Goal: Task Accomplishment & Management: Manage account settings

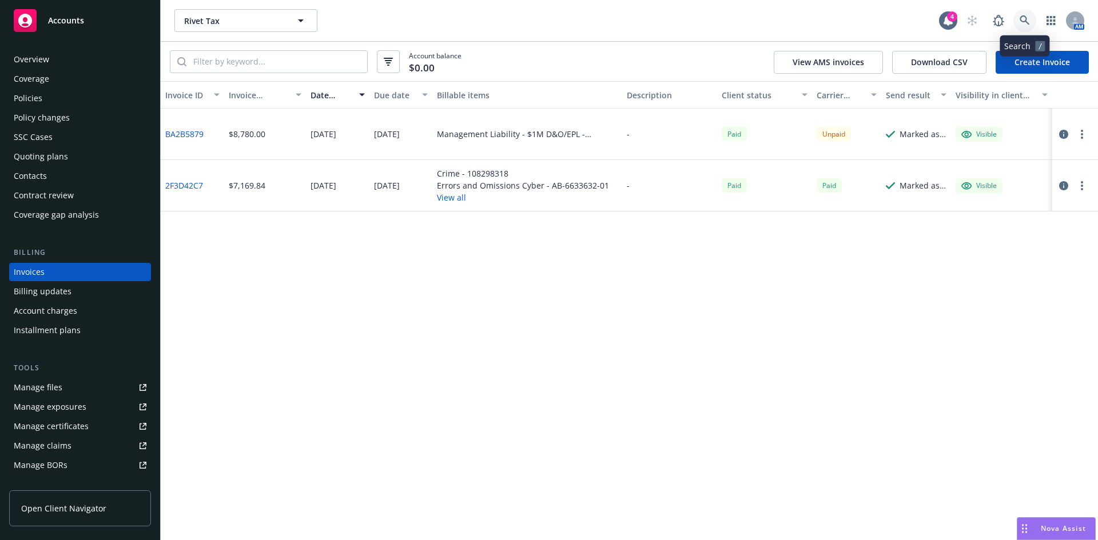
click at [1025, 21] on icon at bounding box center [1025, 20] width 10 height 10
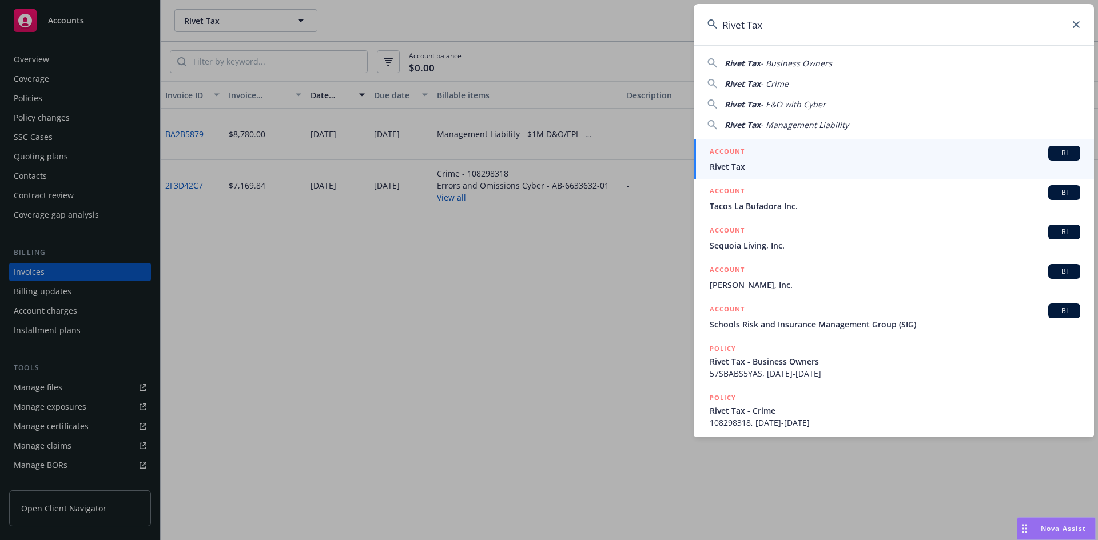
type input "Rivet Tax"
click at [760, 21] on input "Rivet Tax" at bounding box center [894, 24] width 400 height 41
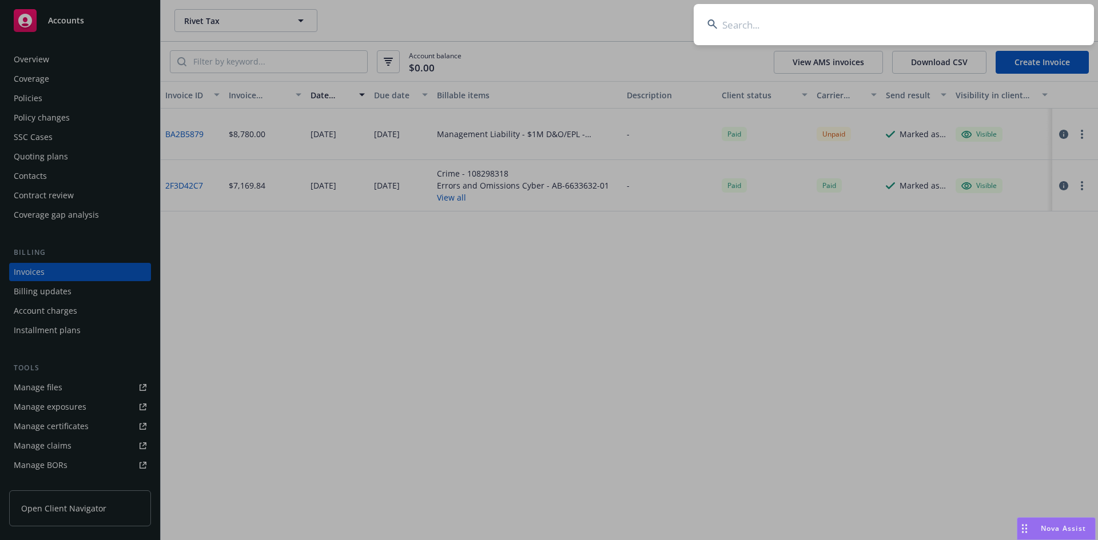
paste input "Rubix Holdco,"
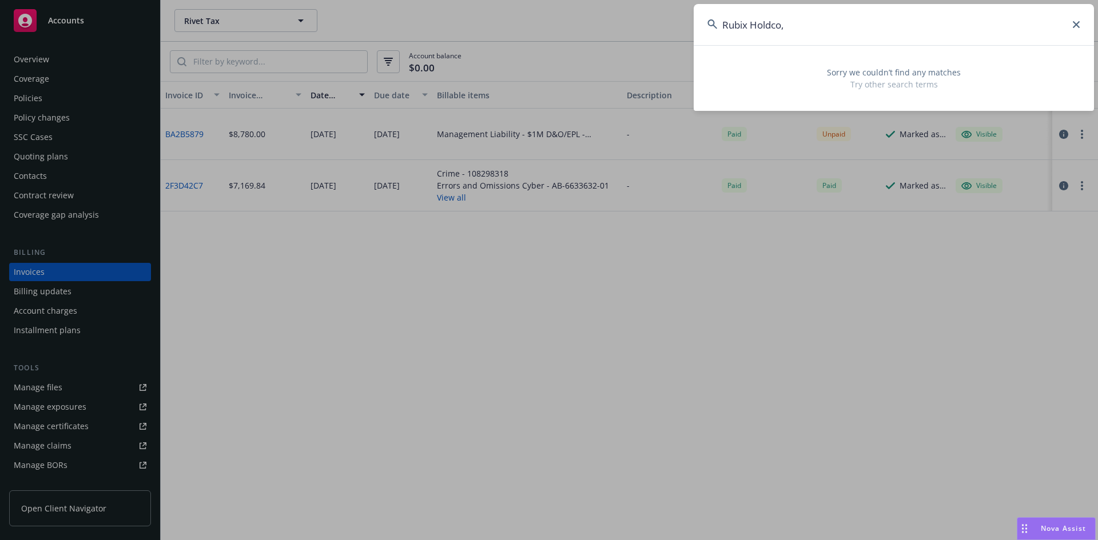
type input "Rubix Holdco"
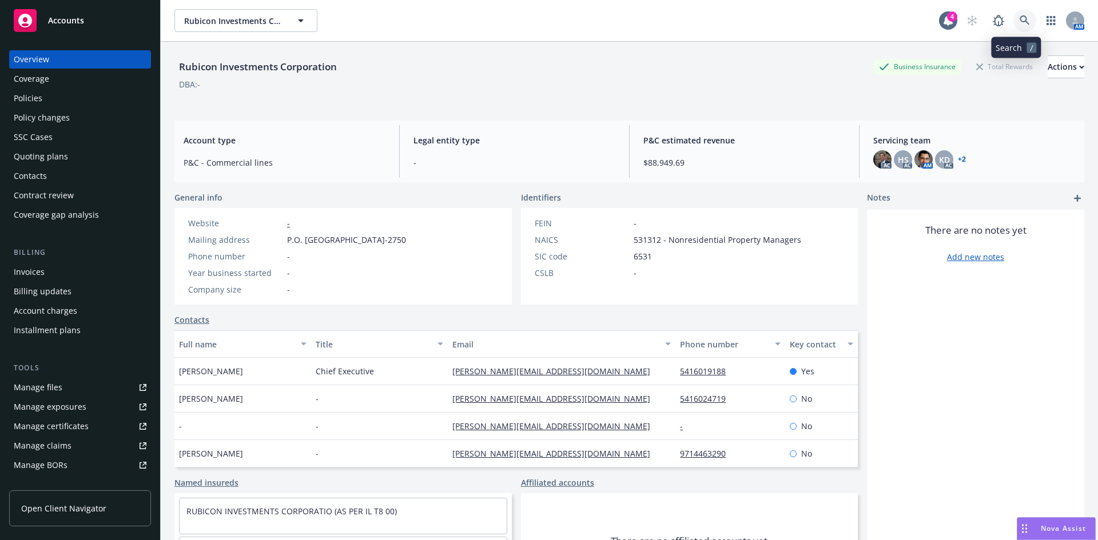
click at [1020, 19] on icon at bounding box center [1025, 20] width 10 height 10
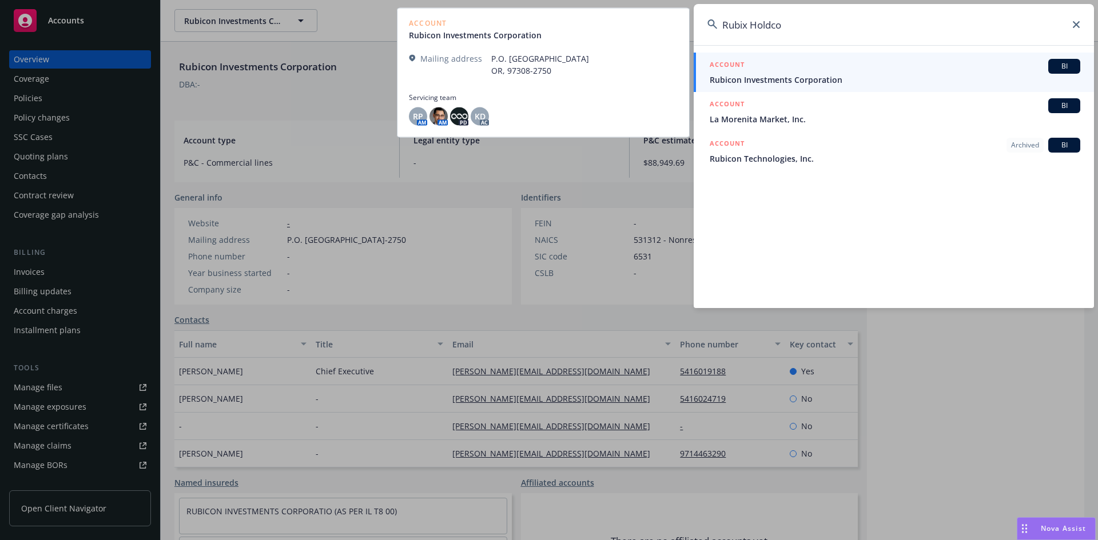
type input "Rubix Holdco"
click at [826, 79] on span "Rubicon Investments Corporation" at bounding box center [895, 80] width 371 height 12
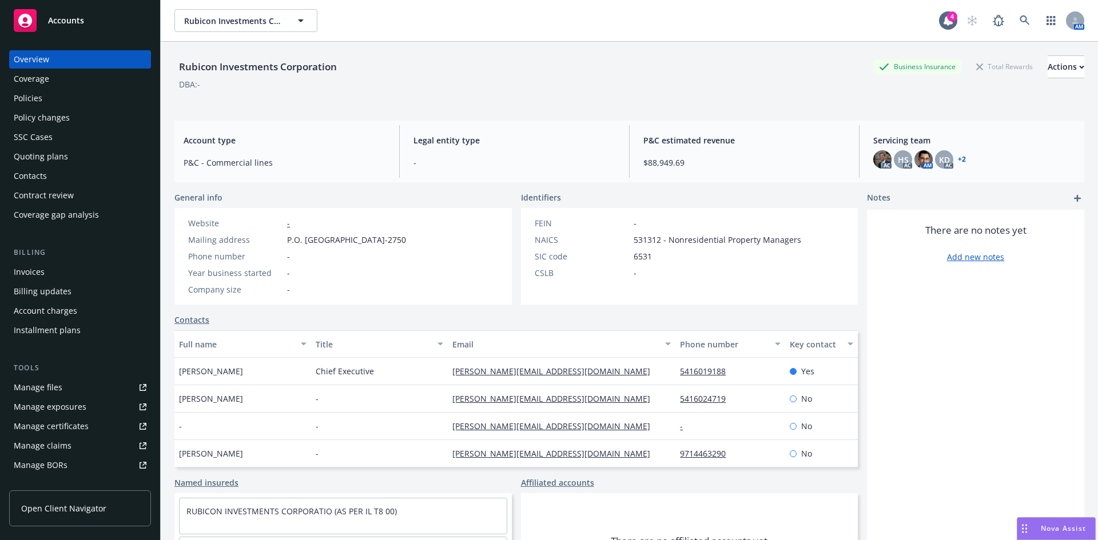
click at [50, 105] on div "Policies" at bounding box center [80, 98] width 133 height 18
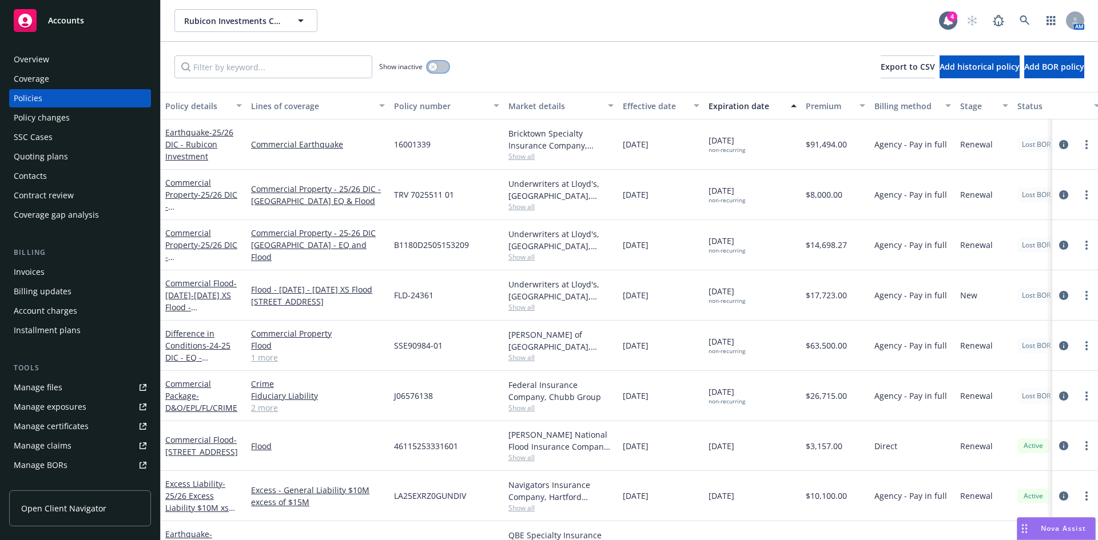
click at [438, 65] on button "button" at bounding box center [438, 66] width 22 height 11
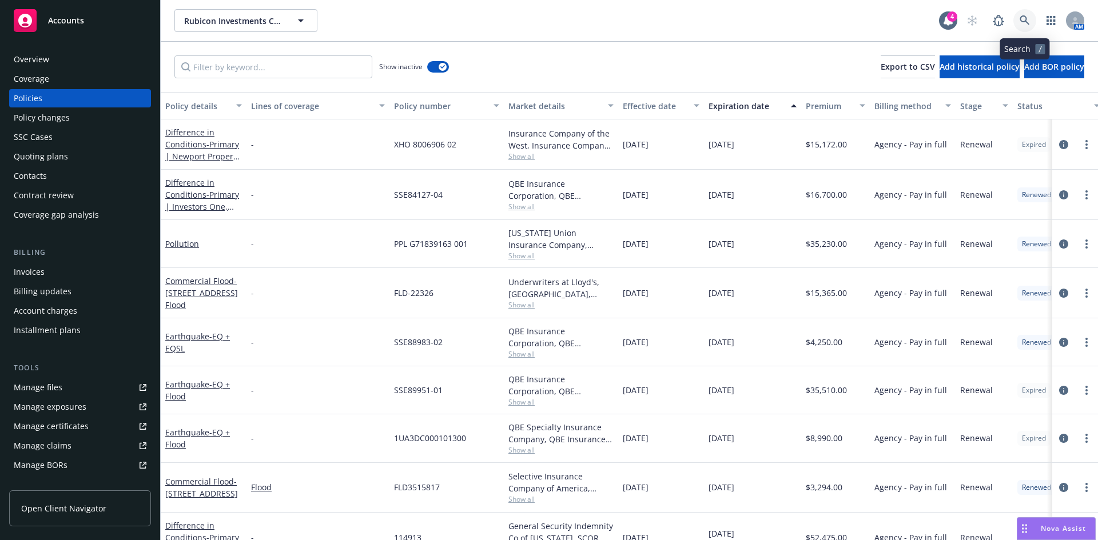
click at [1025, 24] on icon at bounding box center [1025, 20] width 10 height 10
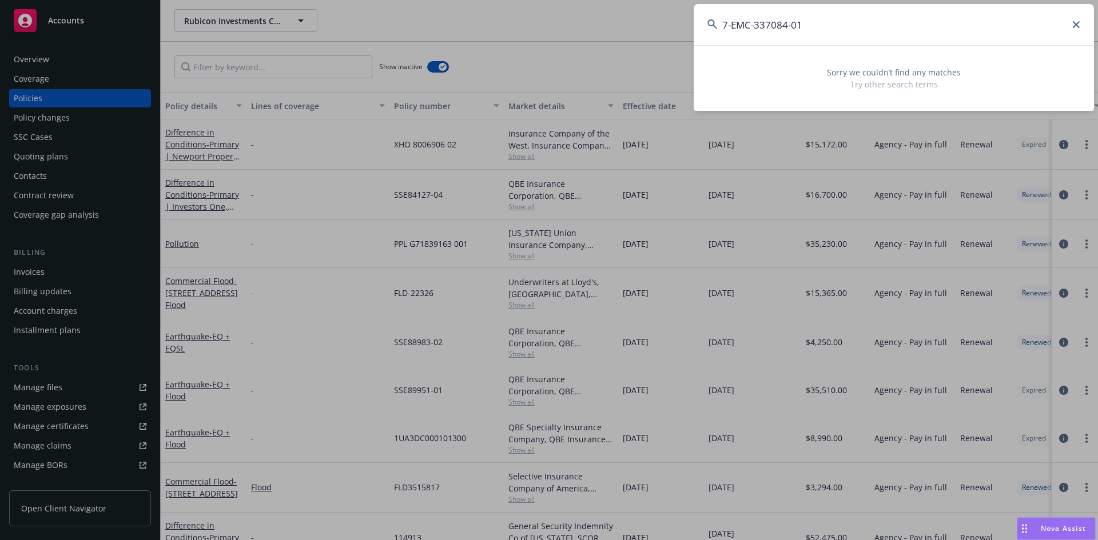
type input "7-EMC-337084-01"
click at [755, 28] on input "7-EMC-337084-01" at bounding box center [894, 24] width 400 height 41
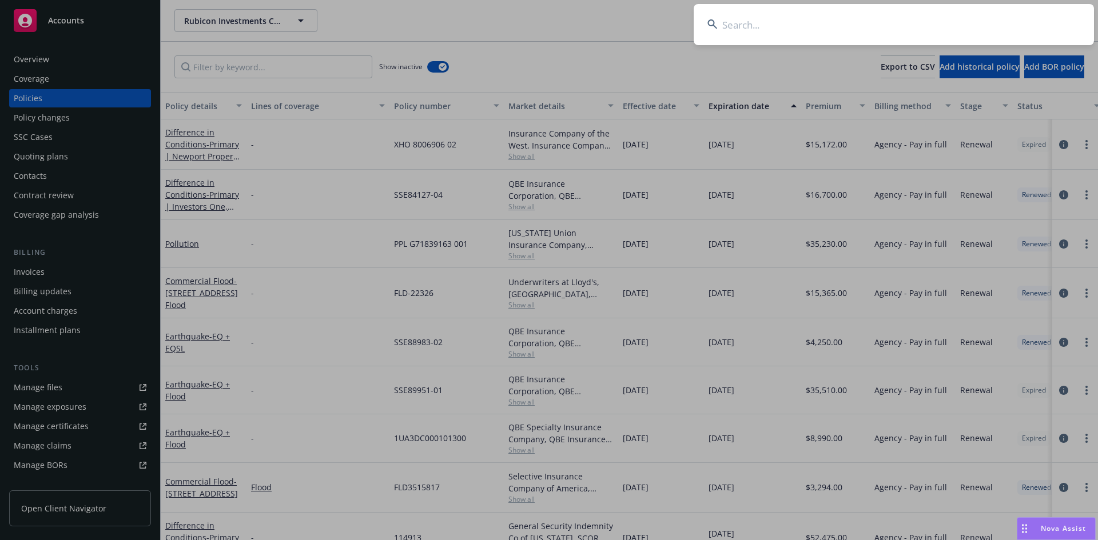
paste input "Rubix"
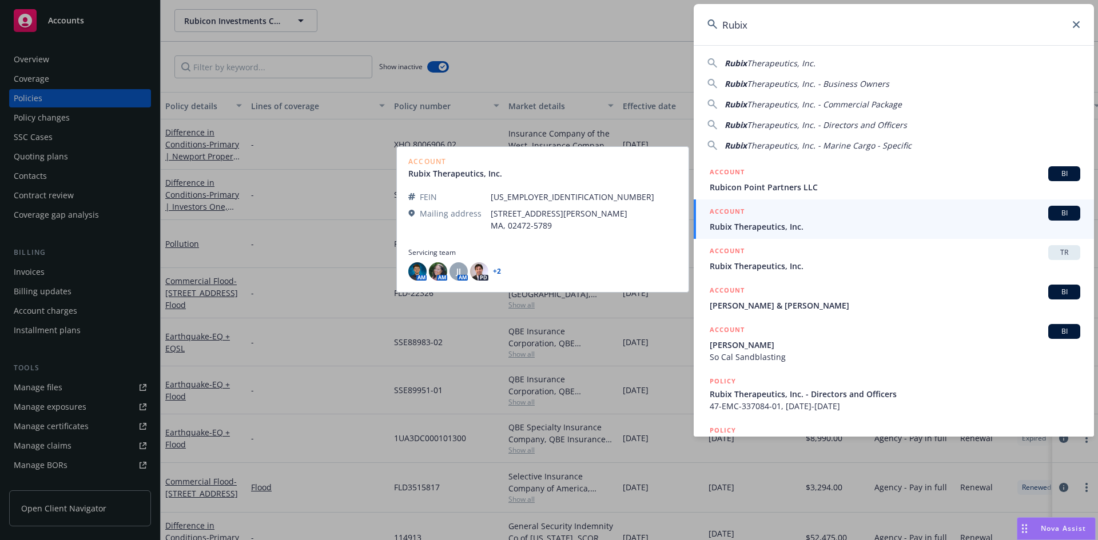
type input "Rubix"
click at [760, 228] on span "Rubix Therapeutics, Inc." at bounding box center [895, 227] width 371 height 12
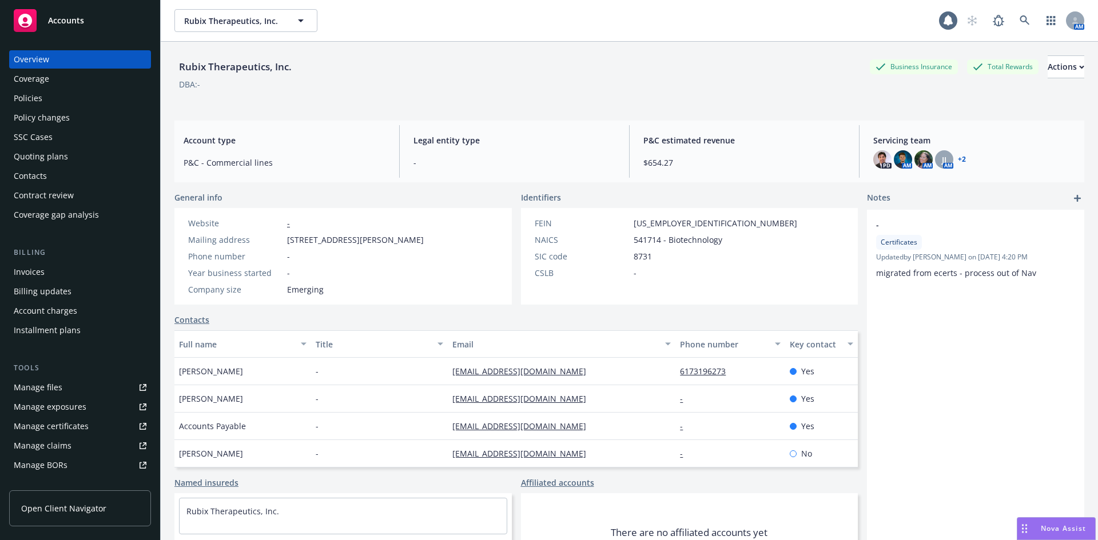
click at [32, 100] on div "Policies" at bounding box center [28, 98] width 29 height 18
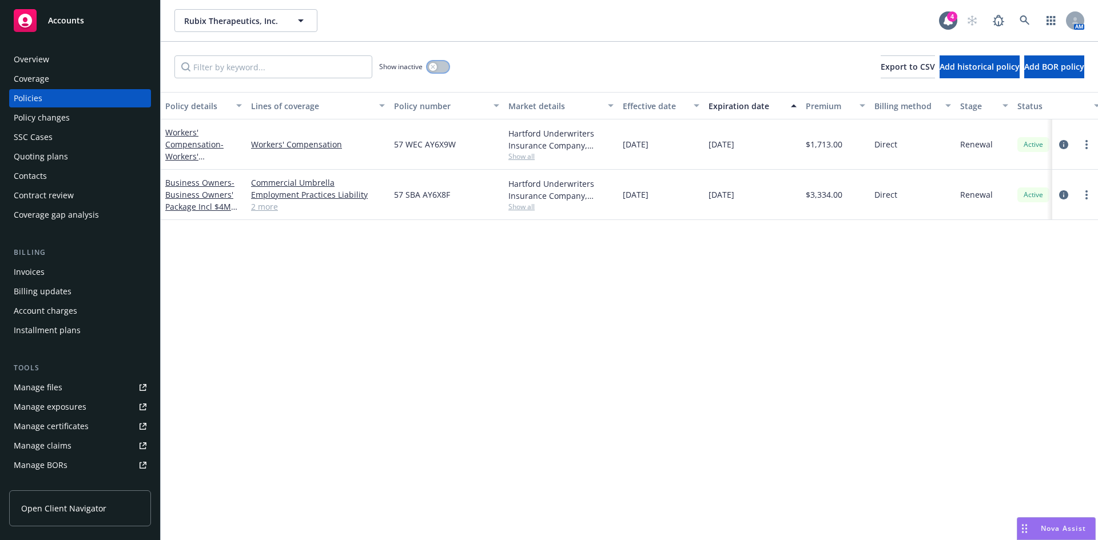
click at [435, 68] on icon "button" at bounding box center [433, 67] width 4 height 4
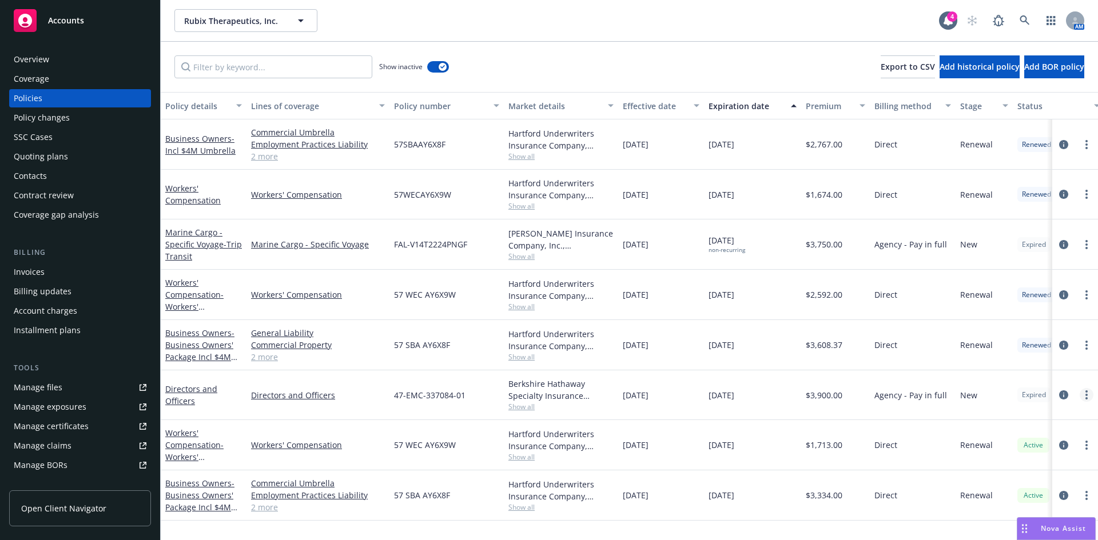
click at [1087, 398] on circle "more" at bounding box center [1087, 398] width 2 height 2
click at [1009, 268] on link "Renew with incumbent" at bounding box center [1030, 266] width 134 height 23
select select "12"
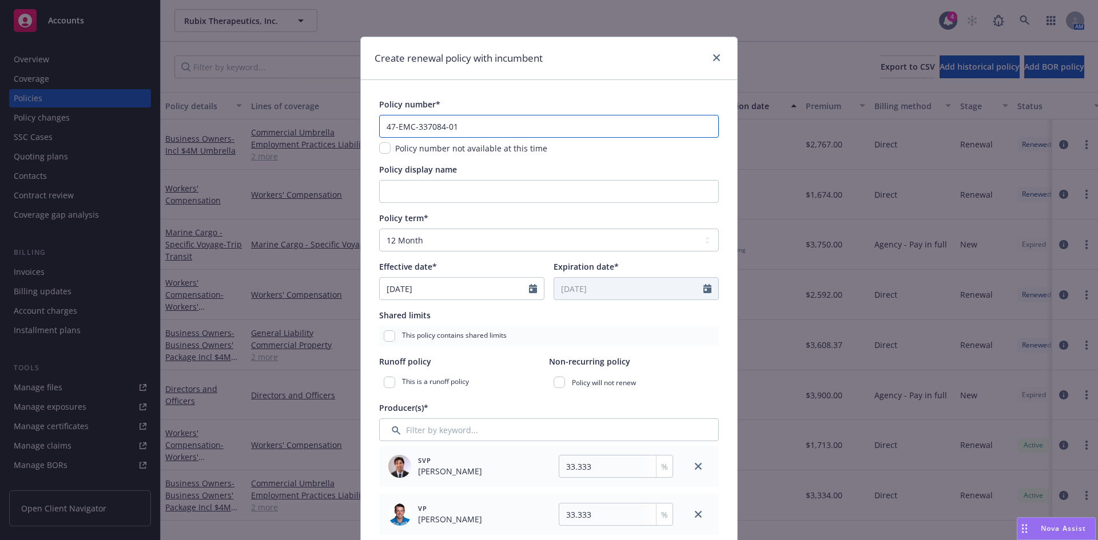
click at [474, 126] on input "47-EMC-337084-01" at bounding box center [549, 126] width 340 height 23
type input "47-EMC-337084-02"
click at [414, 189] on input "Policy display name" at bounding box center [549, 191] width 340 height 23
type input "$1M D&O/EPL/FID"
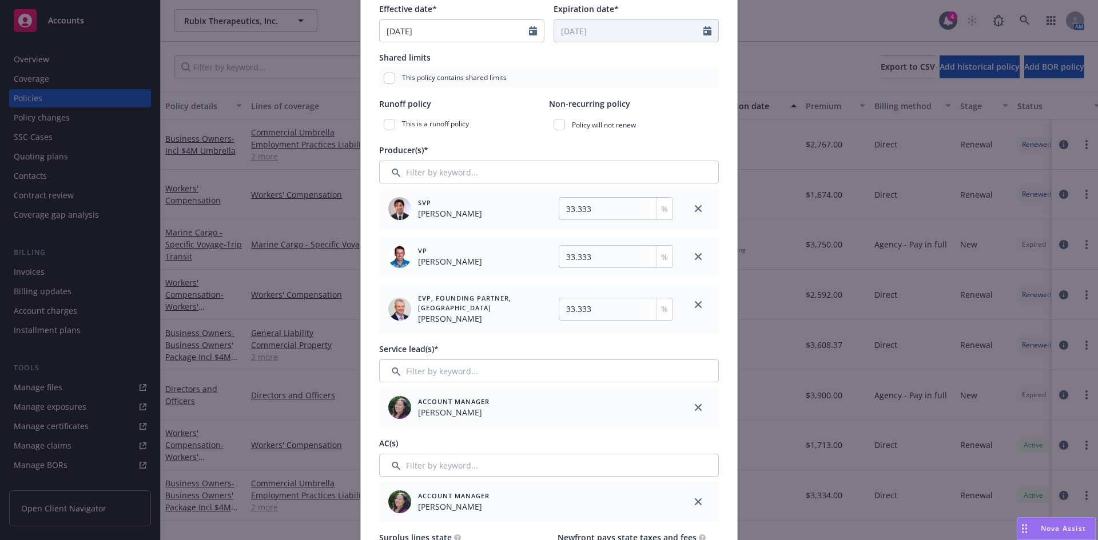
scroll to position [264, 0]
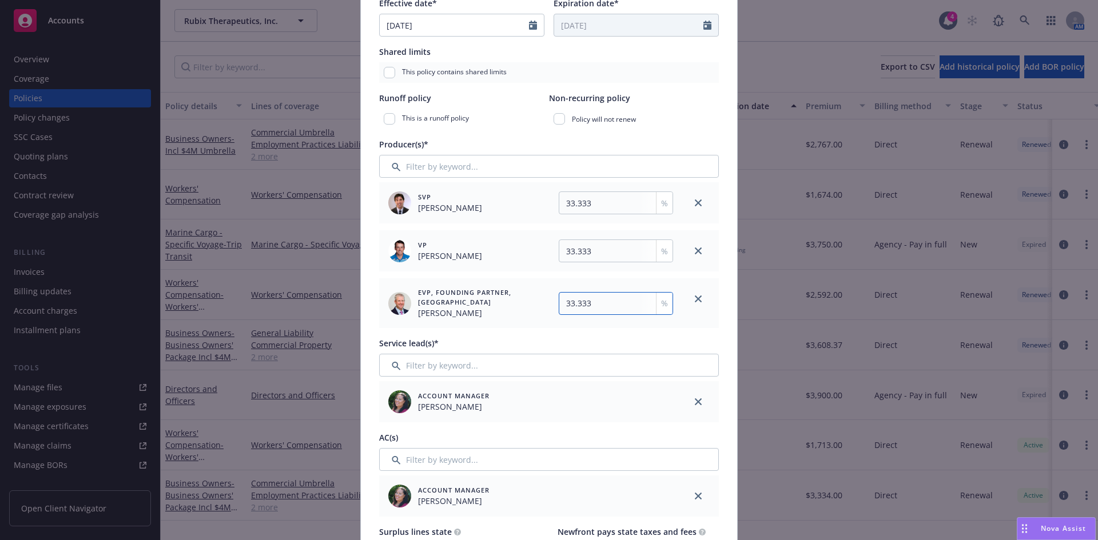
click at [598, 305] on input "33.333" at bounding box center [616, 303] width 114 height 23
type input "33.334"
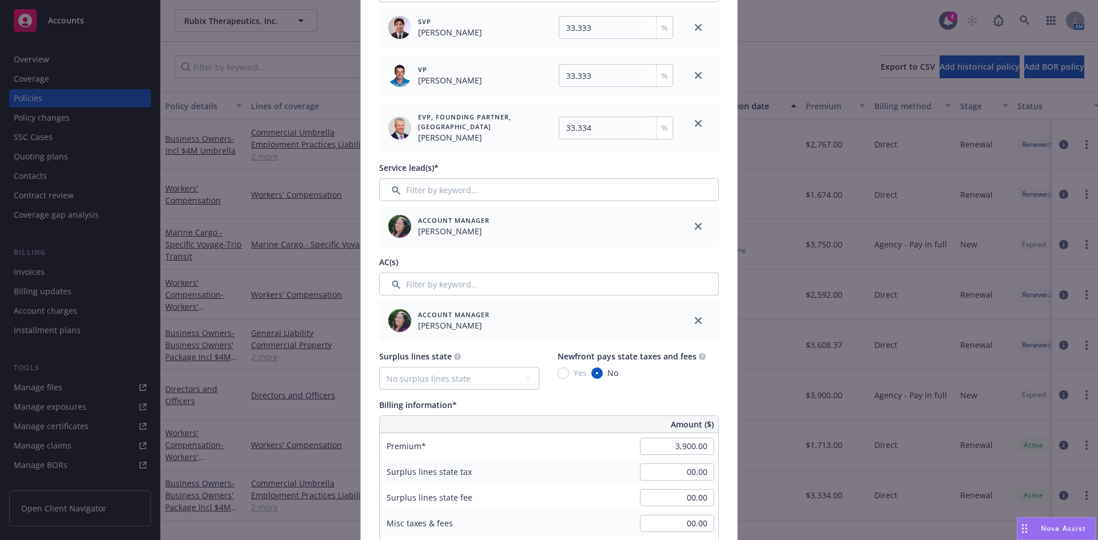
scroll to position [442, 0]
click at [695, 319] on icon "close" at bounding box center [698, 318] width 7 height 7
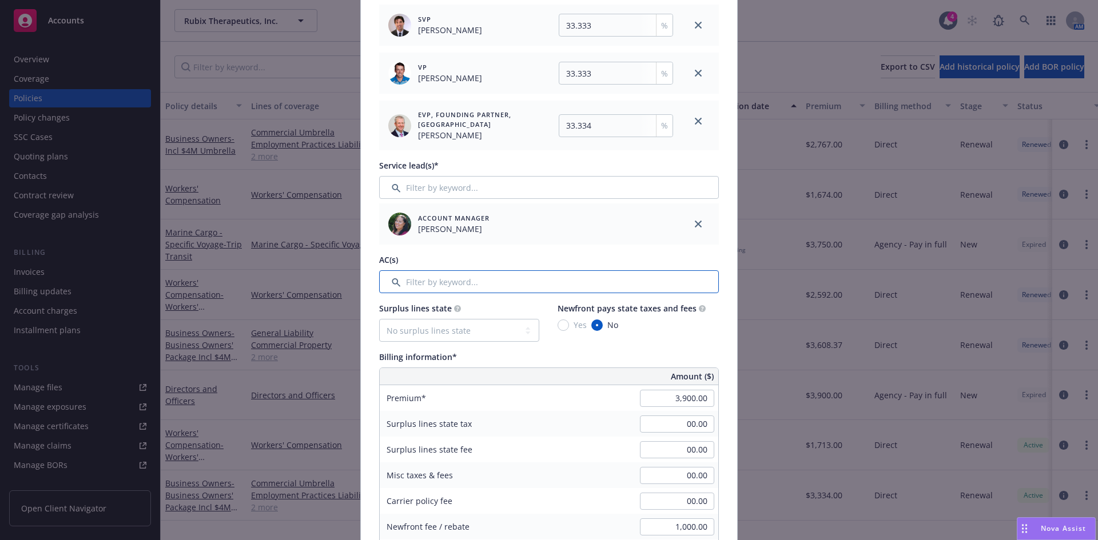
click at [474, 288] on input "Filter by keyword..." at bounding box center [549, 282] width 340 height 23
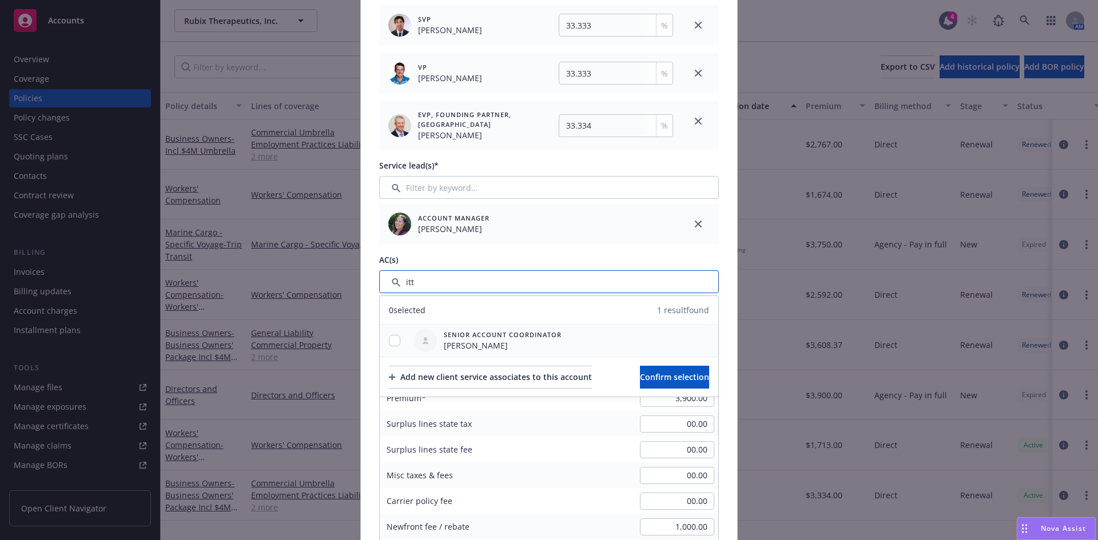
type input "itt"
click at [396, 338] on div at bounding box center [395, 341] width 30 height 12
click at [392, 340] on input "checkbox" at bounding box center [394, 340] width 11 height 11
checkbox input "true"
click at [679, 377] on span "Confirm selection" at bounding box center [674, 377] width 69 height 11
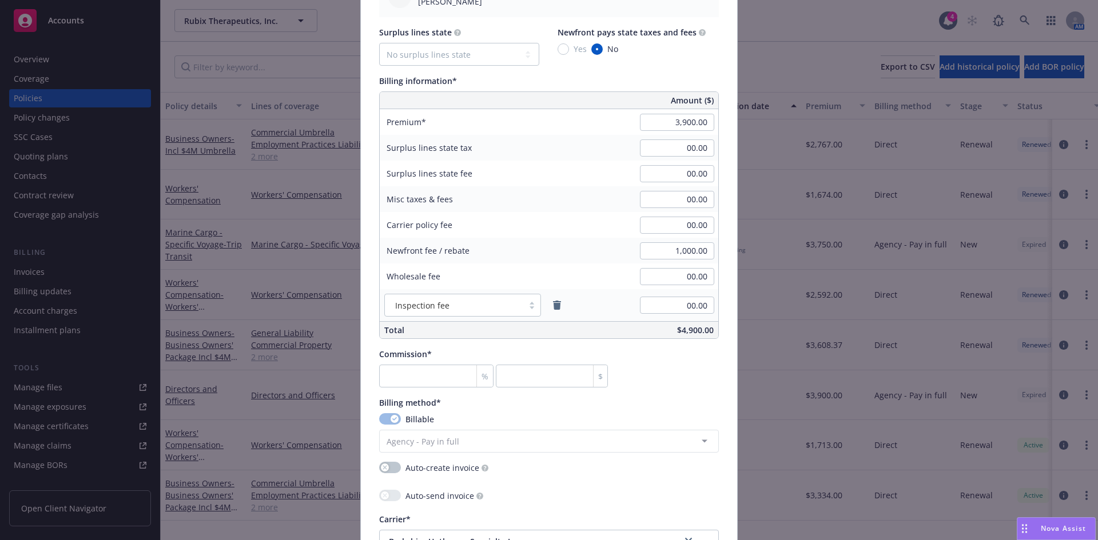
scroll to position [797, 0]
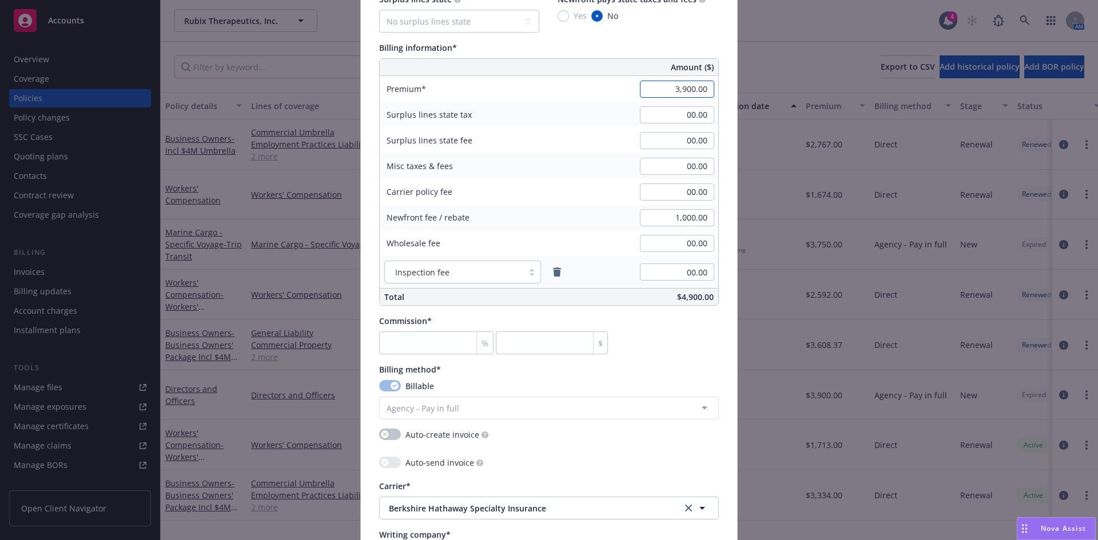
click at [671, 90] on input "3,900.00" at bounding box center [677, 89] width 74 height 17
type input "8,817.00"
click at [411, 343] on input "number" at bounding box center [436, 343] width 114 height 23
type input "1"
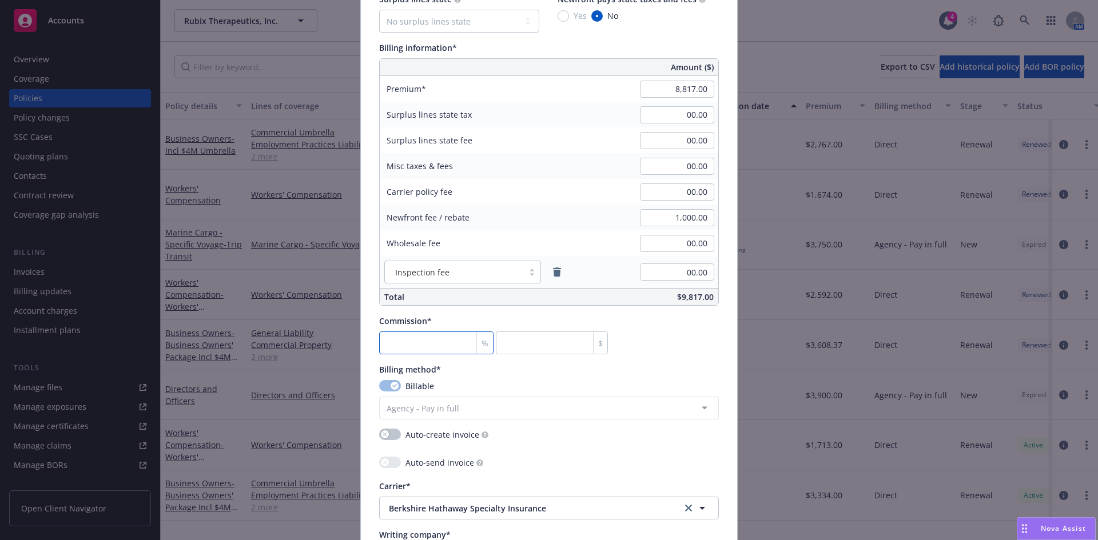
type input "88.17"
type input "15"
type input "1322.55"
type input "15"
click at [698, 187] on input "00.00" at bounding box center [677, 192] width 74 height 17
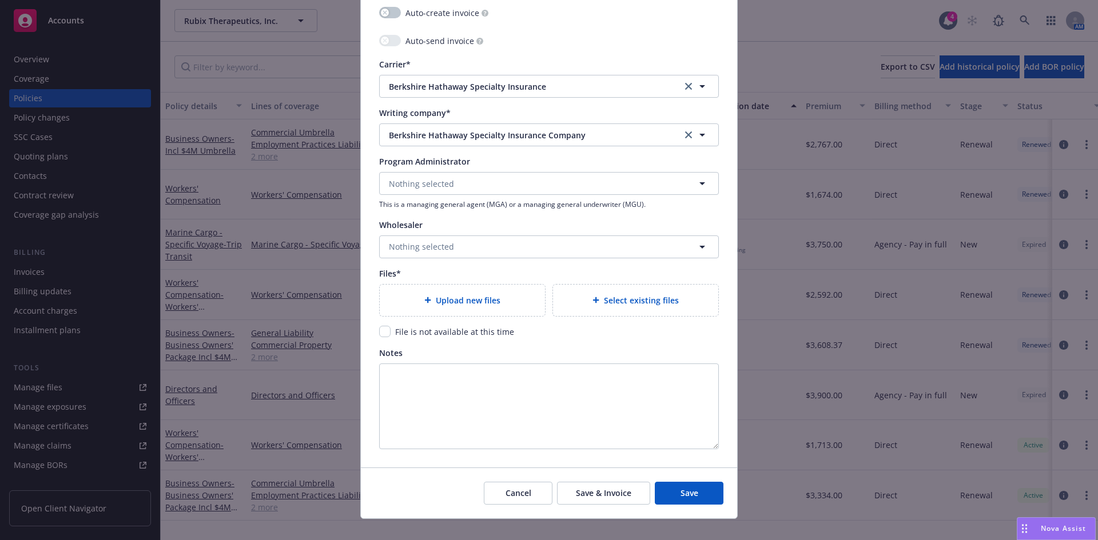
scroll to position [1234, 0]
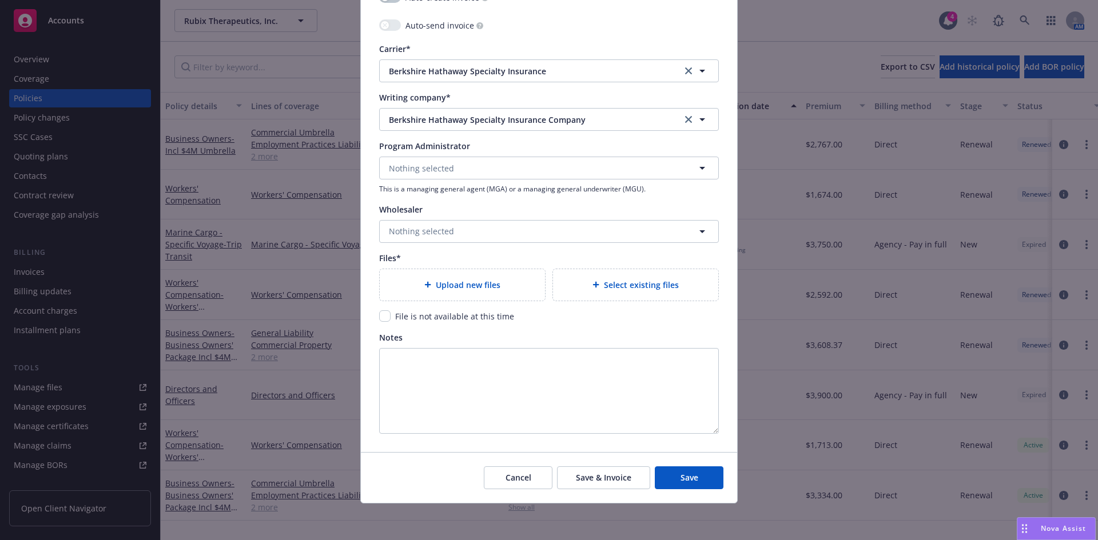
type textarea "x"
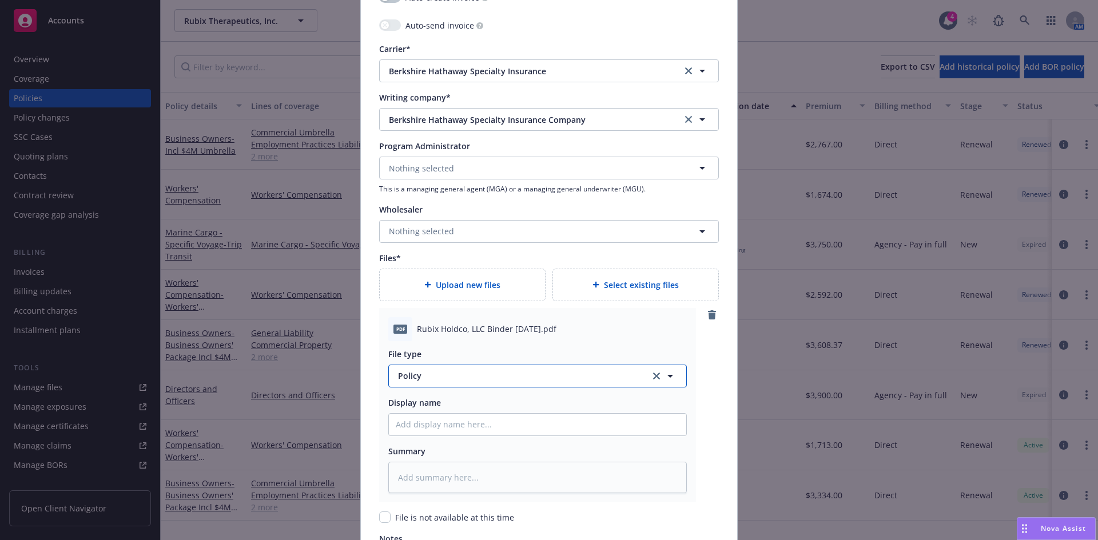
click at [414, 369] on button "Policy" at bounding box center [537, 376] width 299 height 23
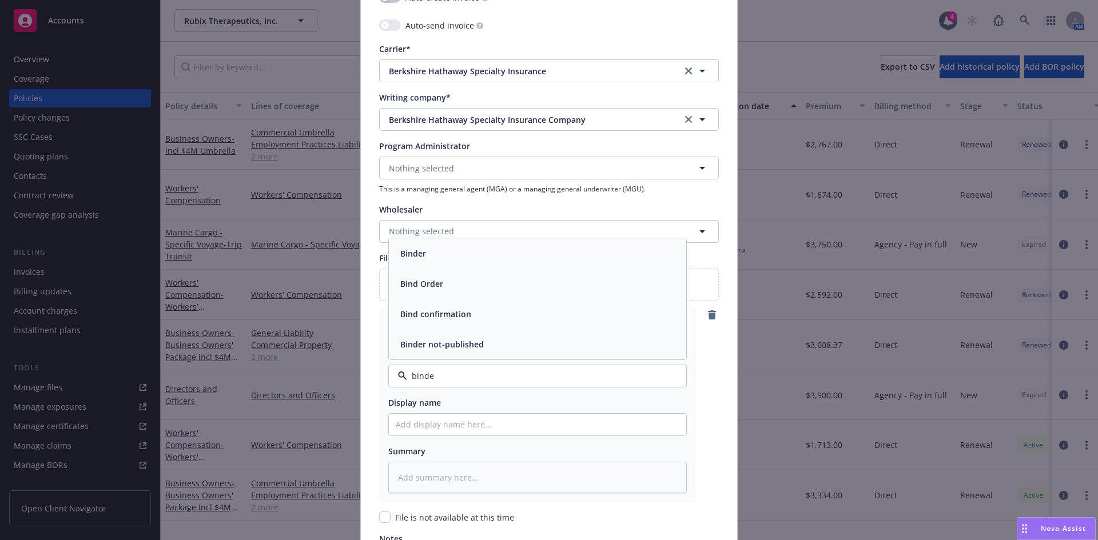
type input "binder"
click at [418, 311] on span "Binder" at bounding box center [413, 314] width 26 height 12
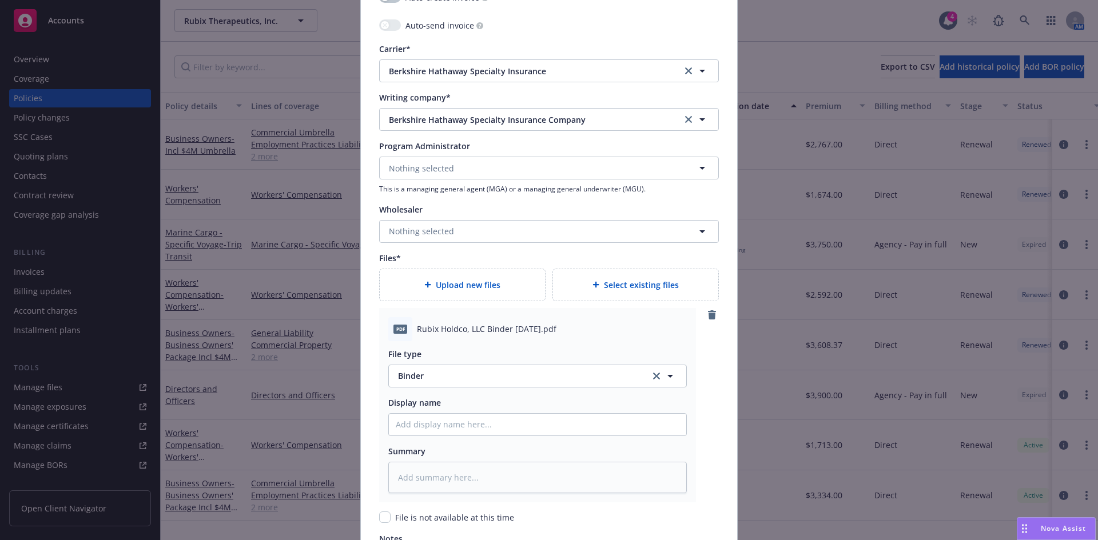
click at [432, 435] on div at bounding box center [537, 425] width 299 height 23
click at [432, 430] on input "Policy display name" at bounding box center [537, 425] width 297 height 22
paste input "Rubix Holdco, LLC"
type textarea "x"
type input "Rubix Holdco, LLC"
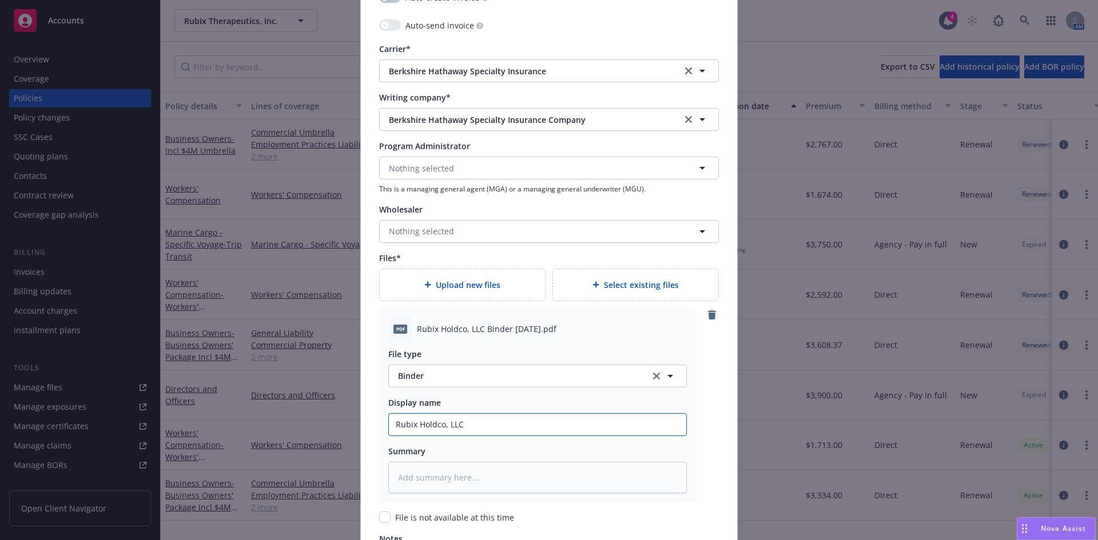
type textarea "x"
type input "Rubix Holdco, LLC"
type textarea "x"
type input "Rubix Holdco, LLC 2"
type textarea "x"
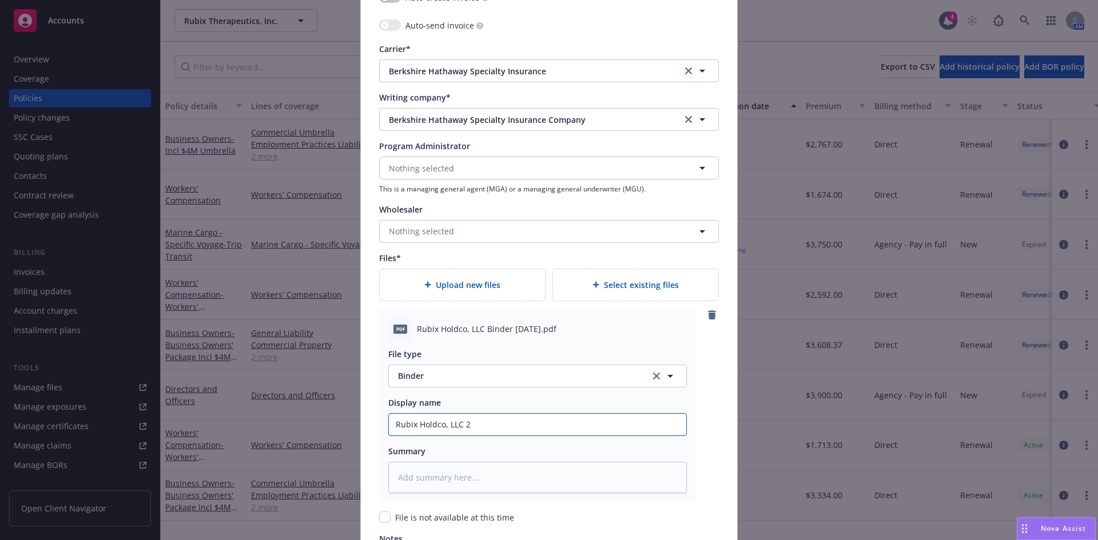
type input "Rubix Holdco, LLC 20"
type textarea "x"
type input "Rubix Holdco, LLC 202"
type textarea "x"
type input "Rubix Holdco, LLC 2025"
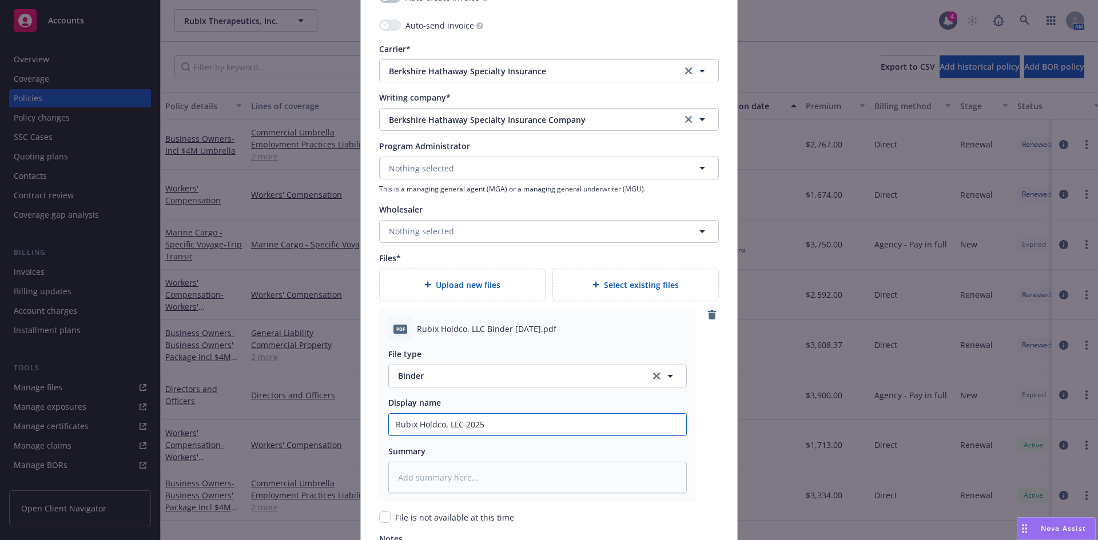
type textarea "x"
type input "Rubix Holdco, LLC 2025-"
type textarea "x"
type input "Rubix Holdco, LLC 2025-2"
type textarea "x"
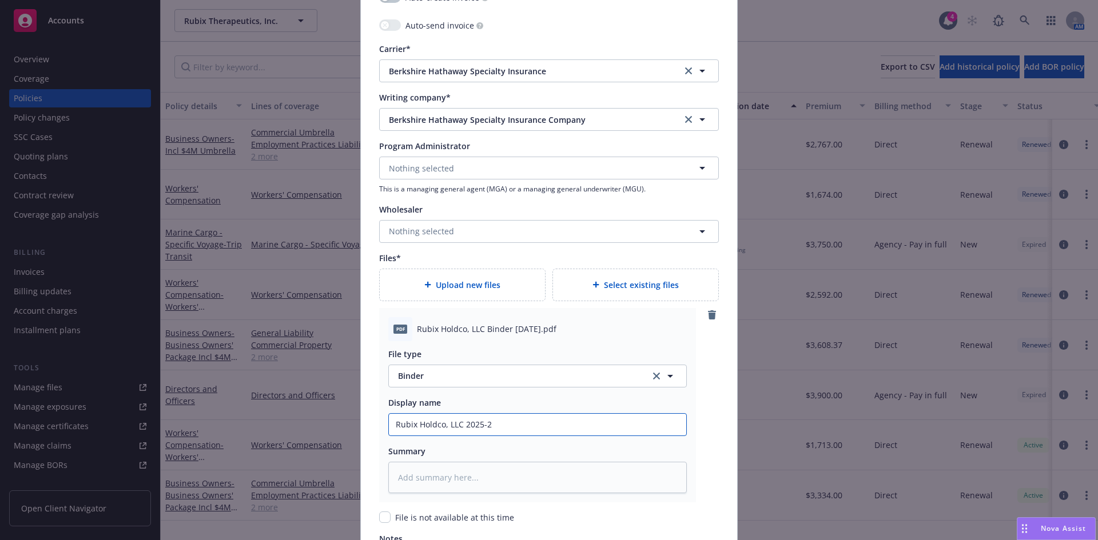
type input "Rubix Holdco, LLC 2025-26"
type textarea "x"
type input "Rubix Holdco, LLC 2025-26"
type textarea "x"
type input "Rubix Holdco, LLC 2025-26 M"
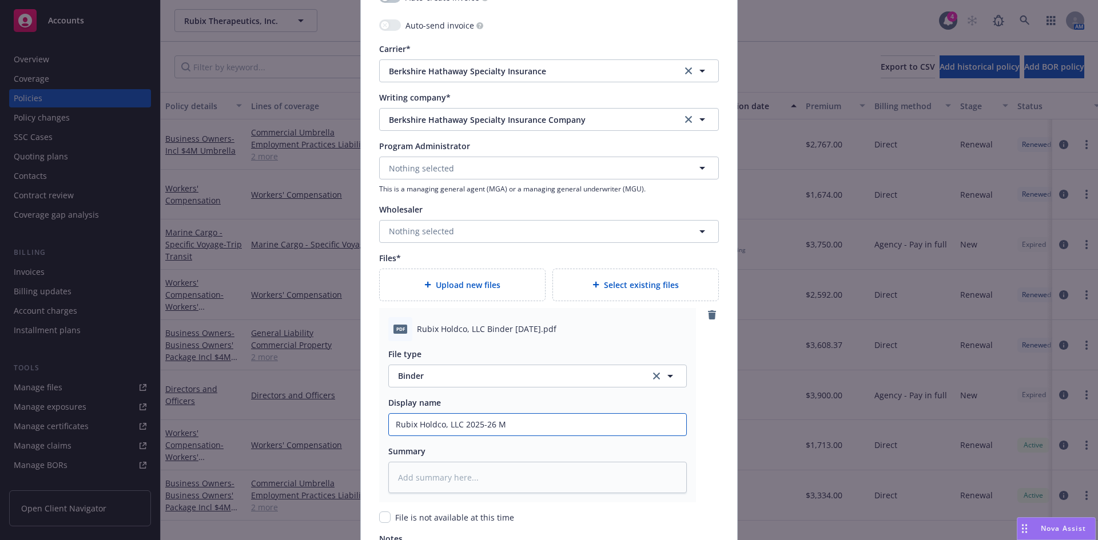
type textarea "x"
type input "Rubix Holdco, LLC 2025-26 ML"
type textarea "x"
type input "Rubix Holdco, LLC 2025-26 ML"
type textarea "x"
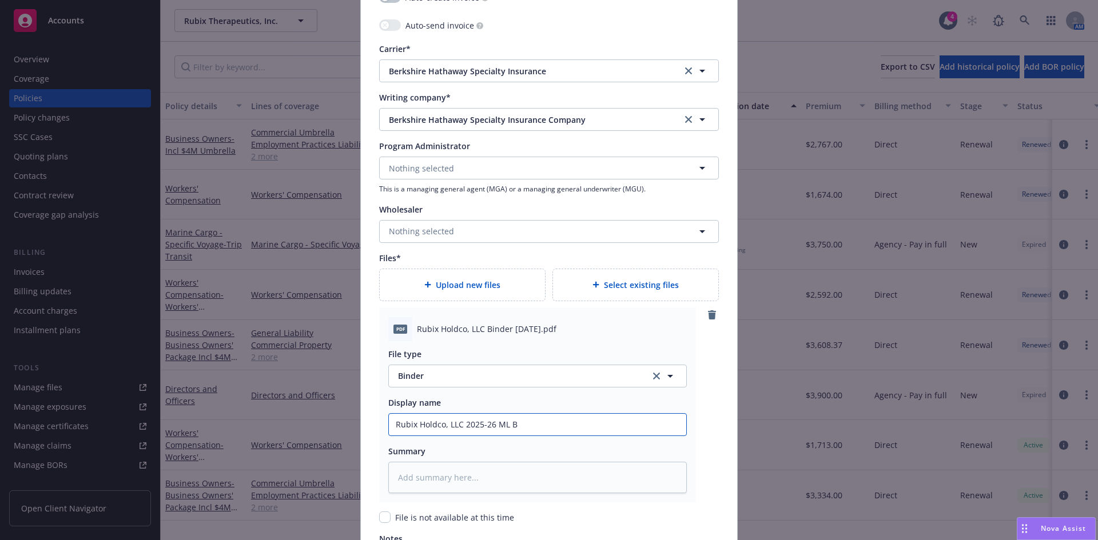
type input "Rubix Holdco, LLC 2025-26 ML Bi"
type textarea "x"
type input "Rubix Holdco, LLC 2025-26 ML Bin"
type textarea "x"
type input "Rubix Holdco, LLC 2025-26 ML Bind"
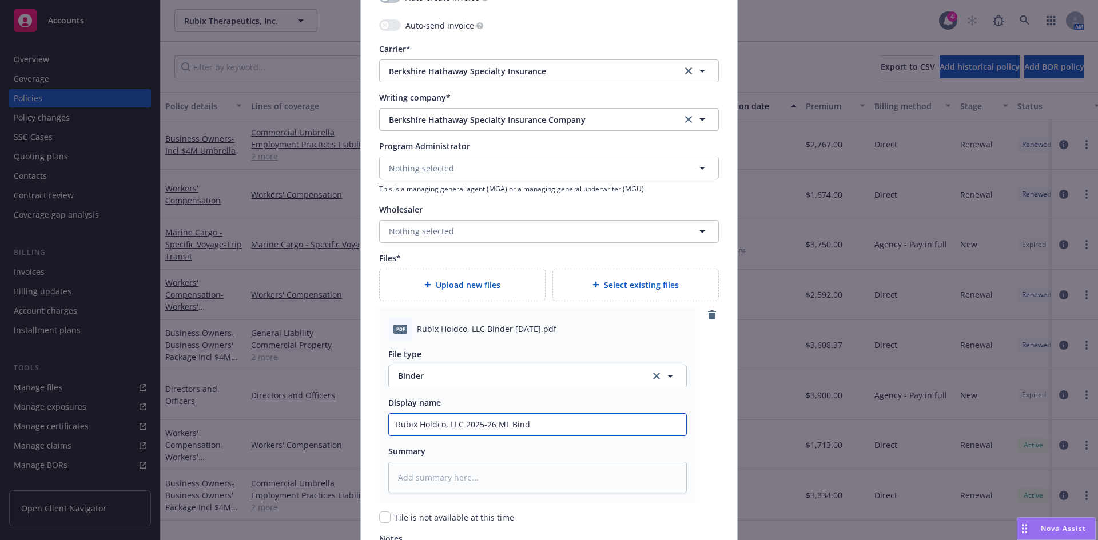
type textarea "x"
type input "Rubix Holdco, LLC 2025-26 ML Binde"
type textarea "x"
type input "Rubix Holdco, LLC 2025-26 ML Binder"
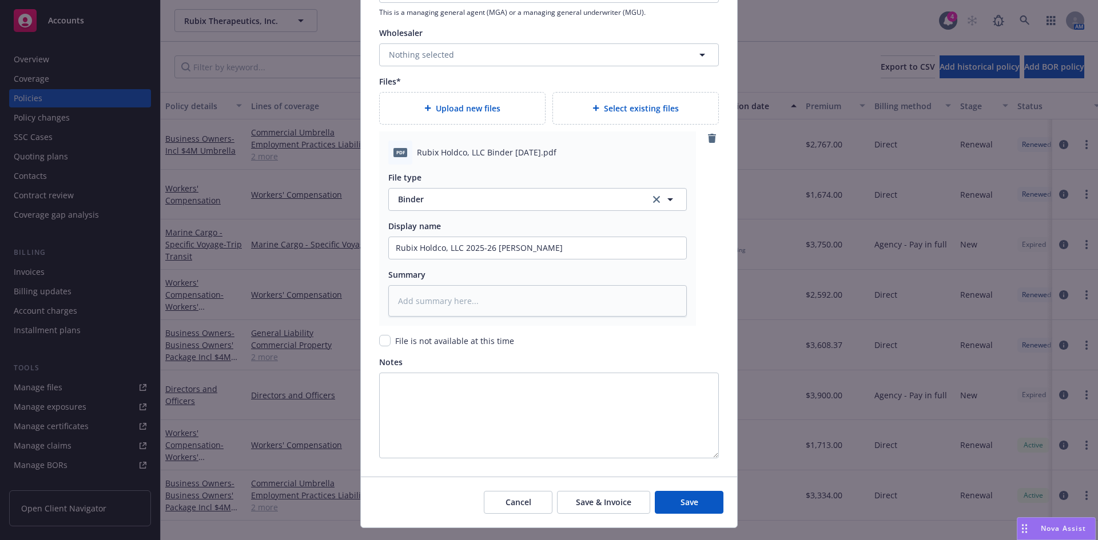
scroll to position [1436, 0]
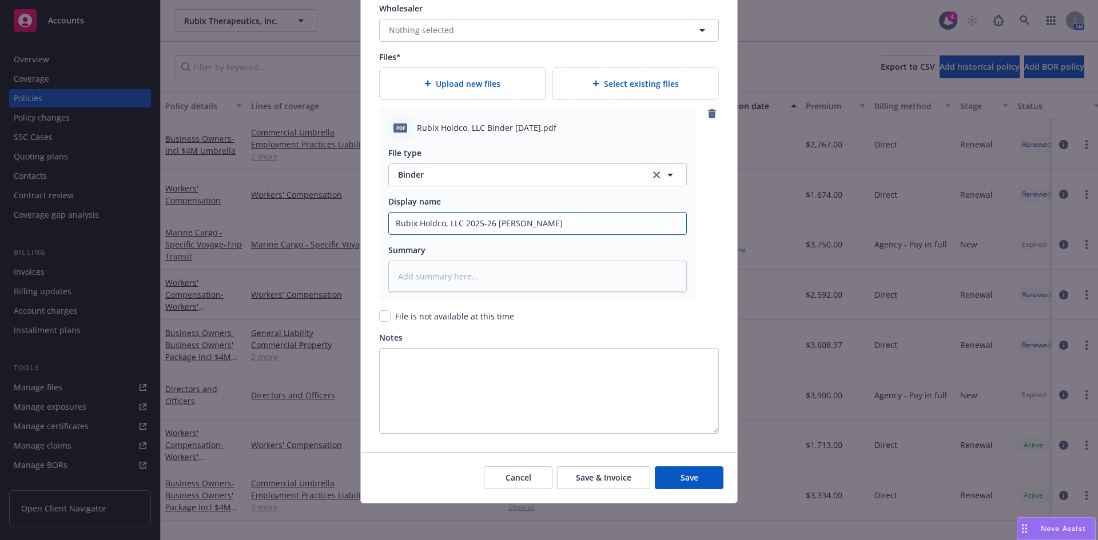
type textarea "x"
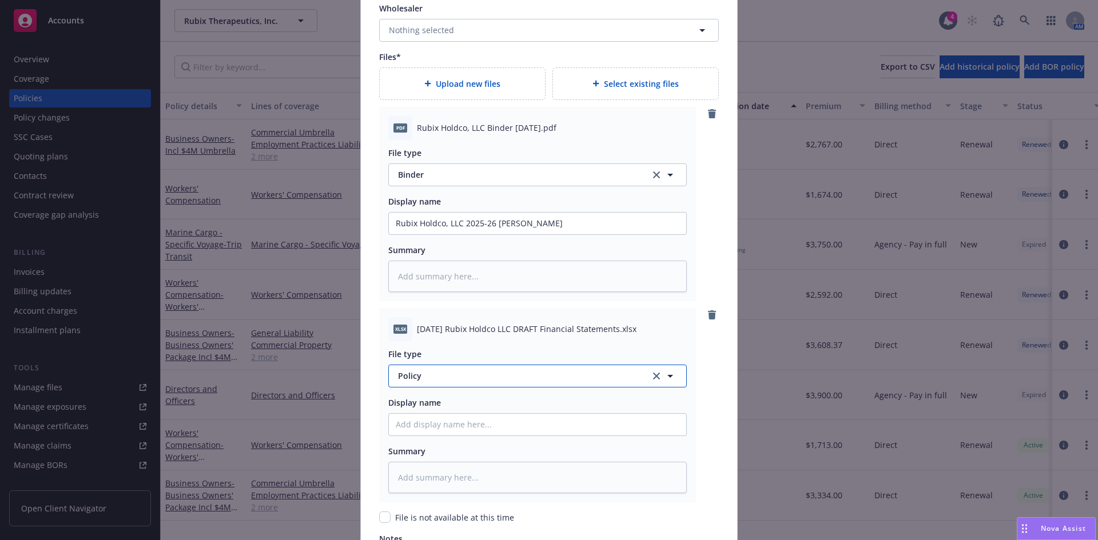
click at [409, 380] on span "Policy" at bounding box center [517, 376] width 239 height 12
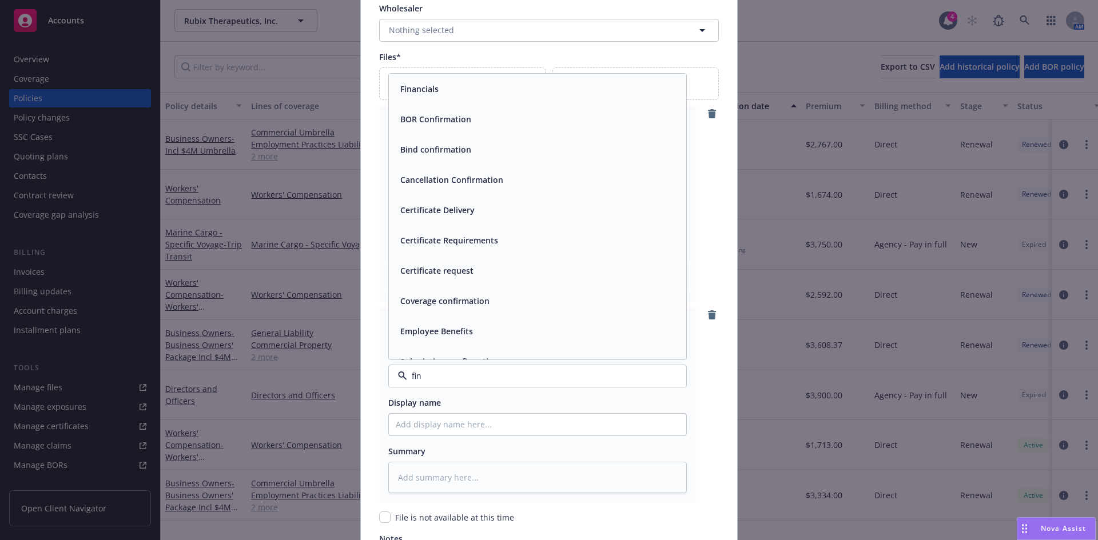
type input "fina"
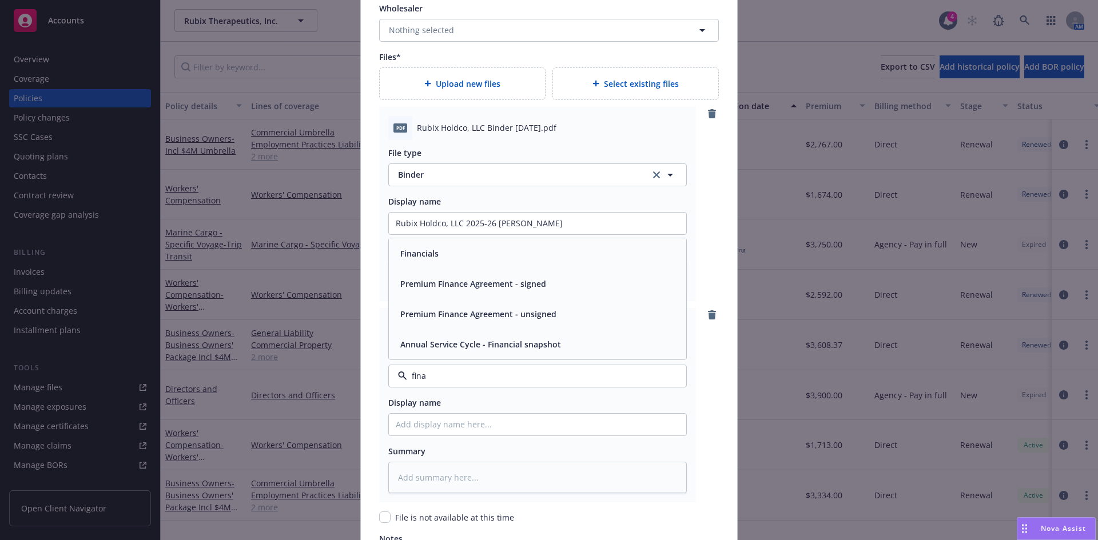
click at [450, 248] on div "Financials" at bounding box center [538, 253] width 284 height 17
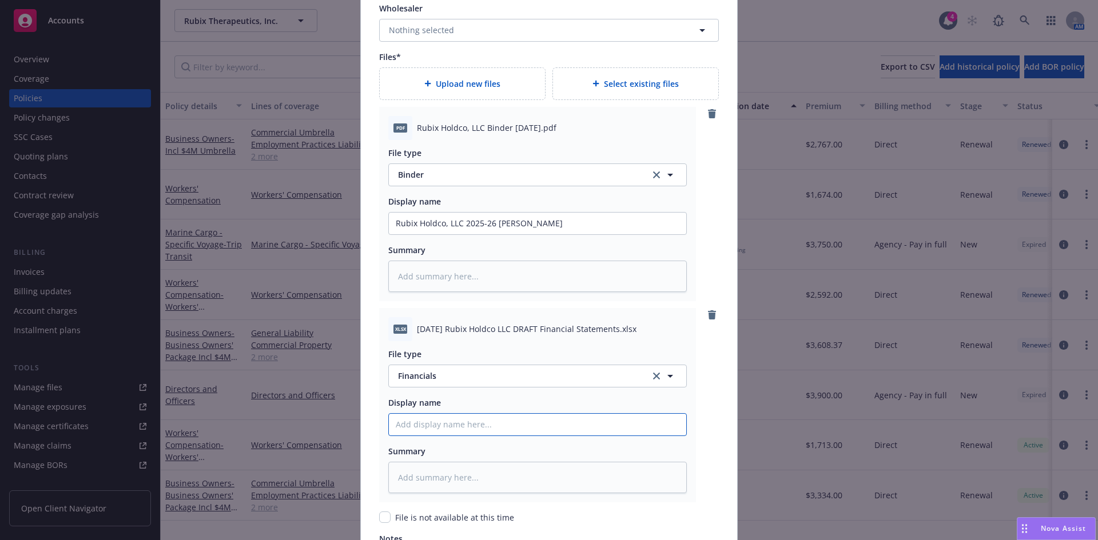
click at [422, 234] on input "Policy display name" at bounding box center [537, 224] width 297 height 22
type textarea "x"
type input "F"
type textarea "x"
type input "Fi"
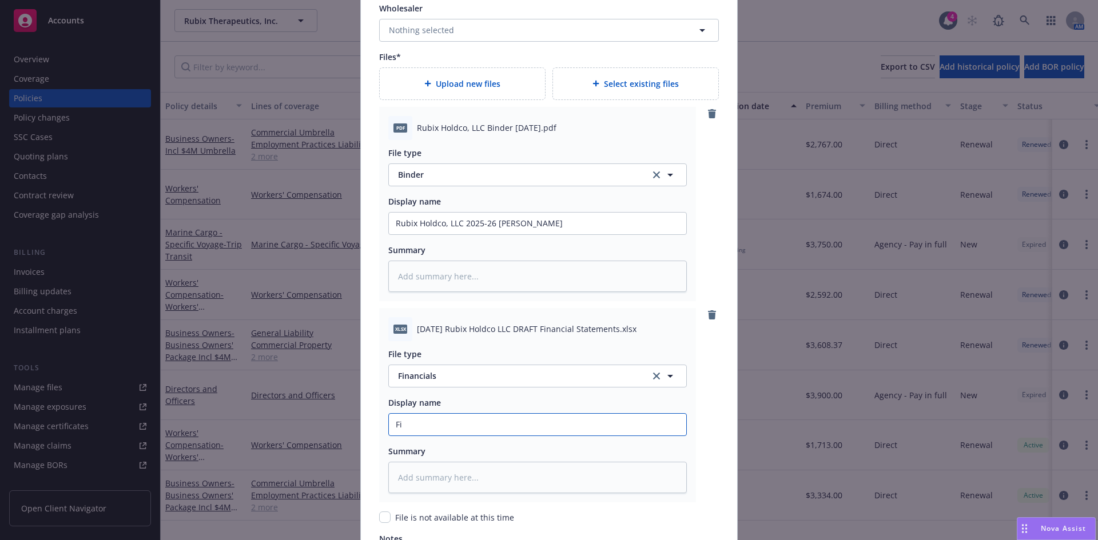
type textarea "x"
type input "Fin"
type textarea "x"
type input "Financials"
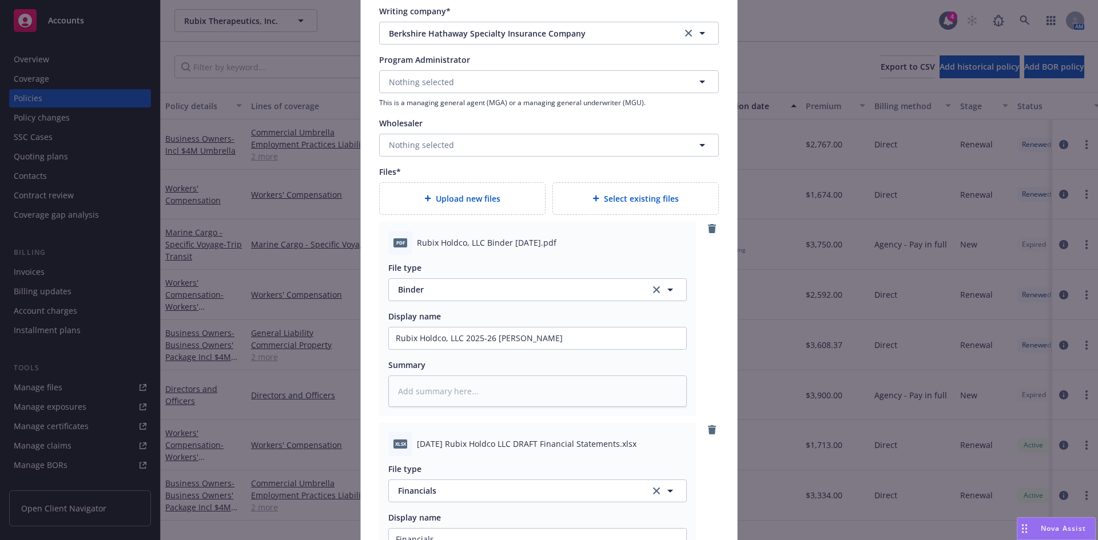
scroll to position [1309, 0]
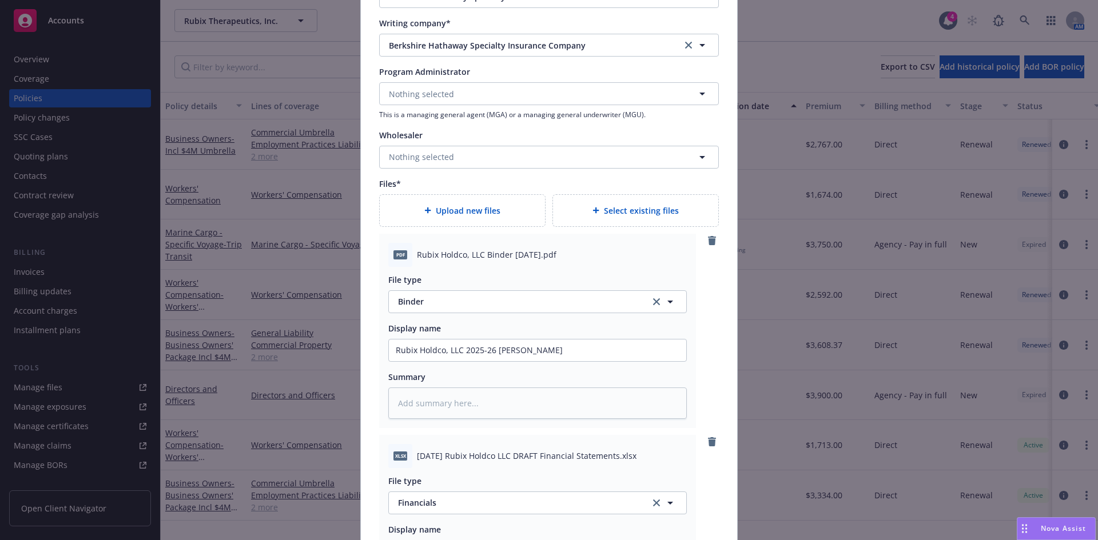
type textarea "x"
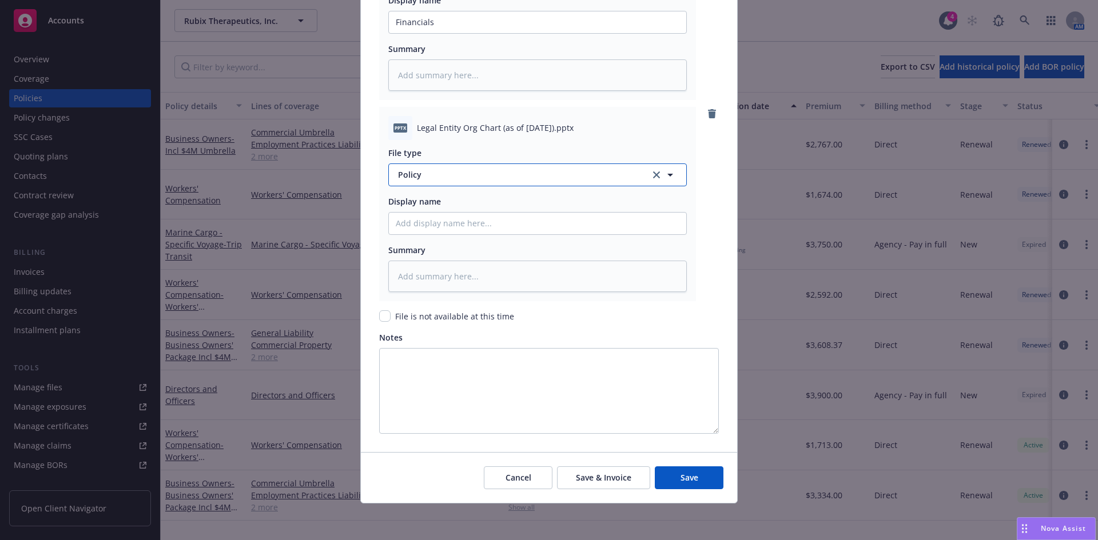
click at [442, 177] on span "Policy" at bounding box center [517, 175] width 239 height 12
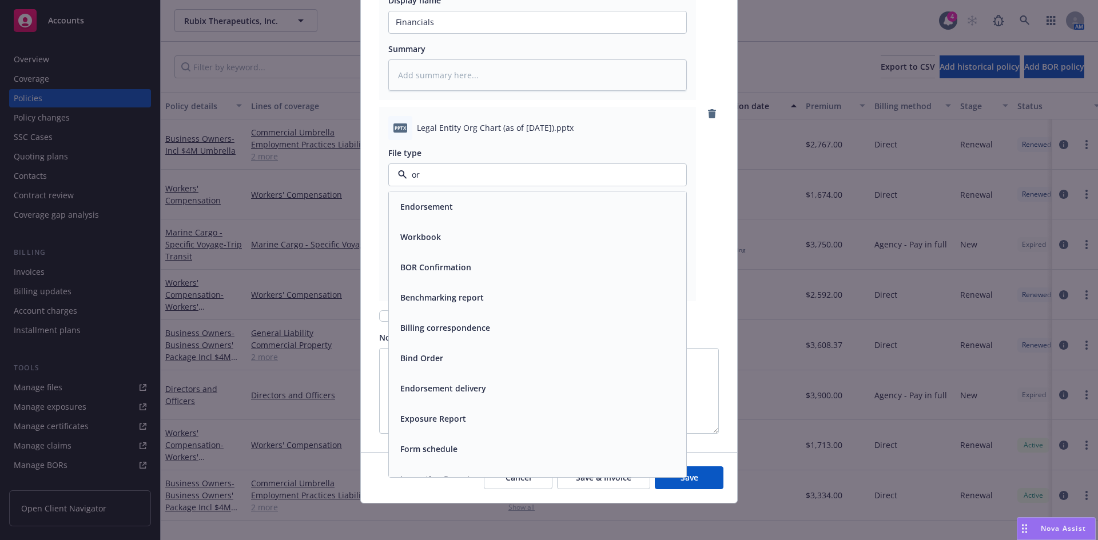
type input "org"
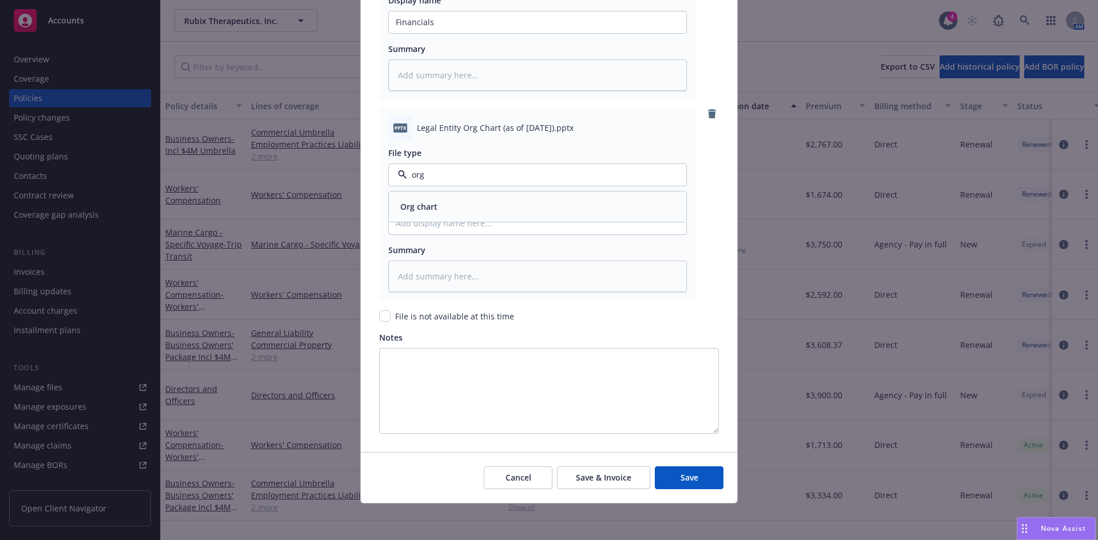
click at [431, 199] on div "Org chart" at bounding box center [418, 206] width 44 height 17
type textarea "x"
type input "Or"
type textarea "x"
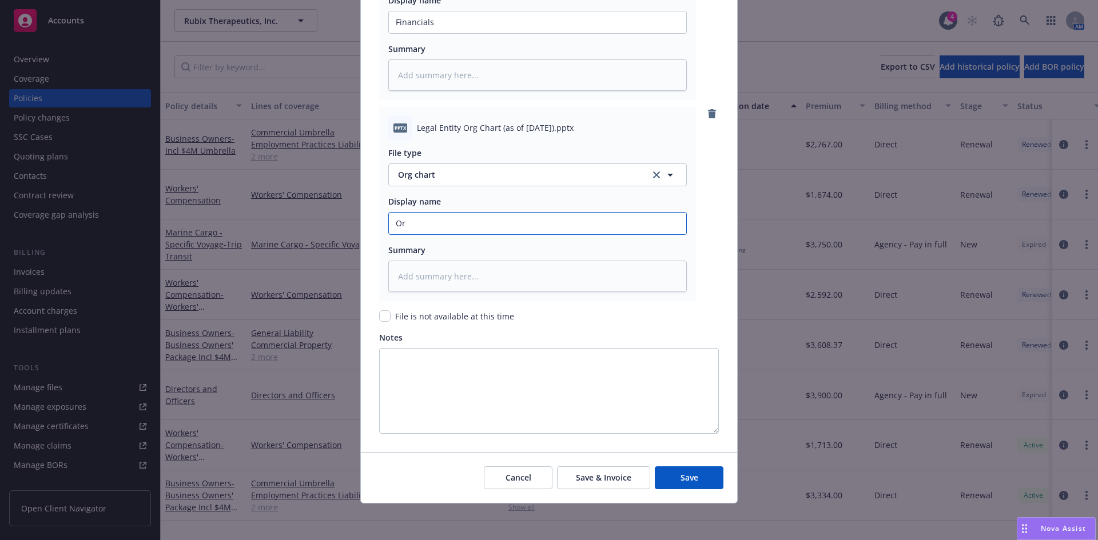
type input "Org"
type textarea "x"
type input "Org"
type textarea "x"
type input "Org C"
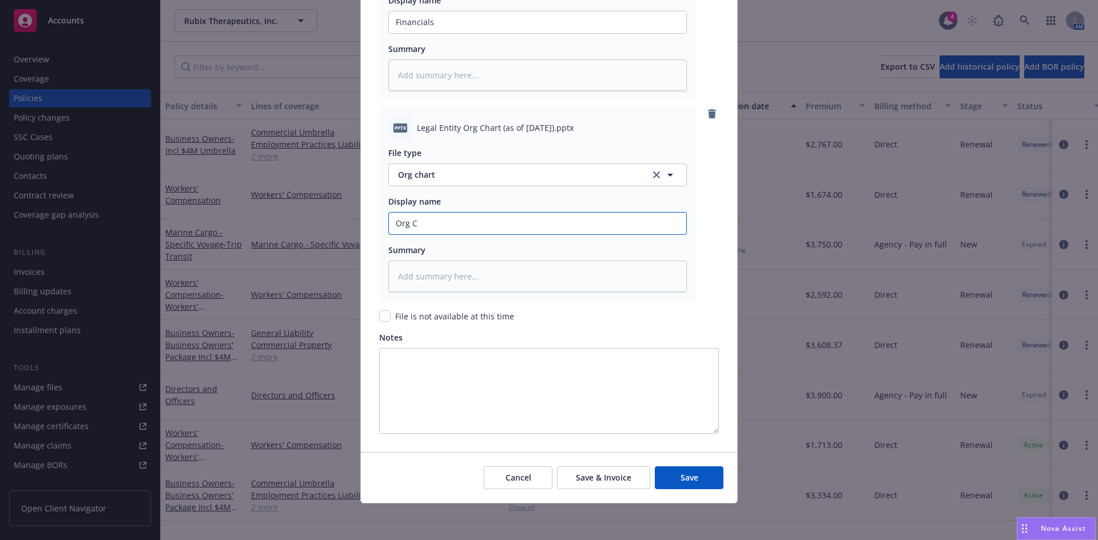
type textarea "x"
type input "Org Ch"
type textarea "x"
type input "Org Cha"
type textarea "x"
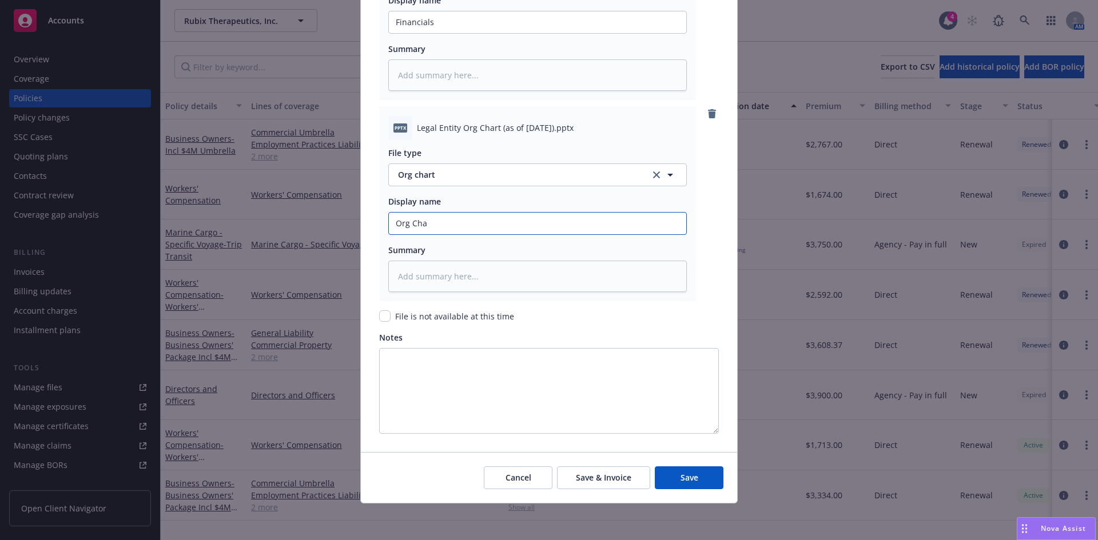
type input "Org Char"
type textarea "x"
type input "Org Chart"
type textarea "x"
type input "Org Chart"
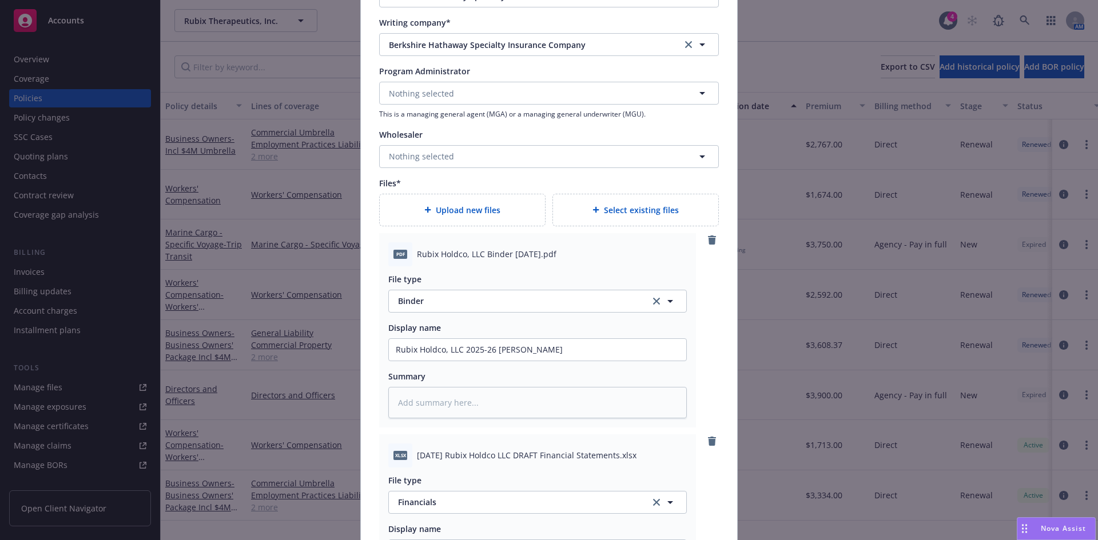
scroll to position [1273, 0]
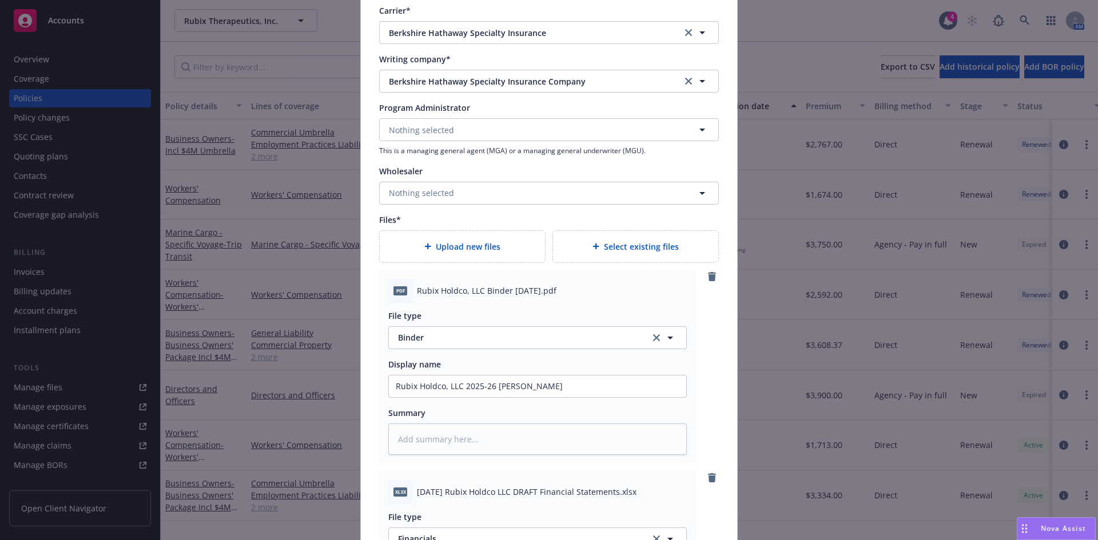
type textarea "x"
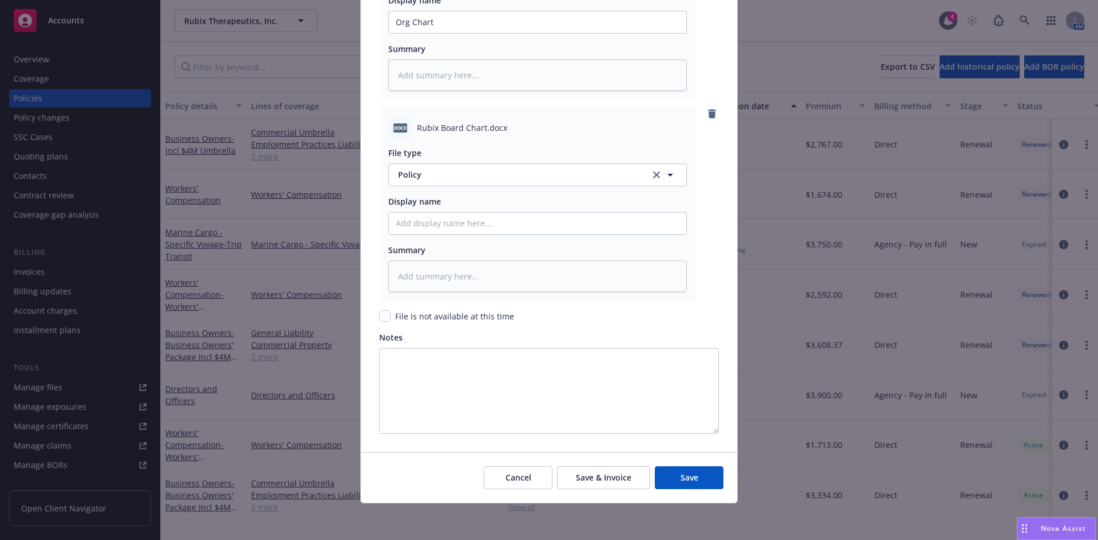
click at [383, 175] on div "docx Rubix Board Chart.docx File type Policy Policy Display name Summary" at bounding box center [537, 204] width 317 height 194
click at [409, 178] on span "Policy" at bounding box center [517, 175] width 239 height 12
type input "other"
click at [439, 209] on div "Other" at bounding box center [538, 206] width 284 height 17
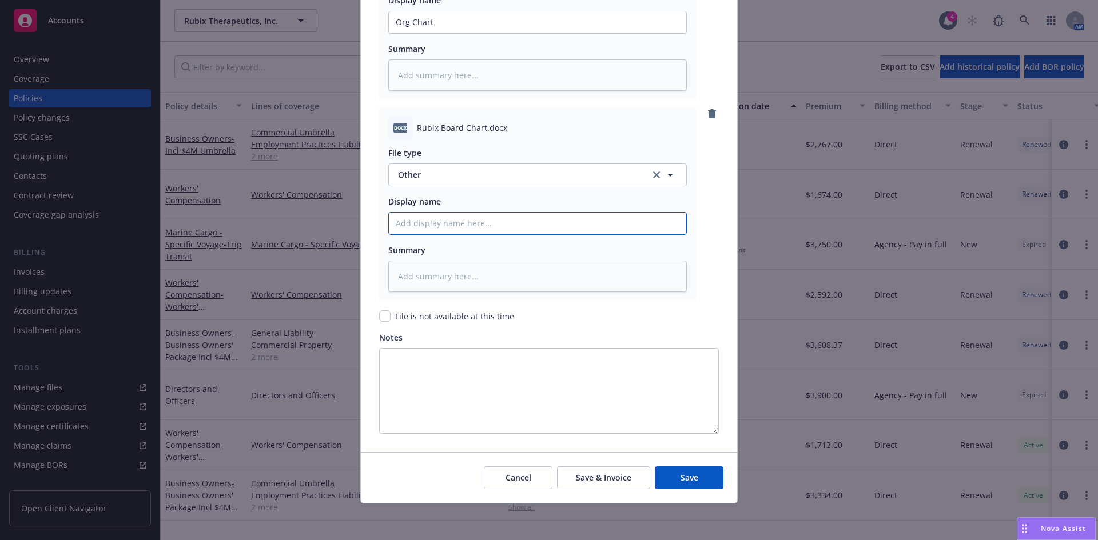
type textarea "x"
type input "B"
type textarea "x"
type input "BO"
type textarea "x"
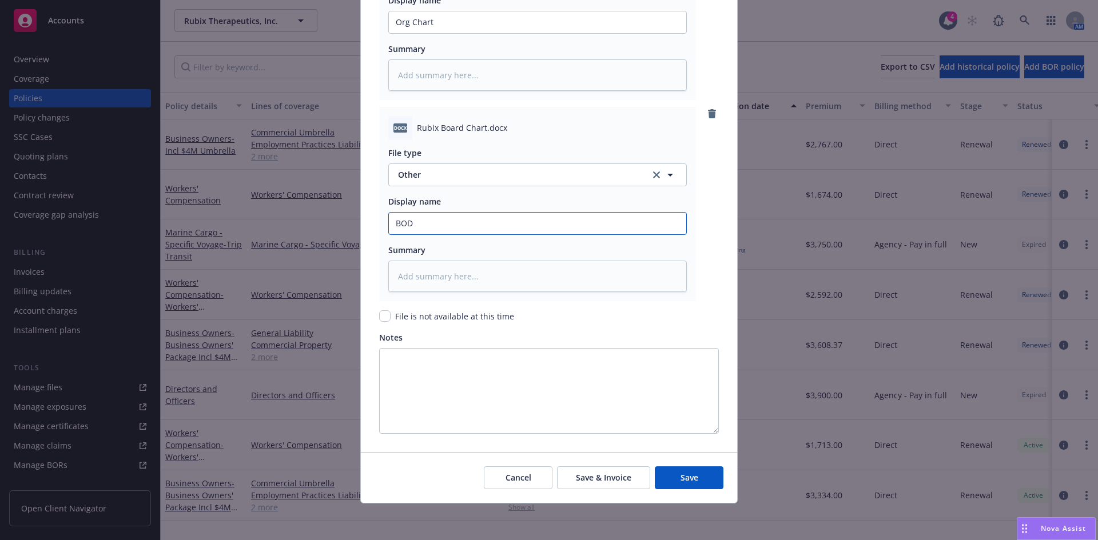
type input "BOD"
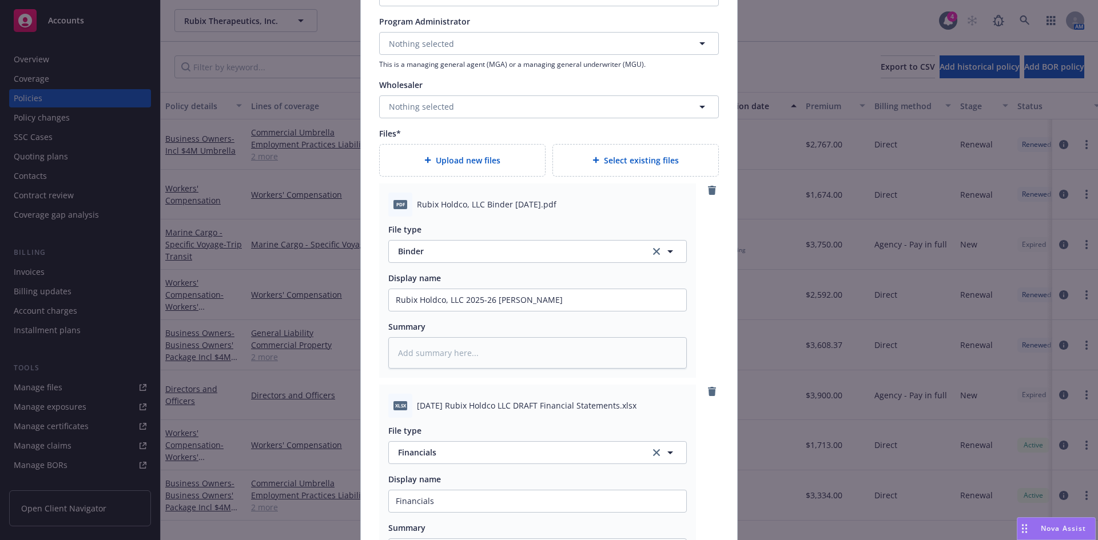
scroll to position [1390, 0]
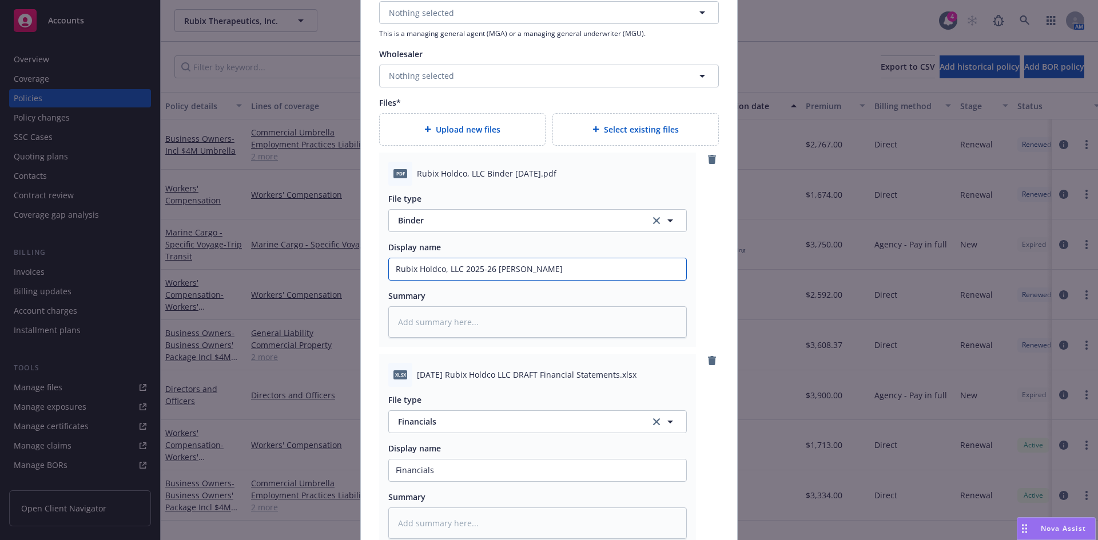
click at [542, 269] on input "Rubix Holdco, LLC 2025-26 ML Binder" at bounding box center [537, 270] width 297 height 22
type textarea "x"
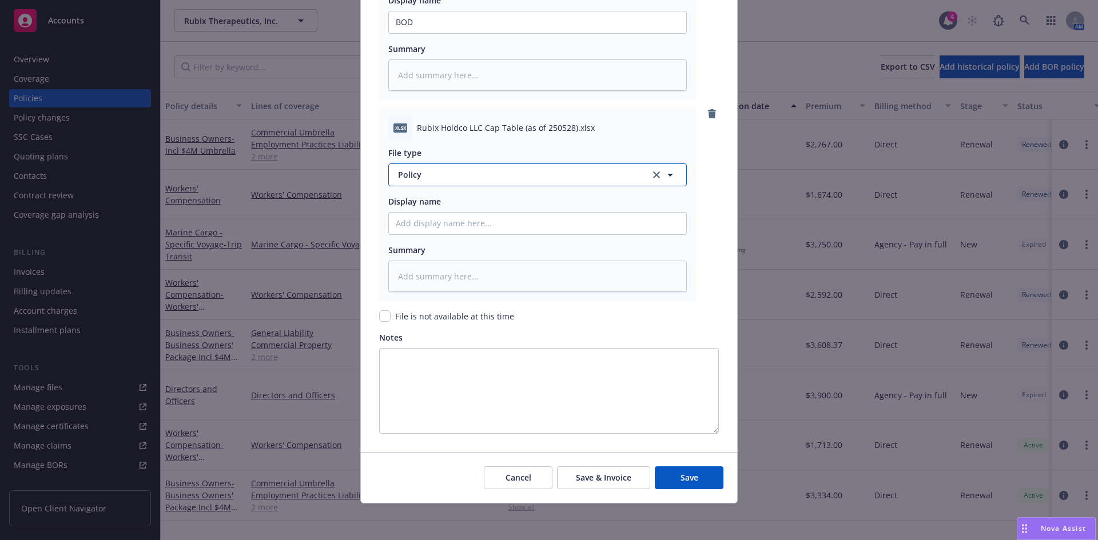
click at [416, 176] on span "Policy" at bounding box center [517, 175] width 239 height 12
type input "cap"
click at [419, 219] on div "Cap Table" at bounding box center [537, 207] width 297 height 30
type textarea "x"
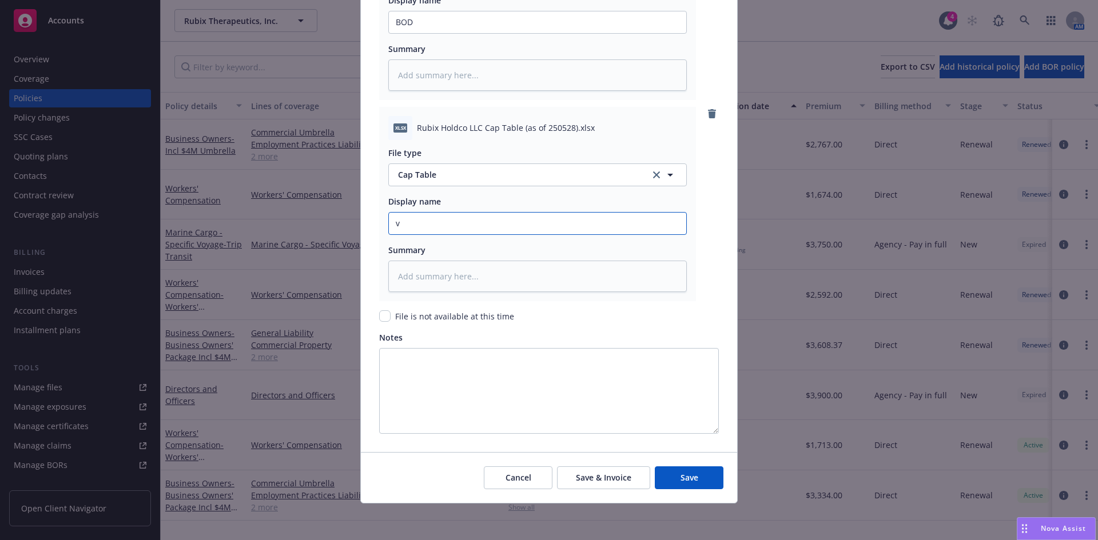
type input "v"
type textarea "x"
type input "c"
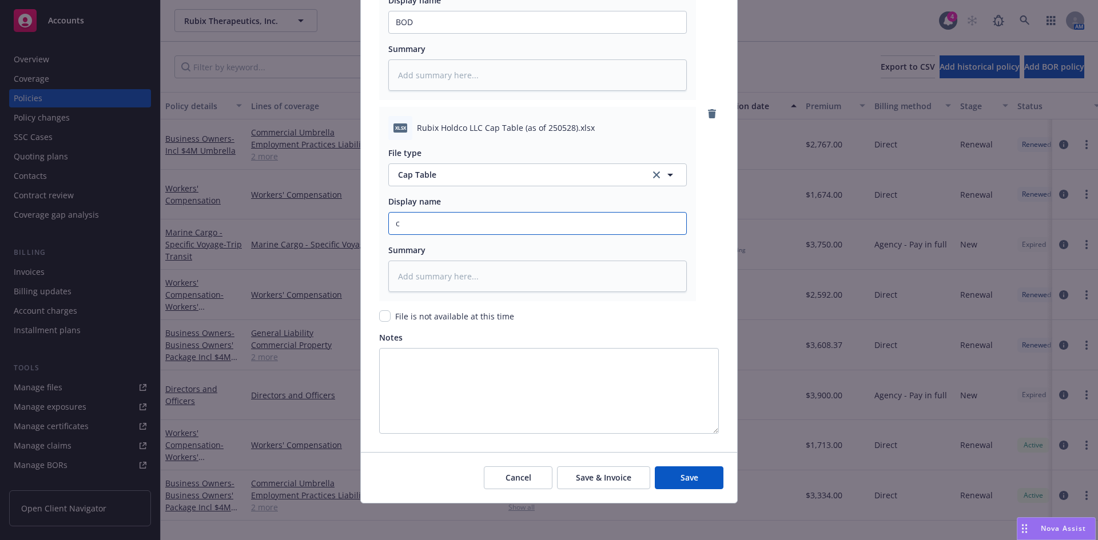
type textarea "x"
type input "ca"
type textarea "x"
type input "cap"
type textarea "x"
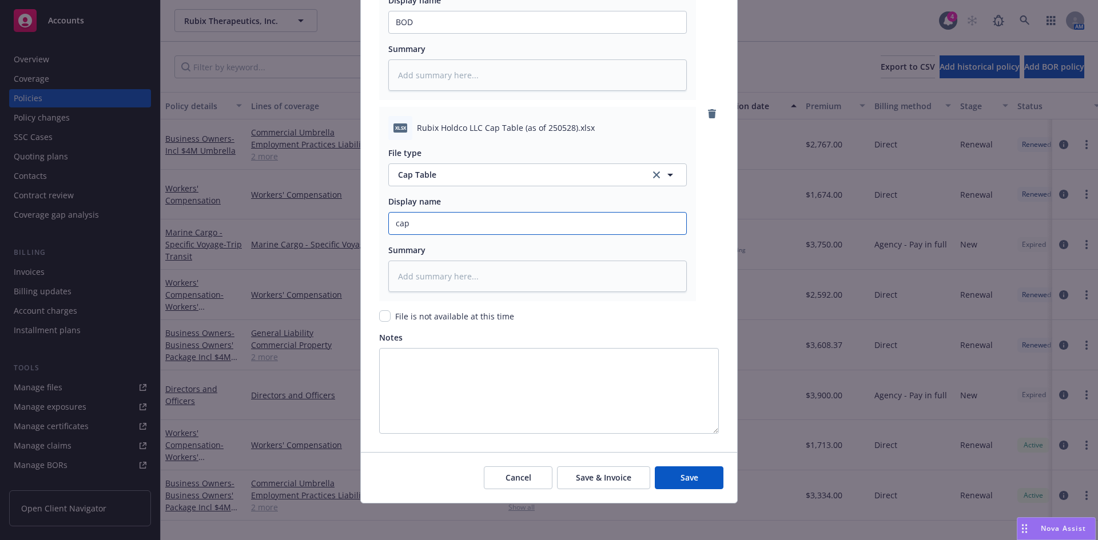
type input "Cap Table"
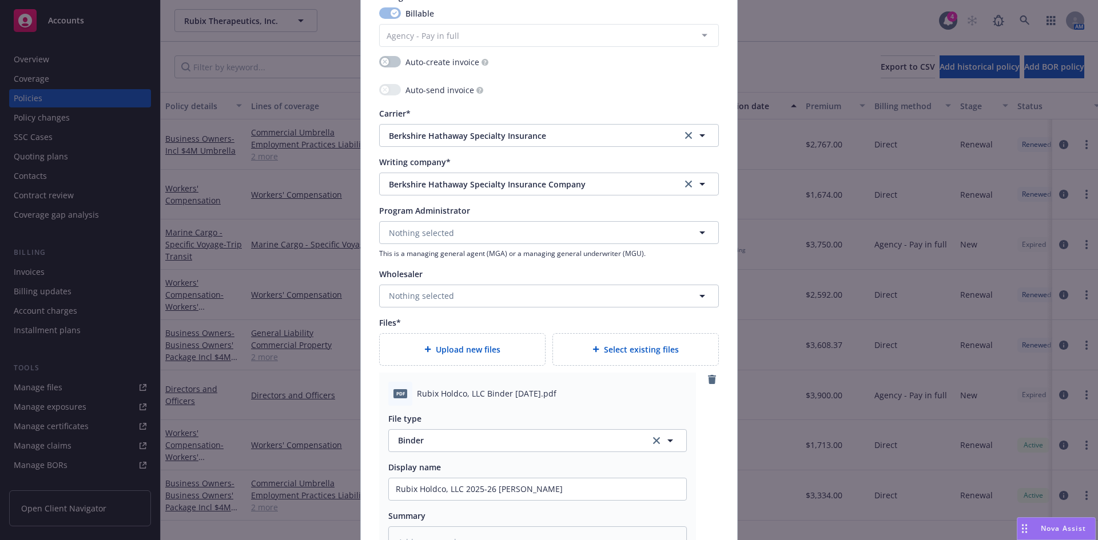
scroll to position [1172, 0]
type textarea "x"
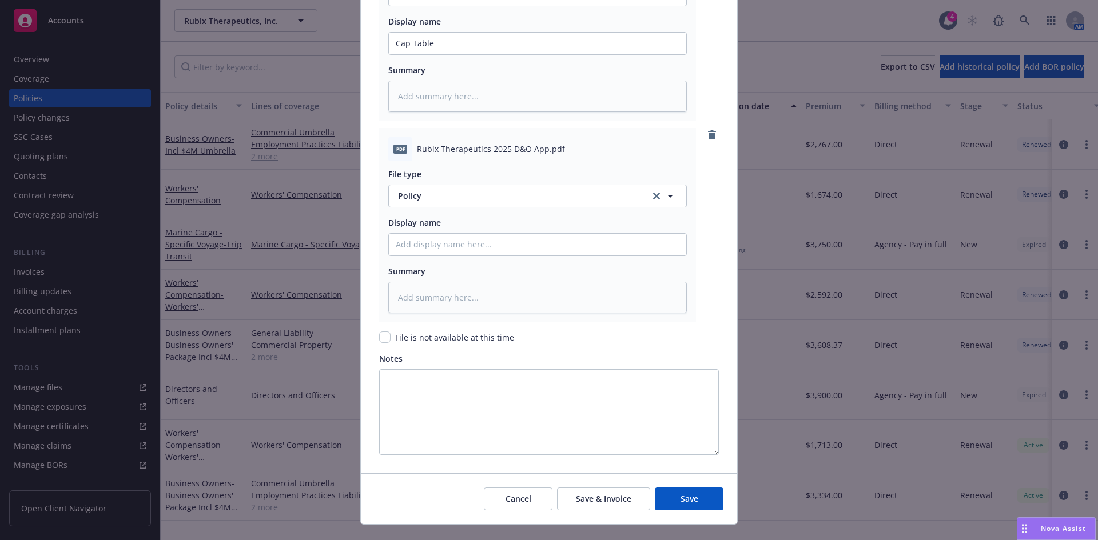
scroll to position [2442, 0]
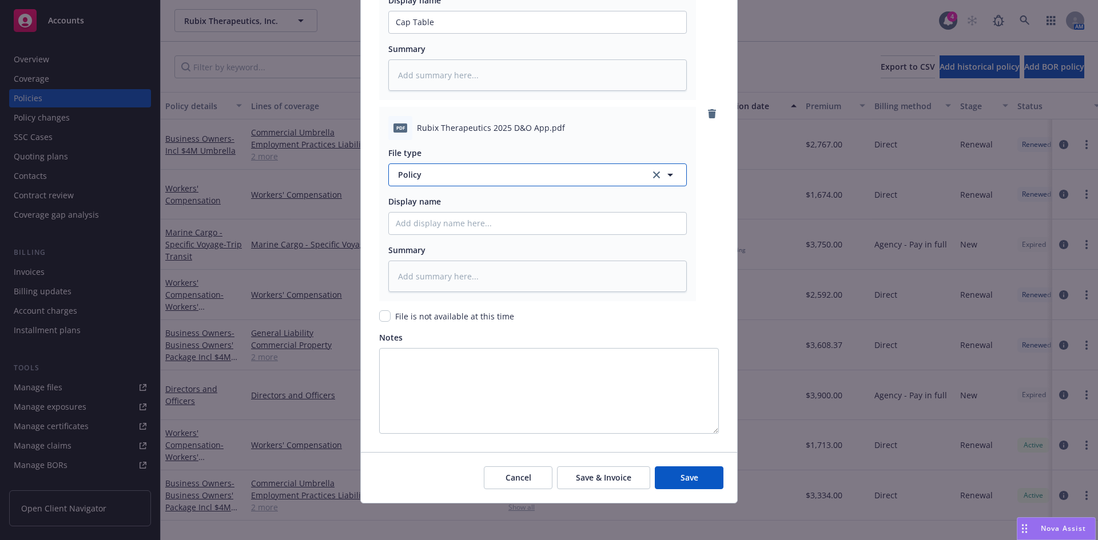
click at [418, 176] on span "Policy" at bounding box center [517, 175] width 239 height 12
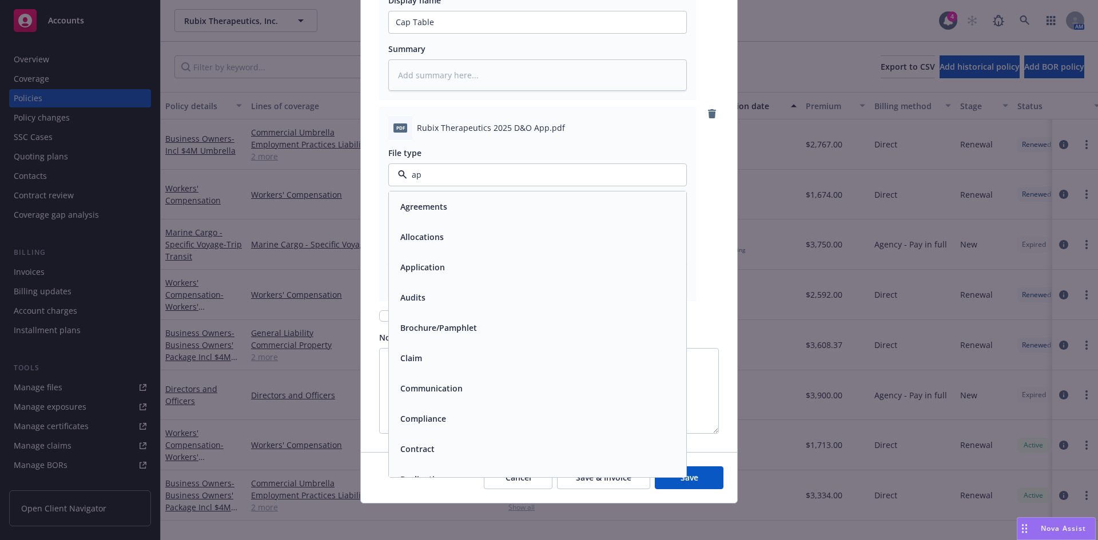
type input "app"
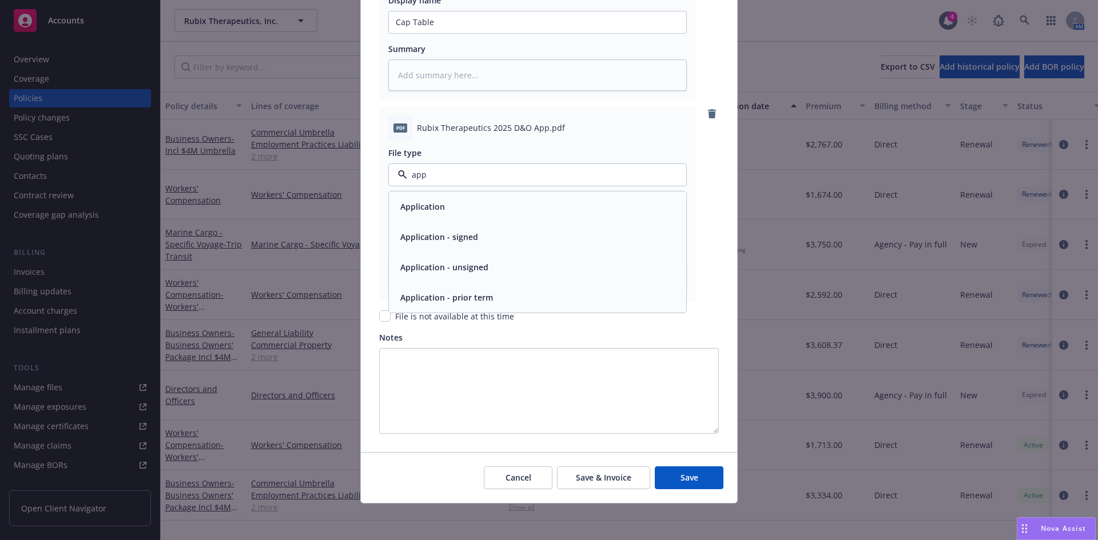
click at [431, 233] on span "Application - signed" at bounding box center [439, 237] width 78 height 12
drag, startPoint x: 423, startPoint y: 231, endPoint x: 423, endPoint y: 238, distance: 6.9
type textarea "x"
type input "R"
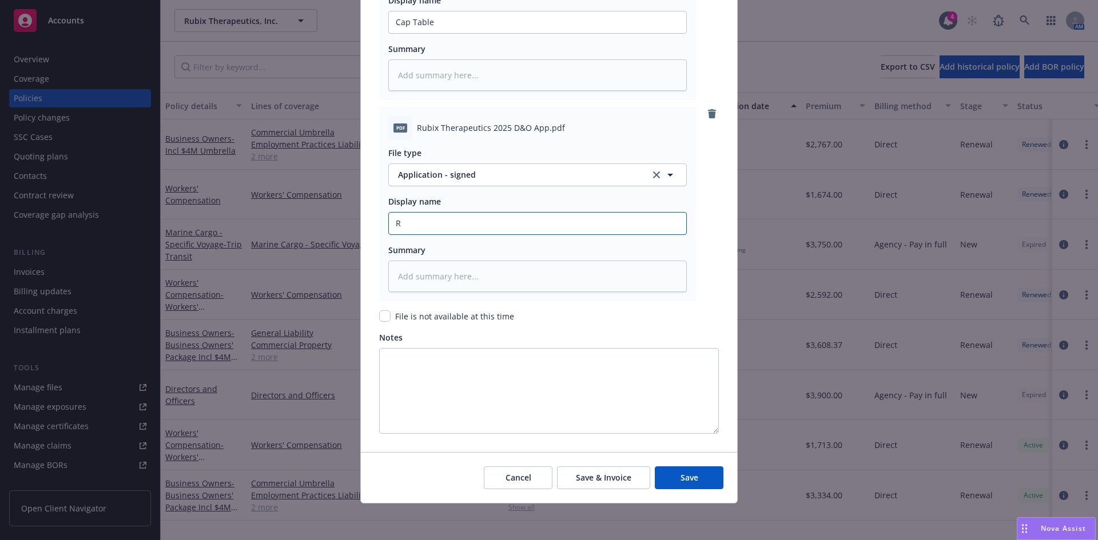
type textarea "x"
type input "Re"
type textarea "x"
type input "Ren"
type textarea "x"
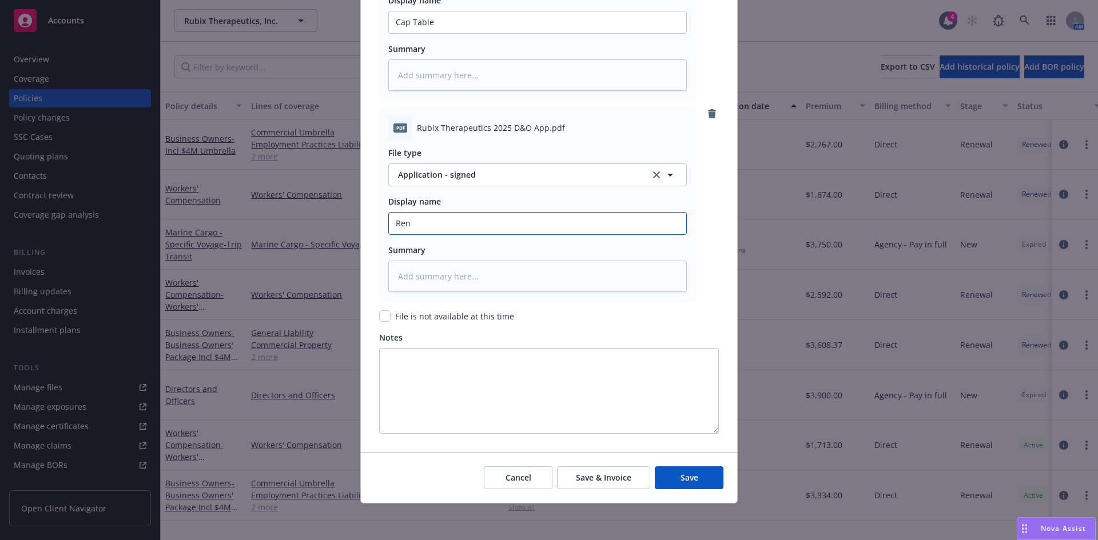
type input "Rene"
type textarea "x"
type input "Renew"
type textarea "x"
type input "Renewa"
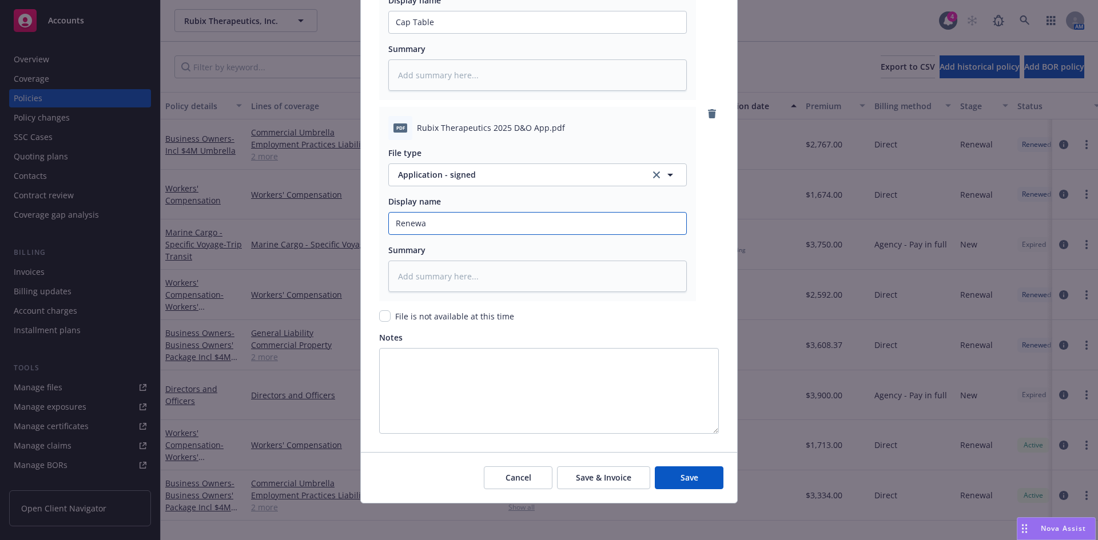
type textarea "x"
type input "Renewal"
type textarea "x"
type input "Renewal"
type textarea "x"
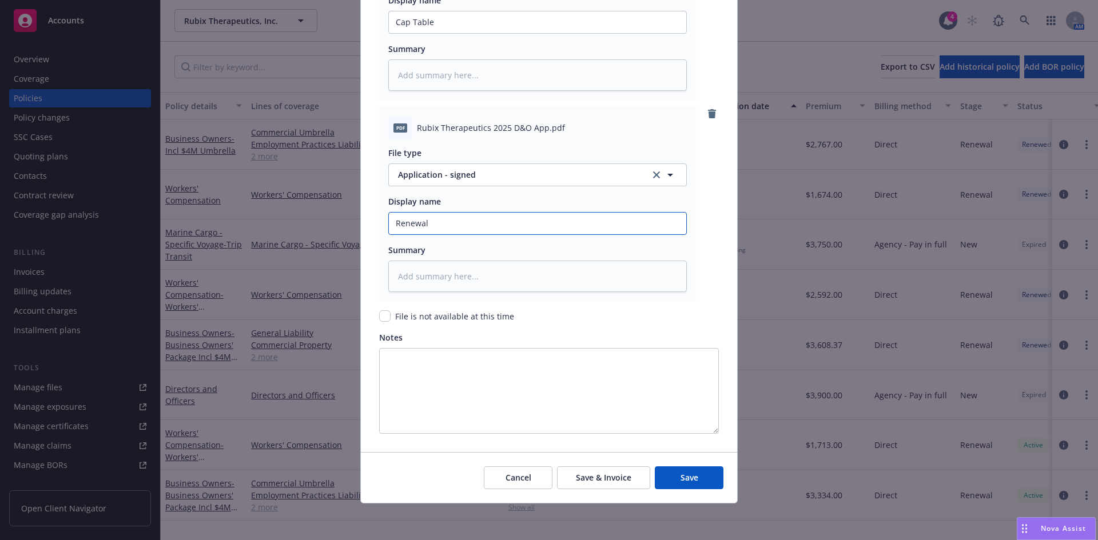
type input "Renewal A"
type textarea "x"
type input "Renewal Ap"
type textarea "x"
type input "Renewal App"
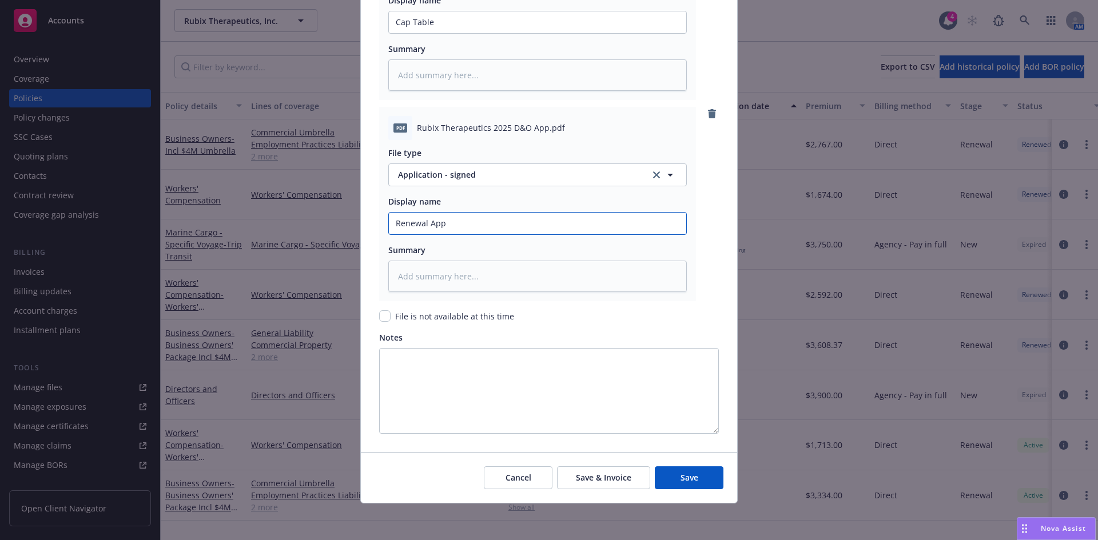
type textarea "x"
type input "Renewal App"
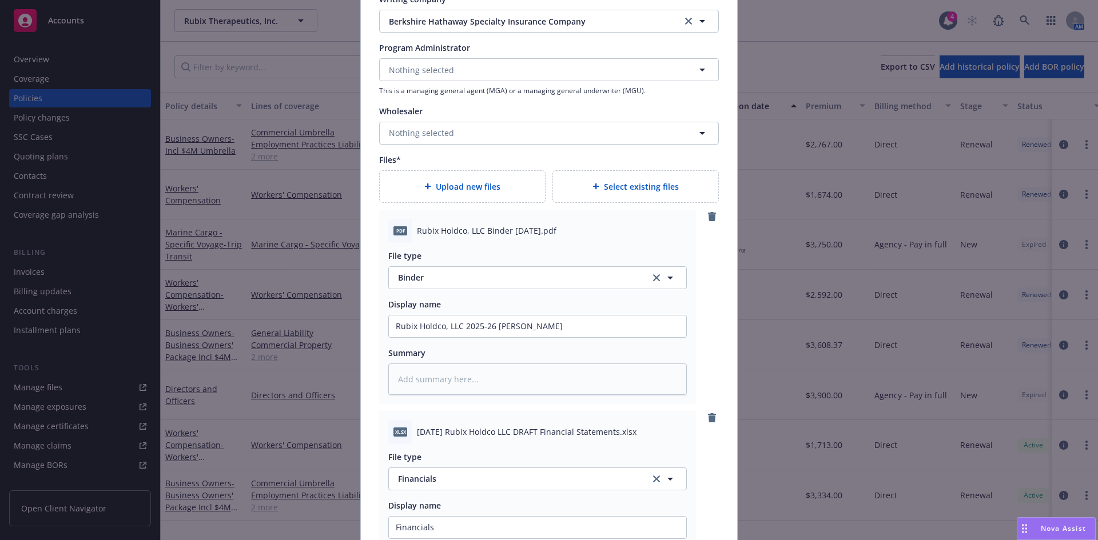
scroll to position [1283, 0]
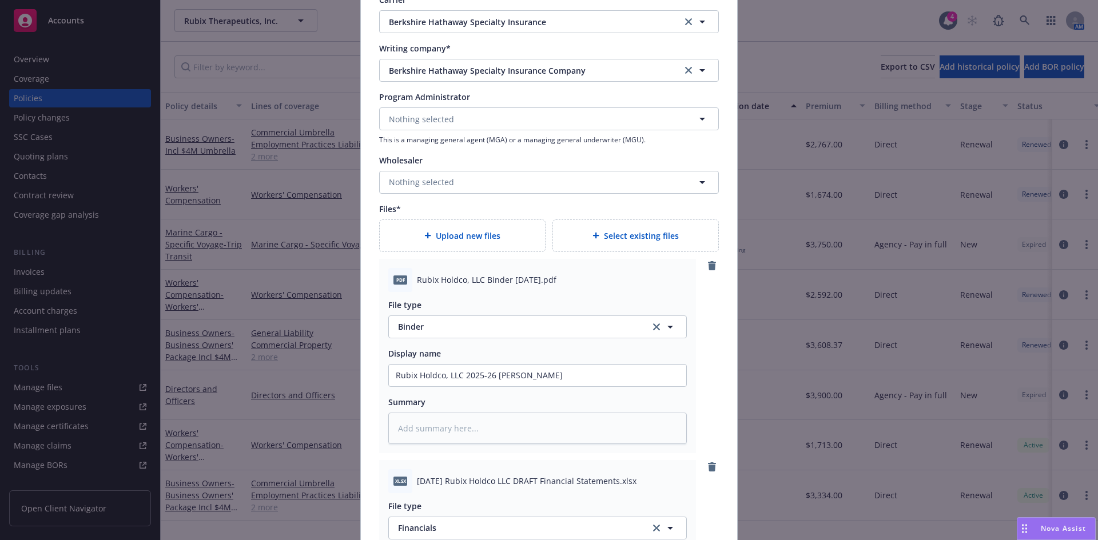
type textarea "x"
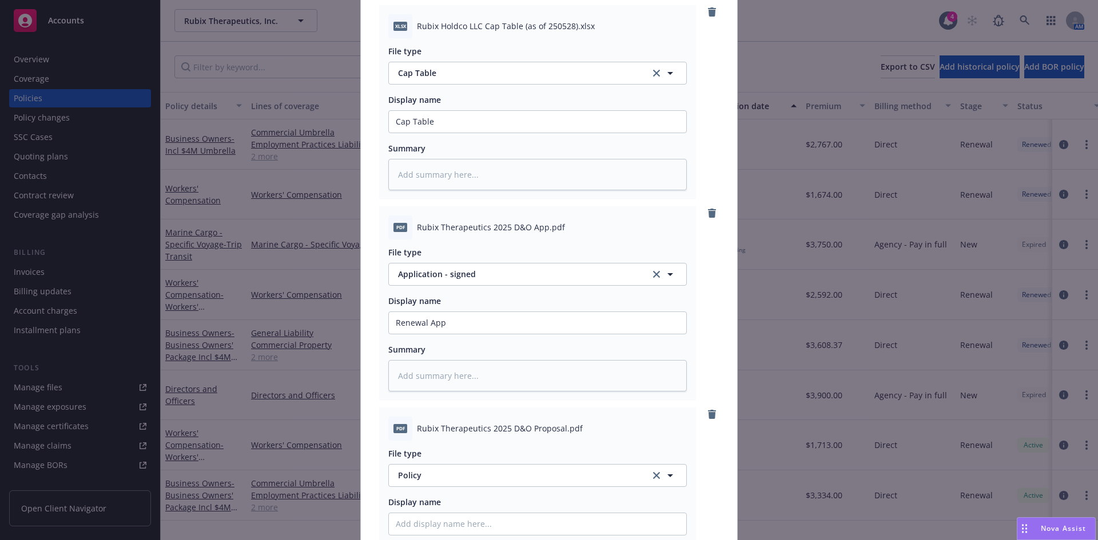
scroll to position [2643, 0]
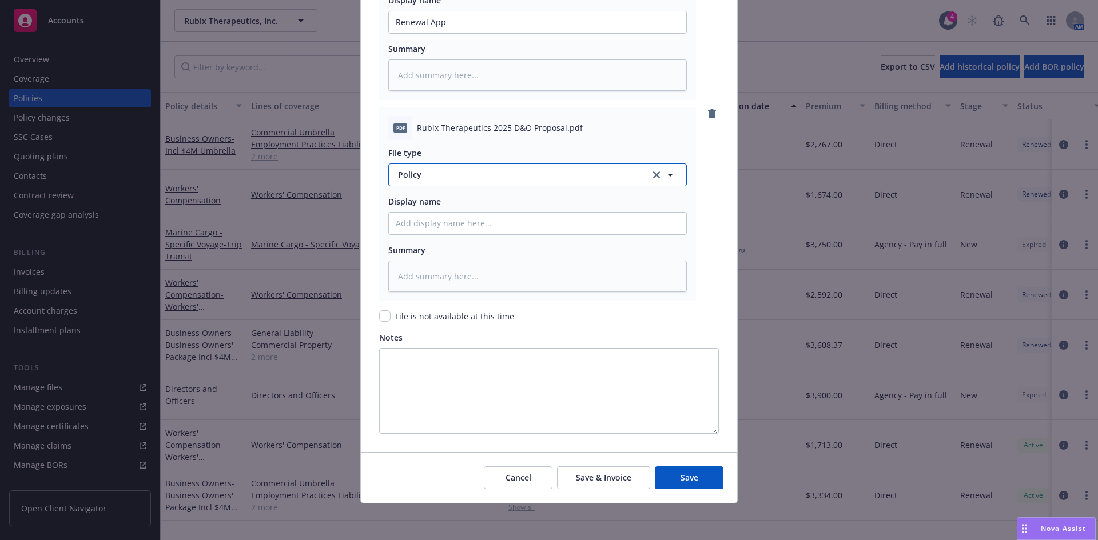
click at [412, 172] on span "Policy" at bounding box center [517, 175] width 239 height 12
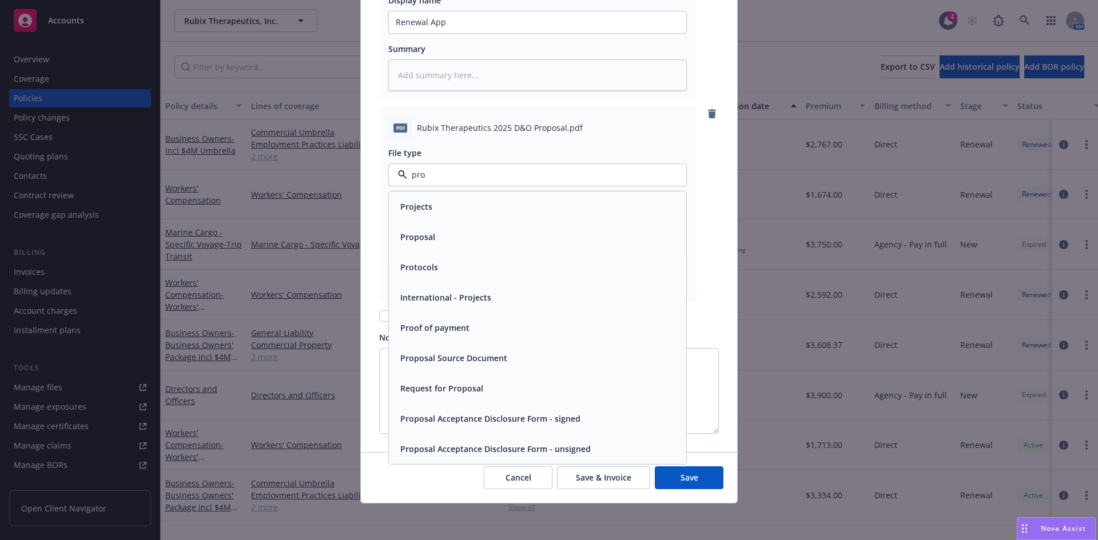
type input "prop"
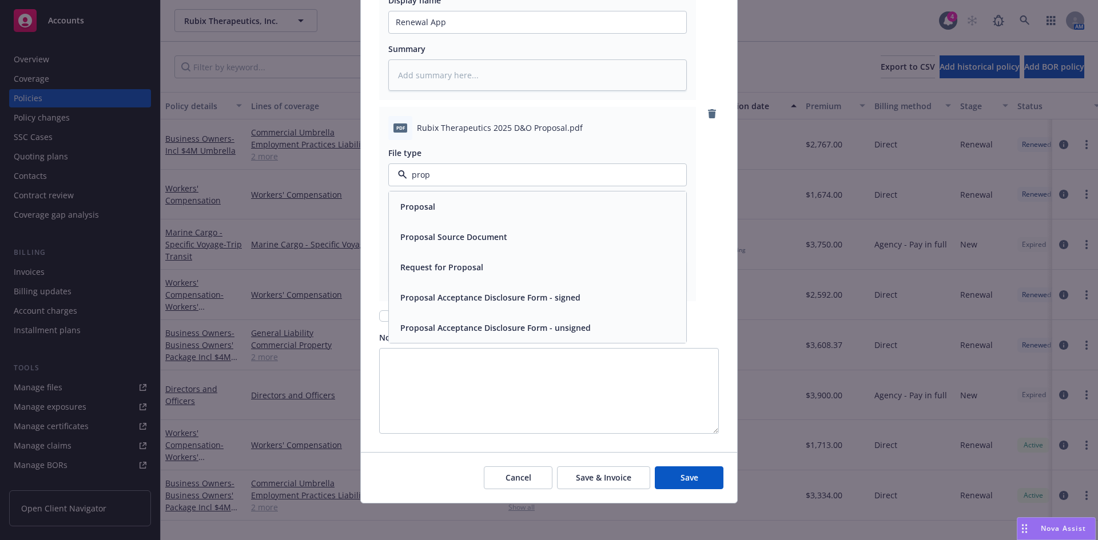
click at [419, 210] on span "Proposal" at bounding box center [417, 207] width 35 height 12
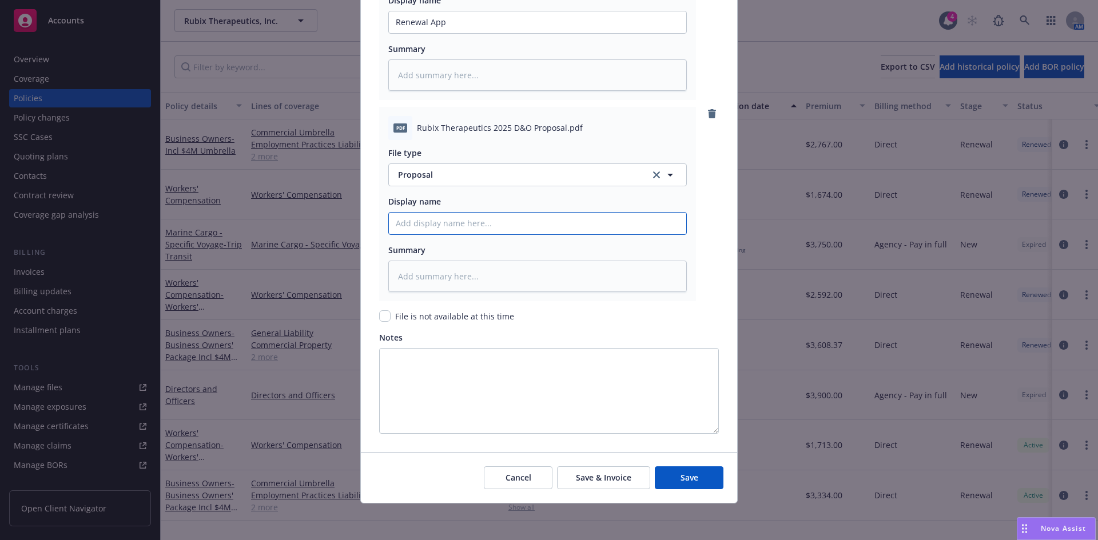
paste input "Rubix Holdco, LLC"
type textarea "x"
type input "Rubix Holdco, LLC"
type textarea "x"
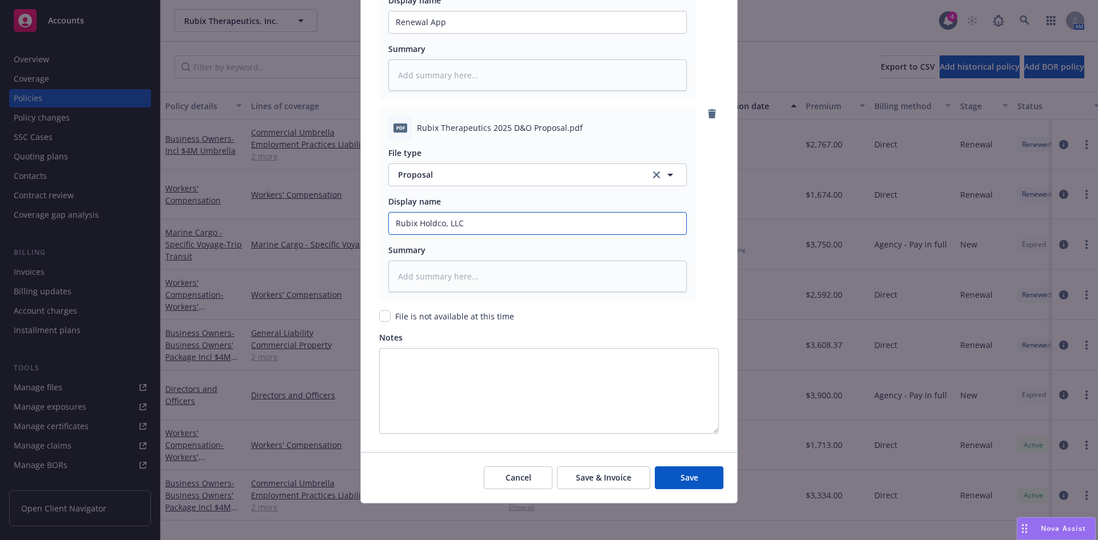
type input "Rubix Holdco, LLC"
type textarea "x"
type input "Rubix Holdco, LLC 2"
type textarea "x"
type input "Rubix Holdco, LLC 20"
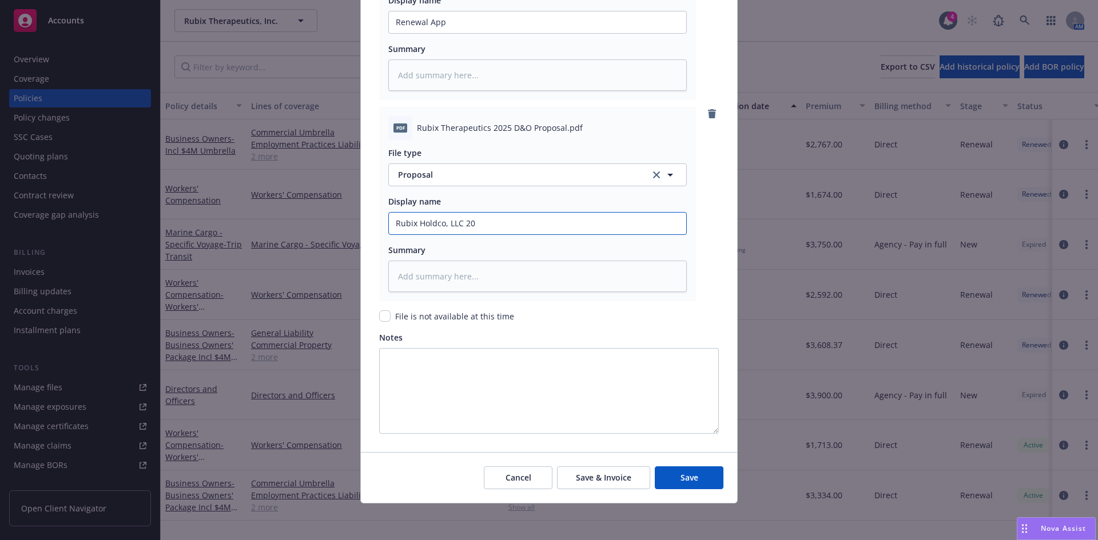
type textarea "x"
type input "Rubix Holdco, LLC 202"
type textarea "x"
type input "Rubix Holdco, LLC 2025"
type textarea "x"
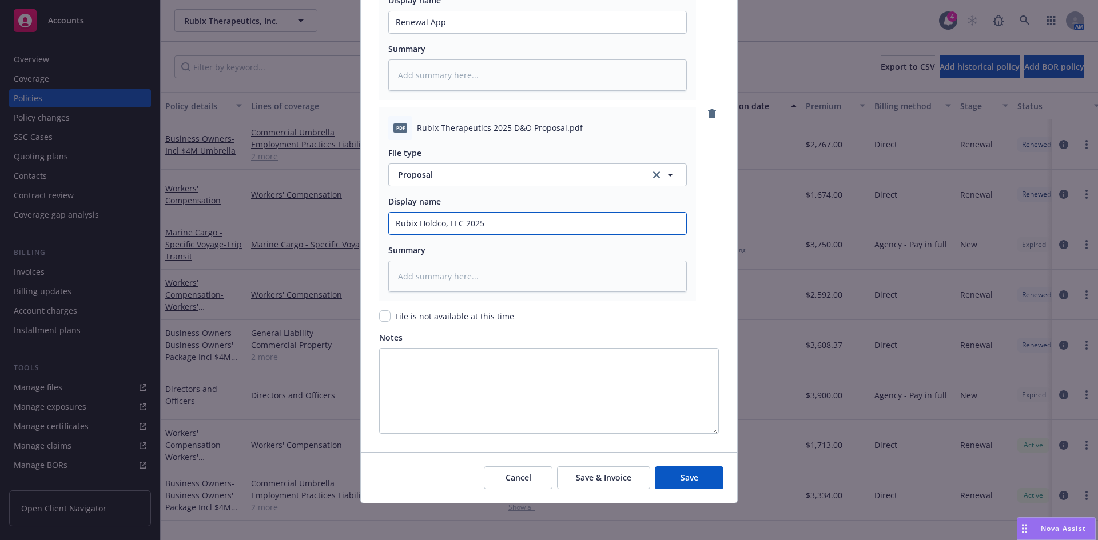
type input "Rubix Holdco, LLC 2025-"
type textarea "x"
type input "Rubix Holdco, LLC 2025-2"
type textarea "x"
type input "Rubix Holdco, LLC 2025-26"
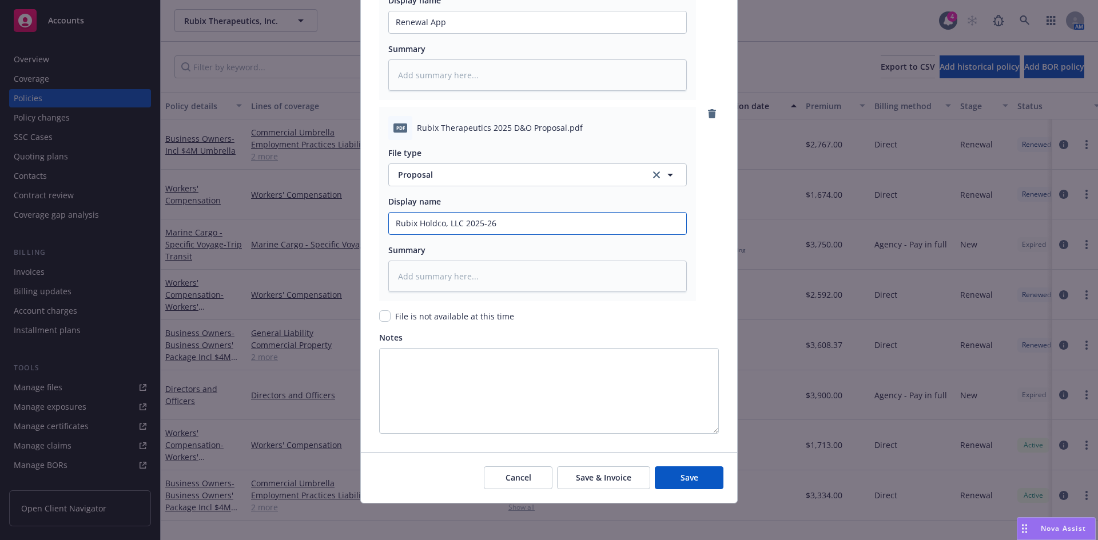
type textarea "x"
type input "Rubix Holdco, LLC 2025-26"
type textarea "x"
type input "Rubix Holdco, LLC 2025-26 M"
type textarea "x"
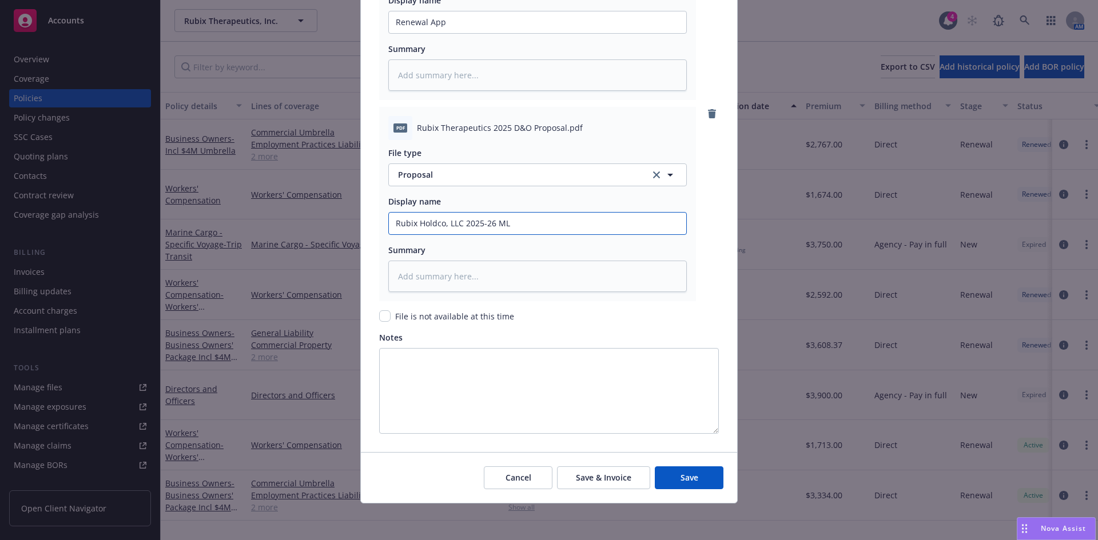
type input "Rubix Holdco, LLC 2025-26 ML"
type textarea "x"
type input "Rubix Holdco, LLC 2025-26 ML Pr"
type textarea "x"
type input "Rubix Holdco, LLC 2025-26 ML Pro"
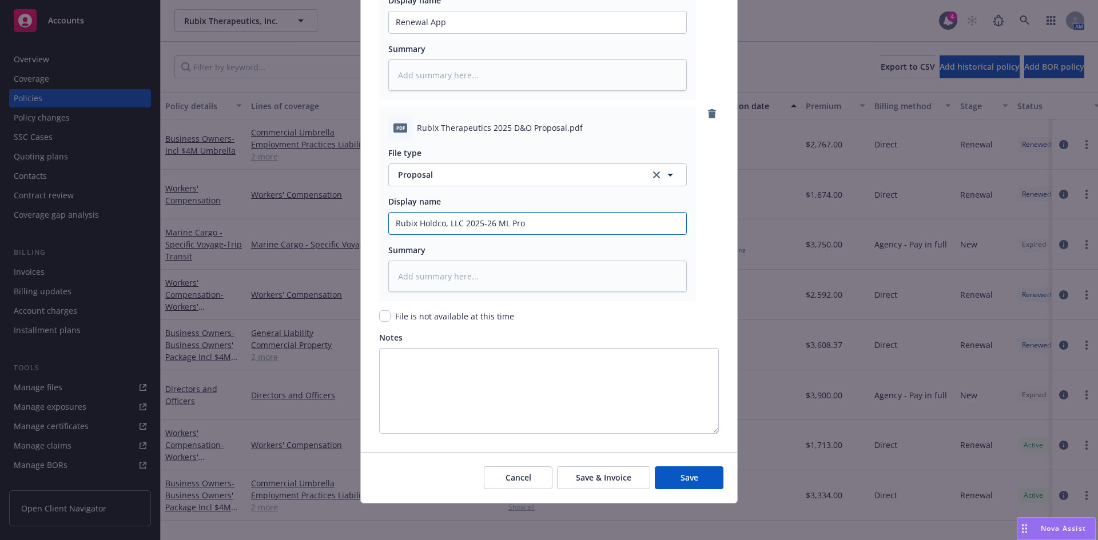
type textarea "x"
type input "Rubix Holdco, LLC 2025-26 ML Prop"
type textarea "x"
type input "Rubix Holdco, LLC 2025-26 ML Propo"
type textarea "x"
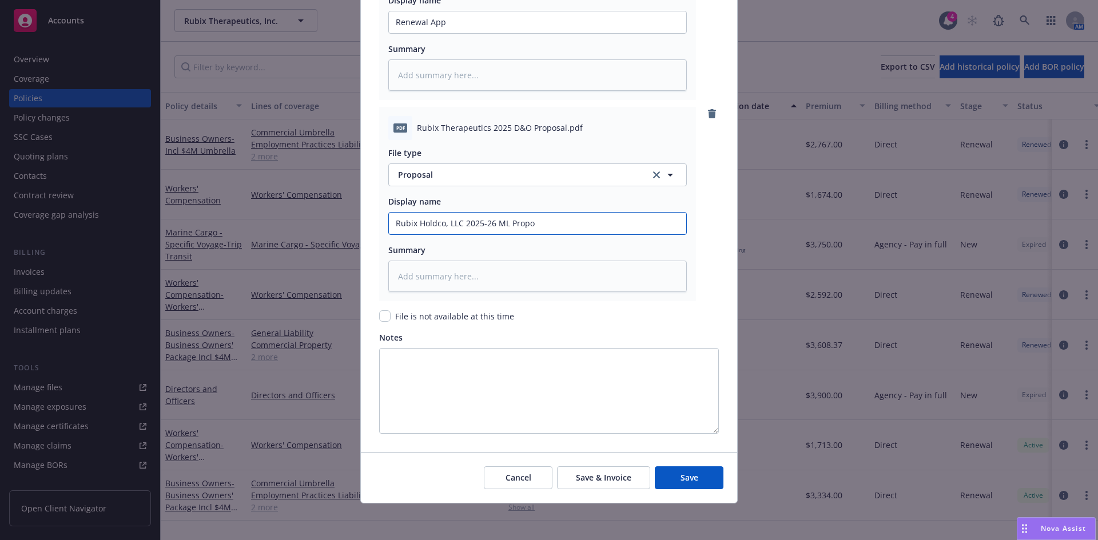
type input "Rubix Holdco, LLC 2025-26 ML Propos"
type textarea "x"
type input "Rubix Holdco, LLC 2025-26 ML Proposa"
type textarea "x"
type input "Rubix Holdco, LLC 2025-26 ML Proposal"
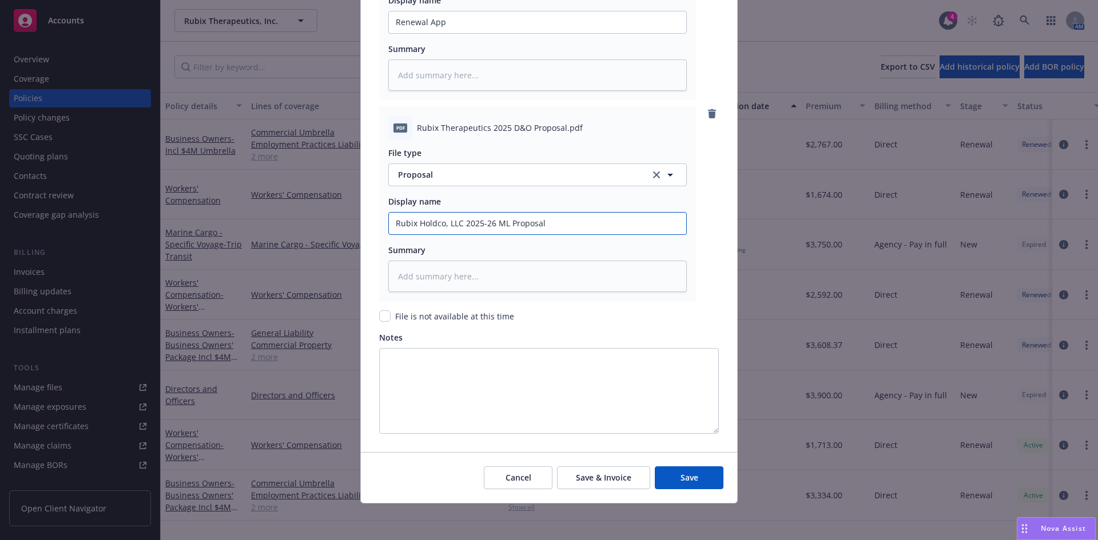
type textarea "x"
type input "Rubix Holdco, LLC 2025-26 ML Proposal"
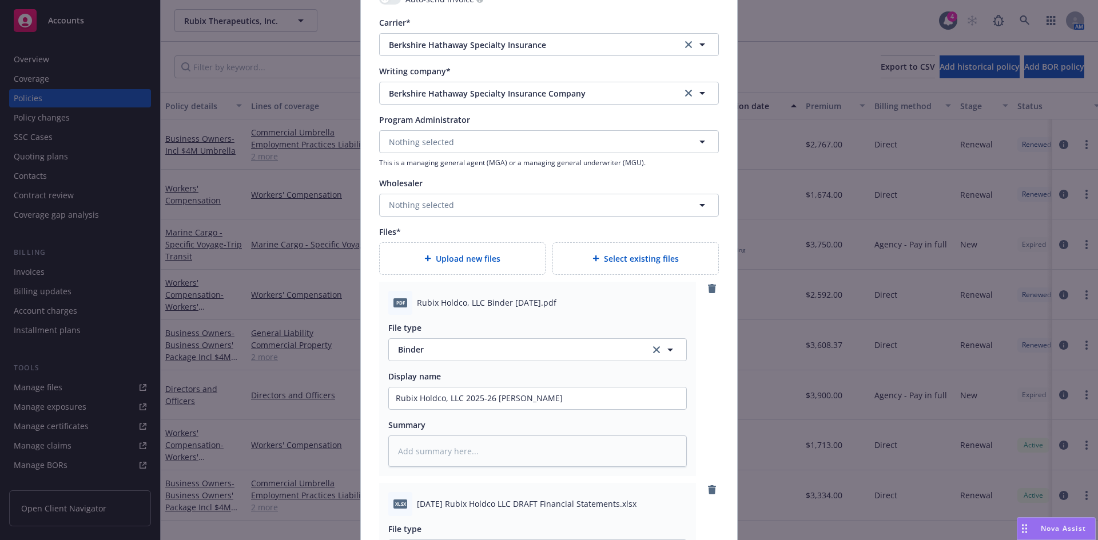
scroll to position [1243, 0]
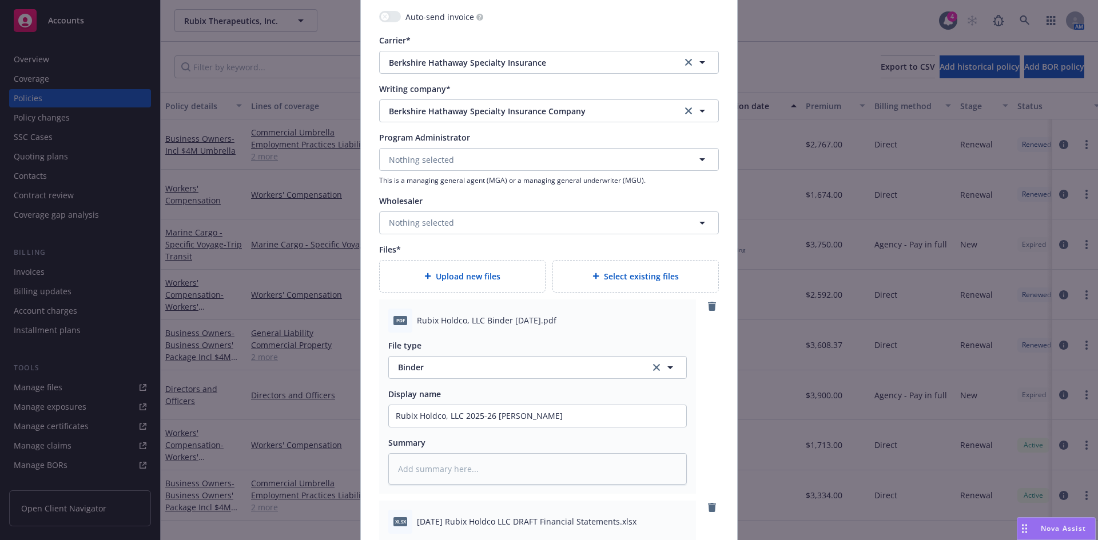
type textarea "x"
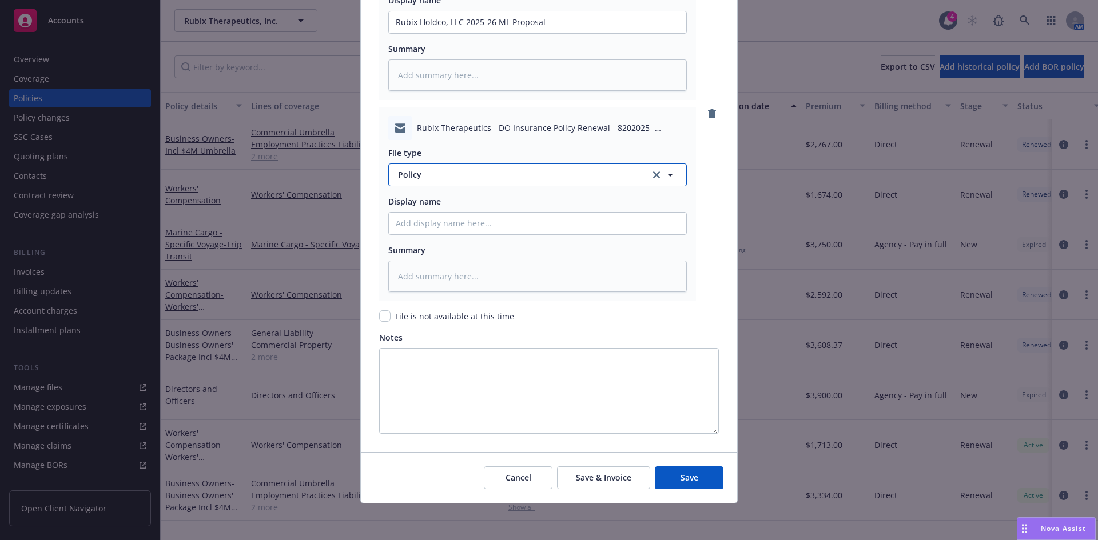
click at [401, 172] on span "Policy" at bounding box center [517, 175] width 239 height 12
type input "bind"
click at [434, 245] on div "Bind Order" at bounding box center [421, 237] width 50 height 17
type textarea "x"
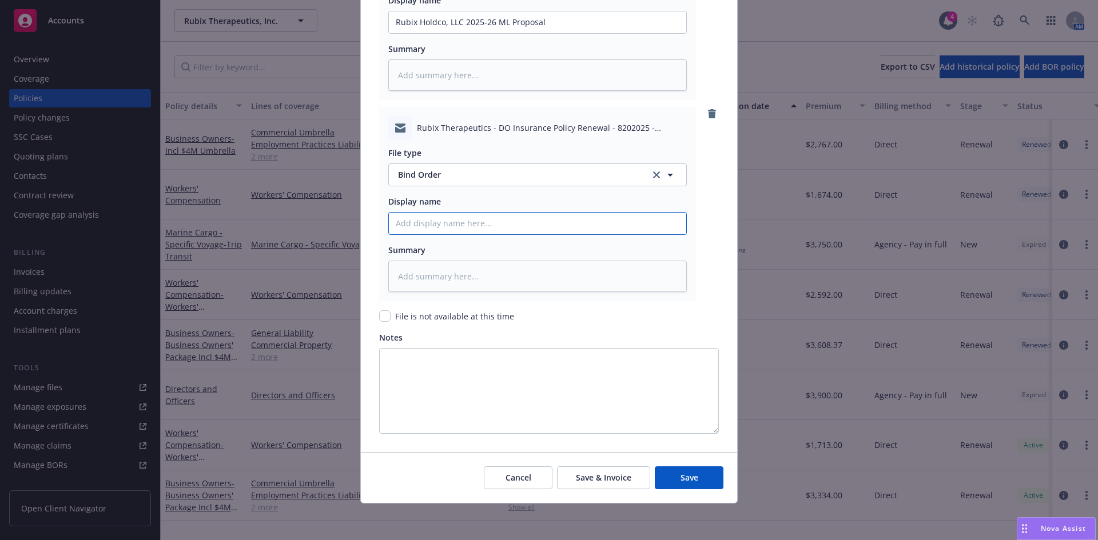
type input "M"
type textarea "x"
type input "ML"
type textarea "x"
type input "ML bi"
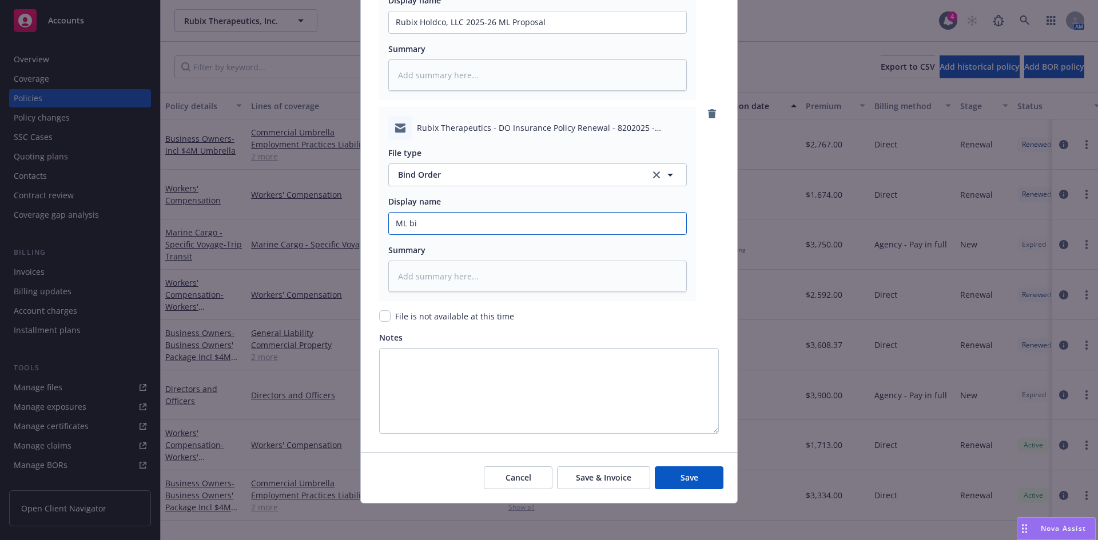
type textarea "x"
type input "ML bin"
type textarea "x"
type input "ML bind"
type textarea "x"
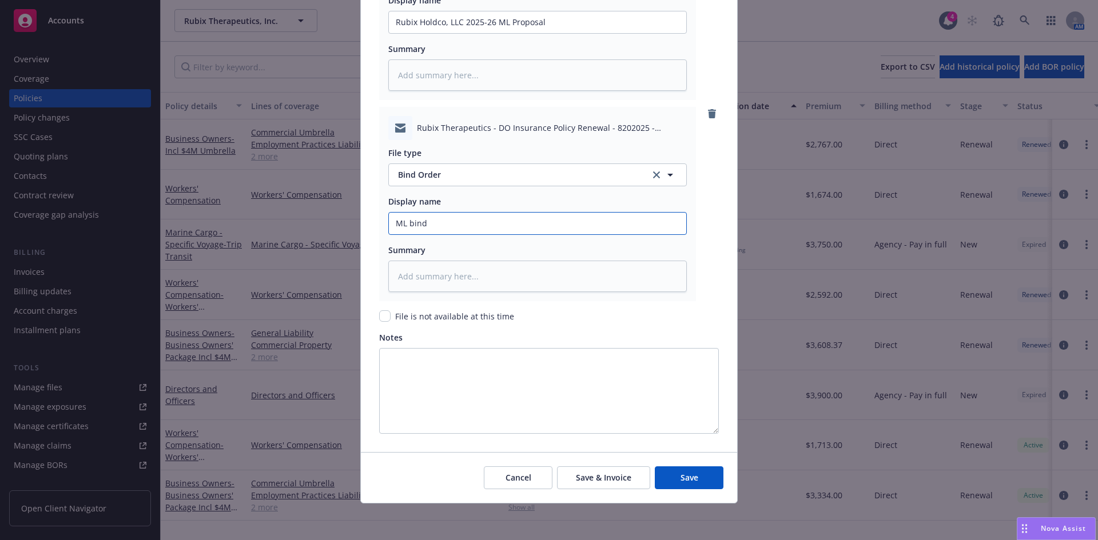
type input "ML binde"
type textarea "x"
type input "ML bind"
type textarea "x"
type input "ML bind"
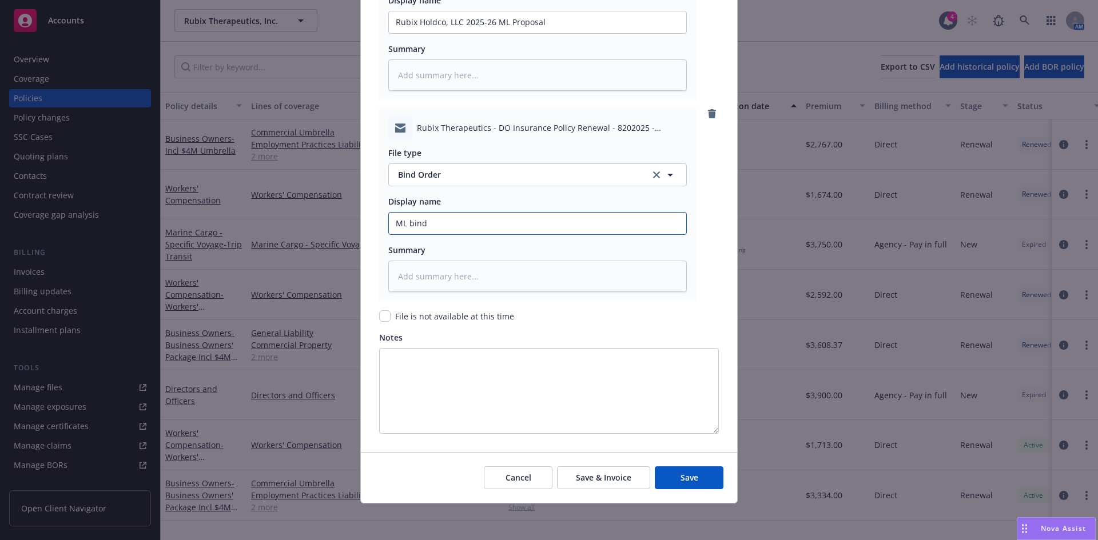
type textarea "x"
type input "ML bind o"
type textarea "x"
type input "ML bind or"
type textarea "x"
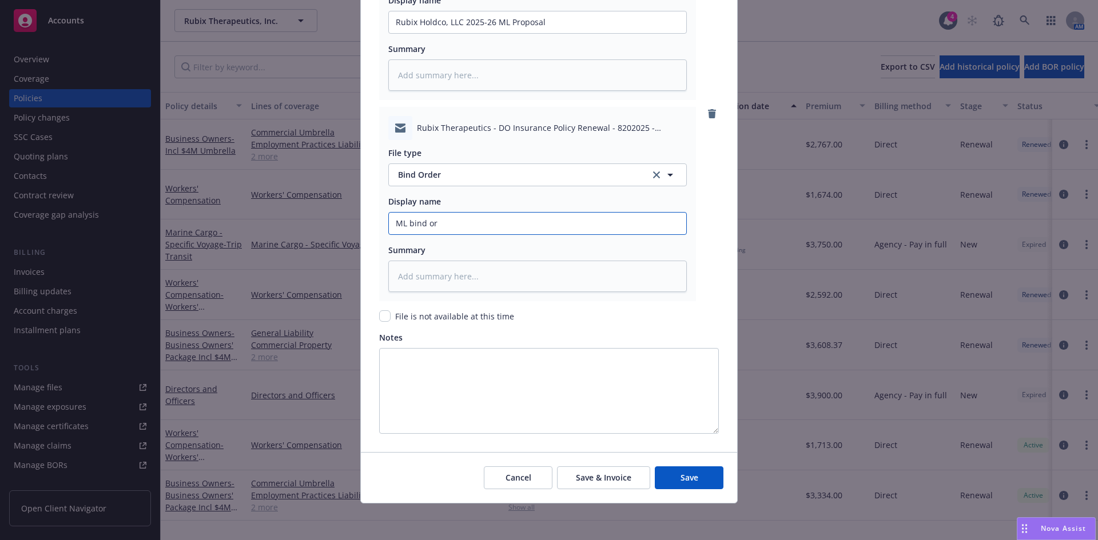
type input "ML bind ord"
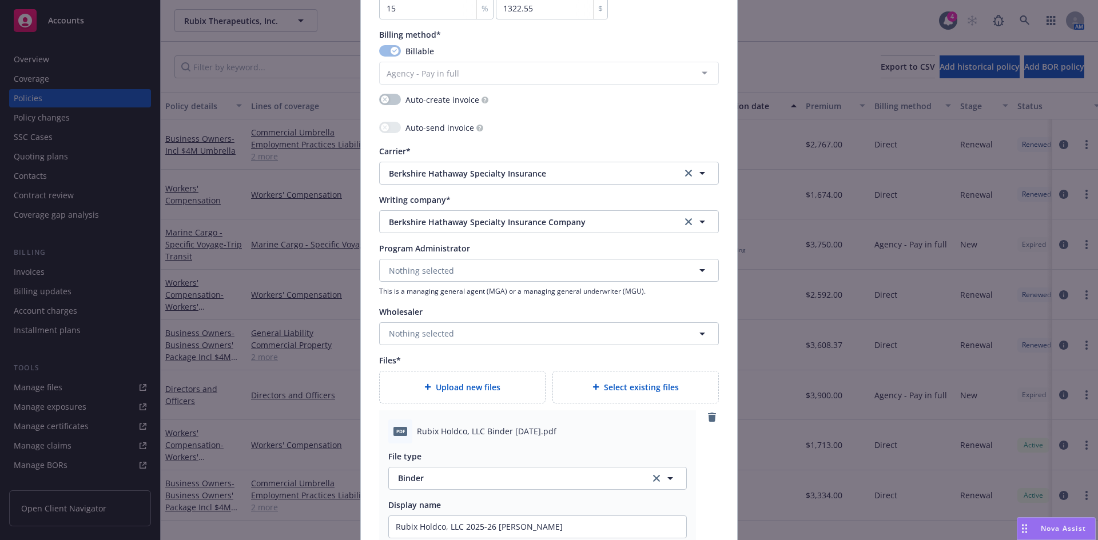
scroll to position [3046, 0]
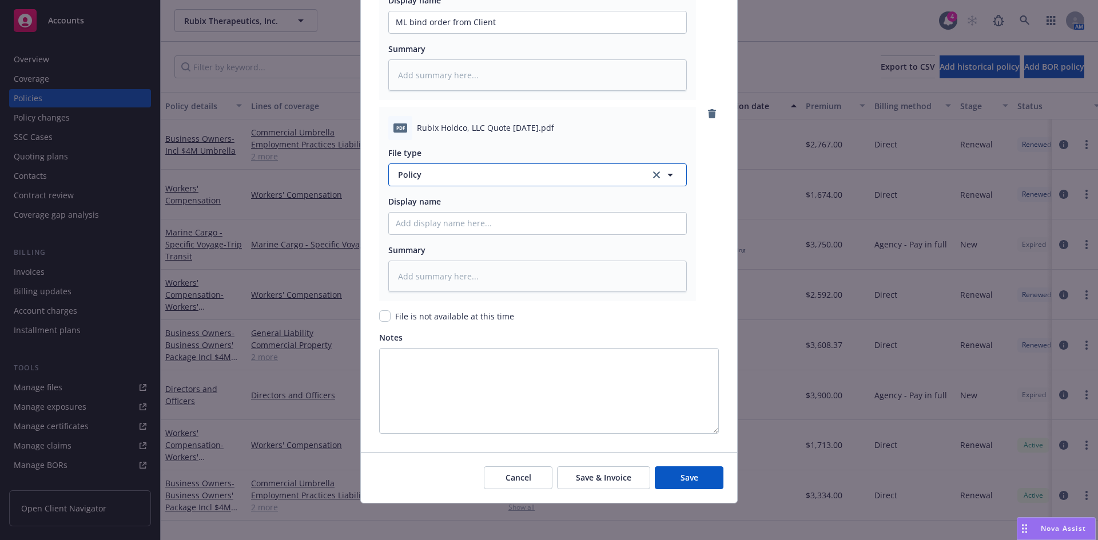
click at [413, 178] on span "Policy" at bounding box center [517, 175] width 239 height 12
click at [428, 202] on div "Quote" at bounding box center [538, 206] width 284 height 17
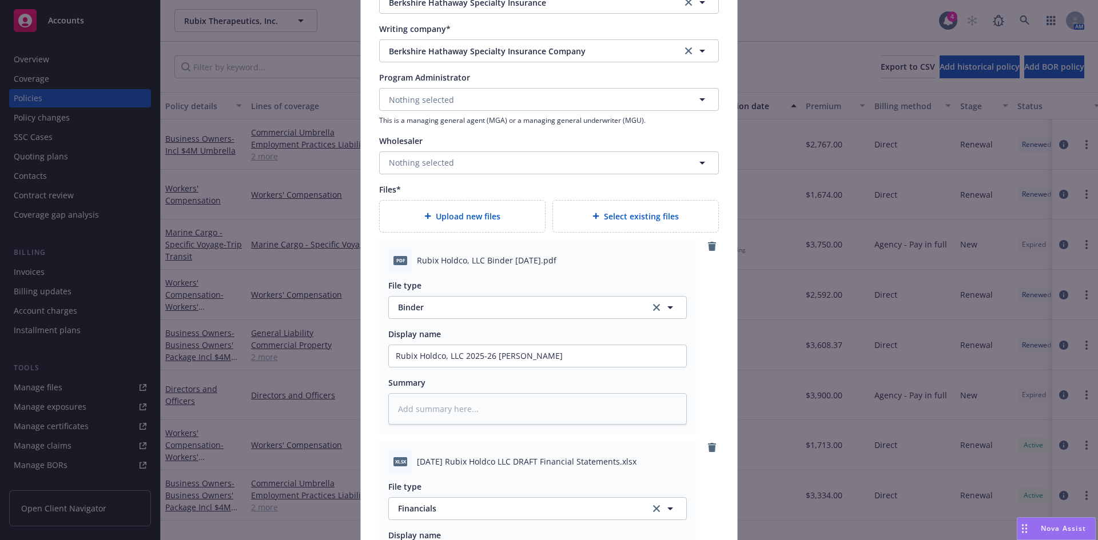
scroll to position [3247, 0]
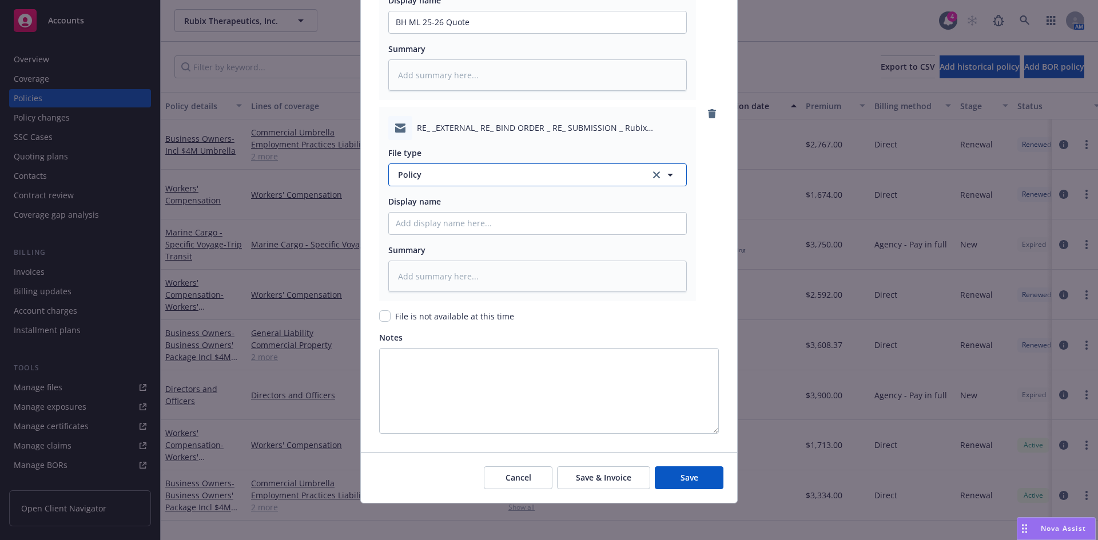
click at [432, 178] on span "Policy" at bounding box center [517, 175] width 239 height 12
click at [412, 237] on span "Bind Order" at bounding box center [421, 237] width 43 height 12
click at [655, 467] on button "Save" at bounding box center [689, 478] width 69 height 23
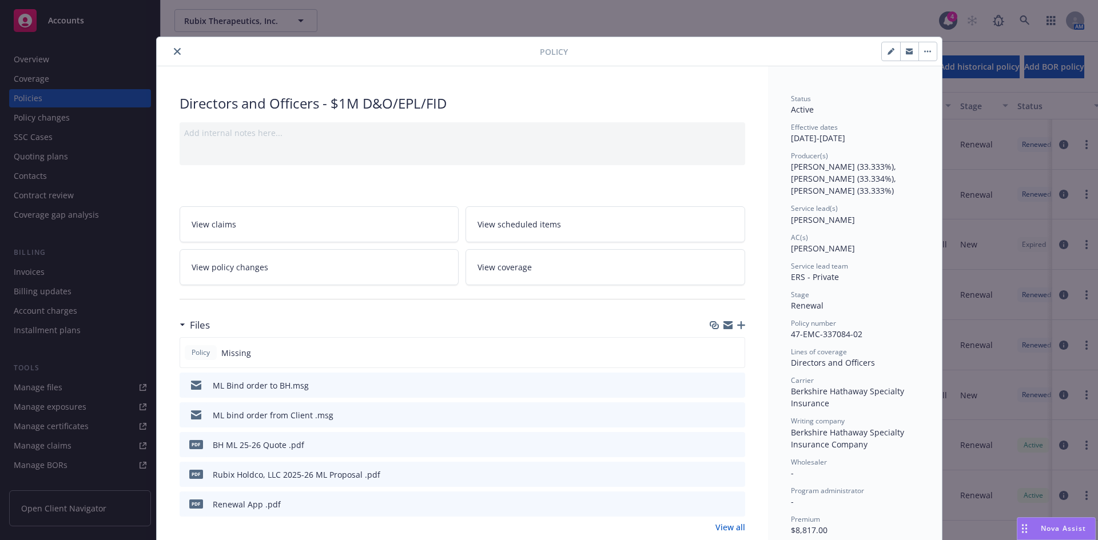
click at [174, 51] on icon "close" at bounding box center [177, 51] width 7 height 7
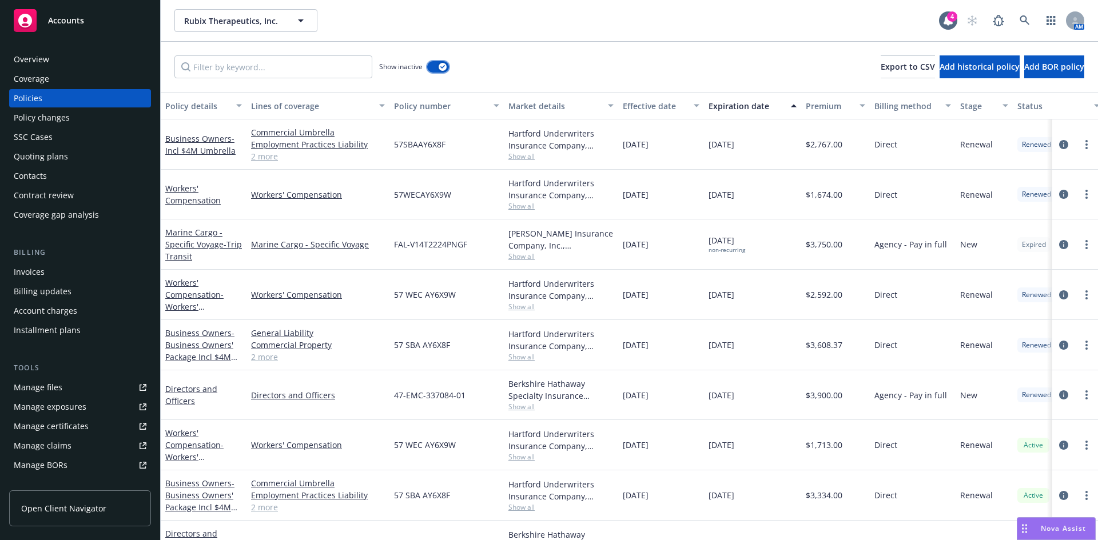
click at [440, 63] on div "button" at bounding box center [443, 67] width 8 height 8
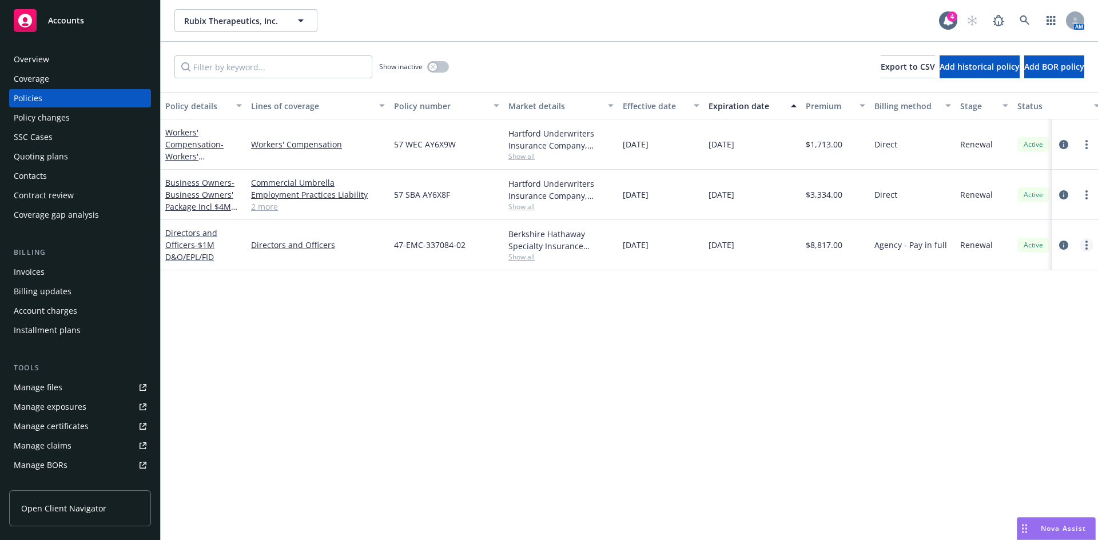
click at [1086, 250] on link "more" at bounding box center [1087, 245] width 14 height 14
click at [1047, 273] on link "Manage lines of coverage" at bounding box center [1026, 268] width 134 height 23
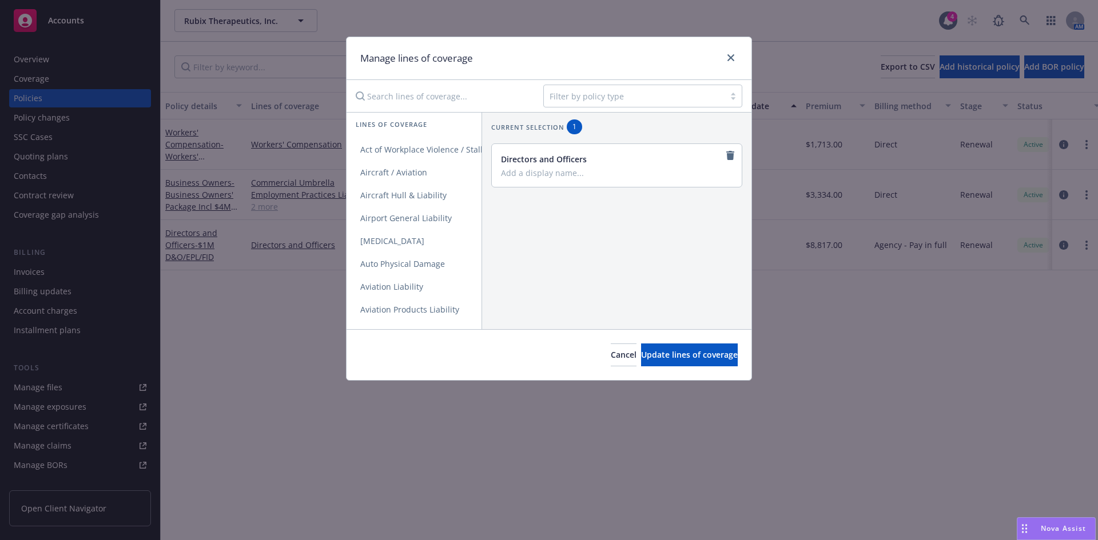
click at [595, 84] on div "Filter by policy type" at bounding box center [549, 96] width 405 height 32
click at [595, 94] on div at bounding box center [634, 96] width 169 height 14
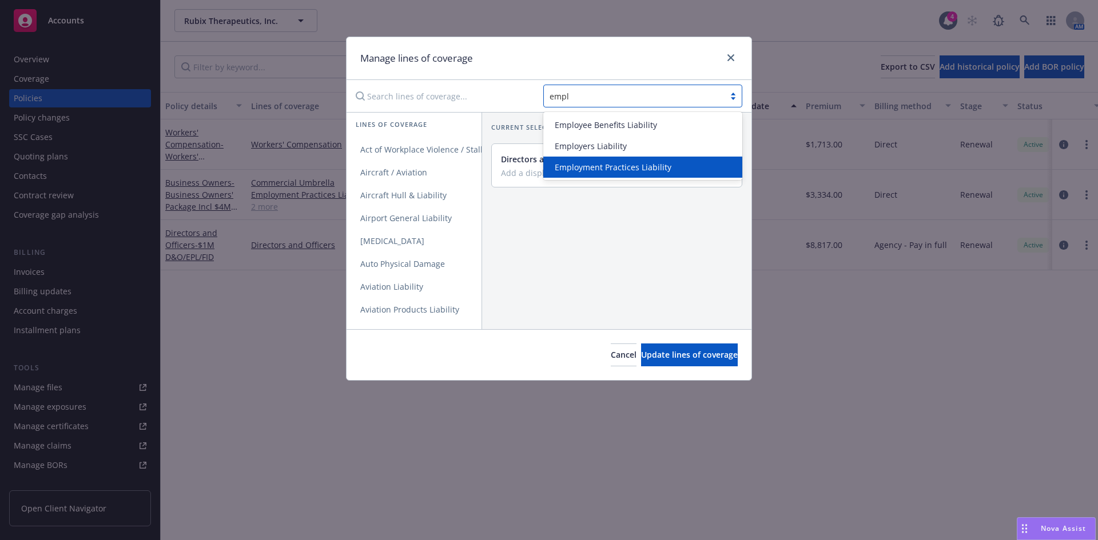
click at [596, 170] on span "Employment Practices Liability" at bounding box center [613, 167] width 117 height 12
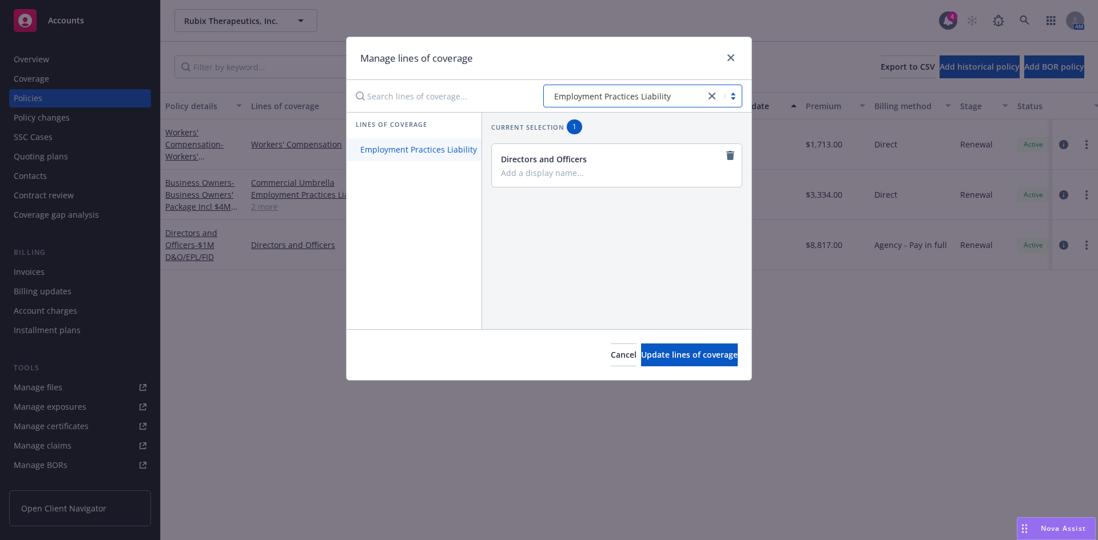
click at [394, 150] on span "Employment Practices Liability" at bounding box center [419, 149] width 144 height 11
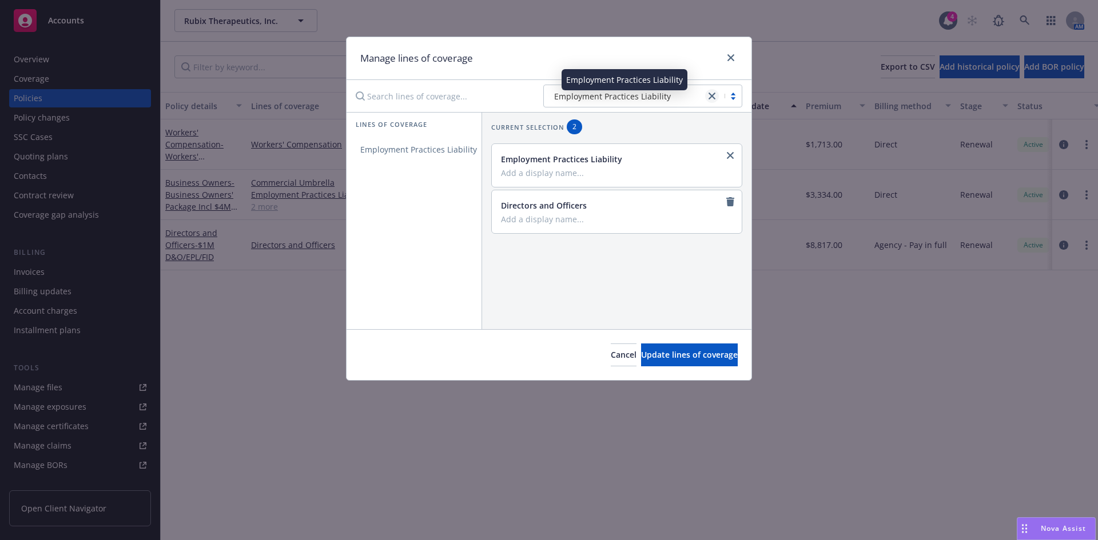
click at [709, 93] on icon "close" at bounding box center [712, 96] width 7 height 7
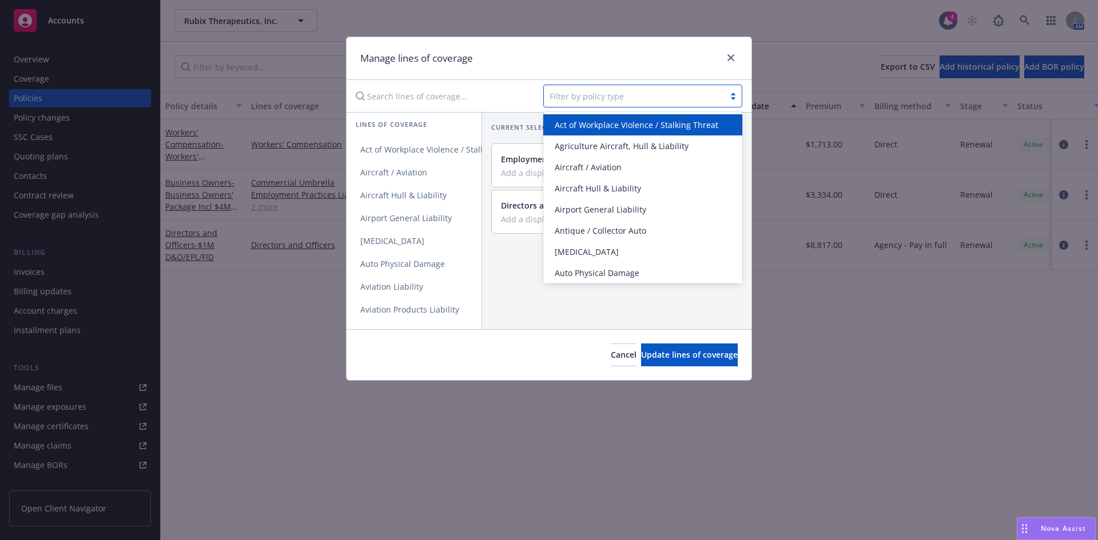
click at [624, 95] on div at bounding box center [634, 96] width 169 height 14
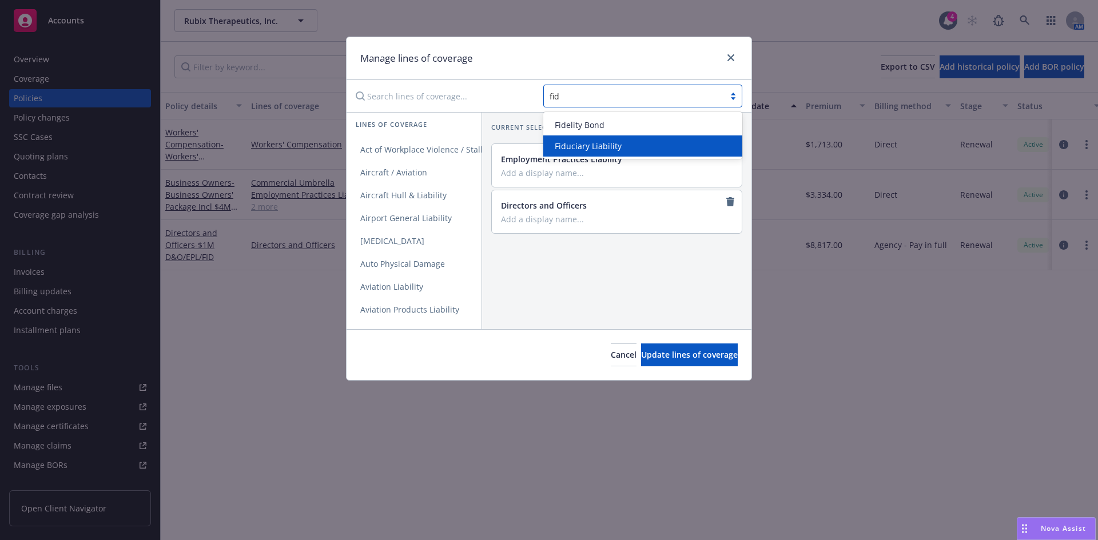
click at [589, 149] on span "Fiduciary Liability" at bounding box center [588, 146] width 67 height 12
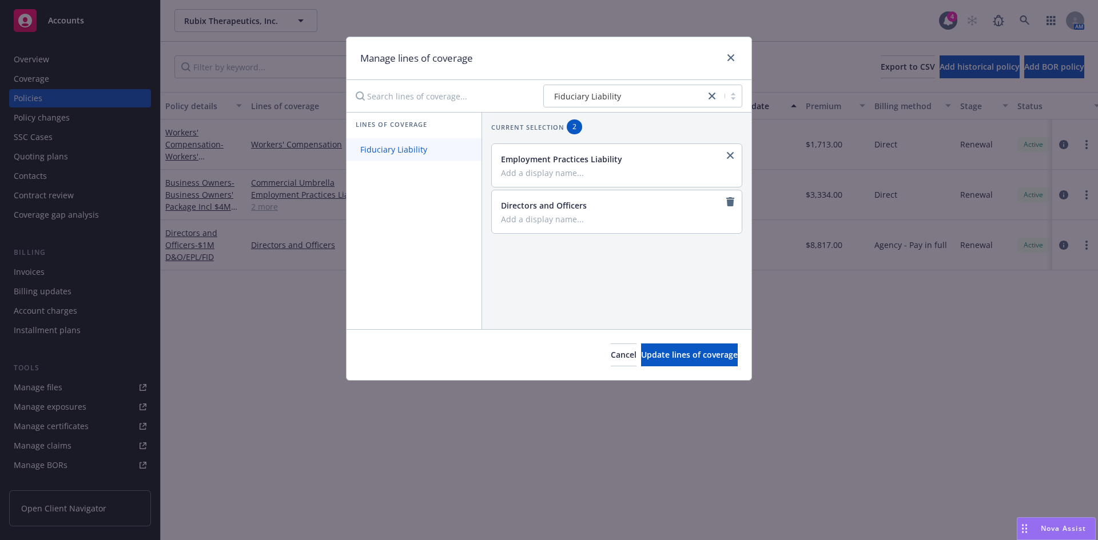
click at [370, 138] on link "Fiduciary Liability" at bounding box center [414, 149] width 135 height 23
click at [403, 152] on span "Fiduciary Liability" at bounding box center [394, 149] width 94 height 11
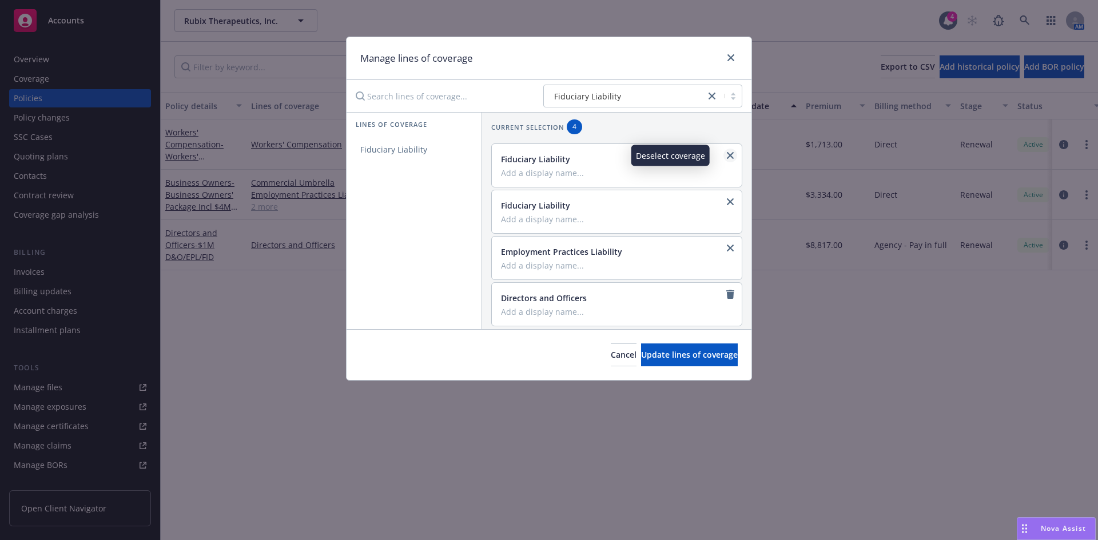
click at [723, 156] on link "close" at bounding box center [730, 156] width 14 height 14
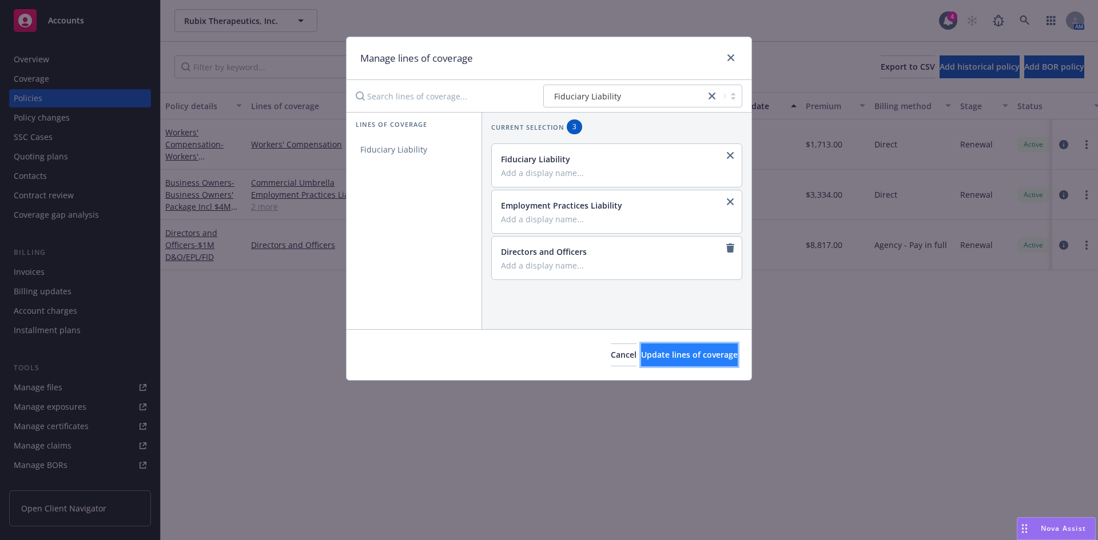
click at [657, 359] on span "Update lines of coverage" at bounding box center [689, 354] width 97 height 11
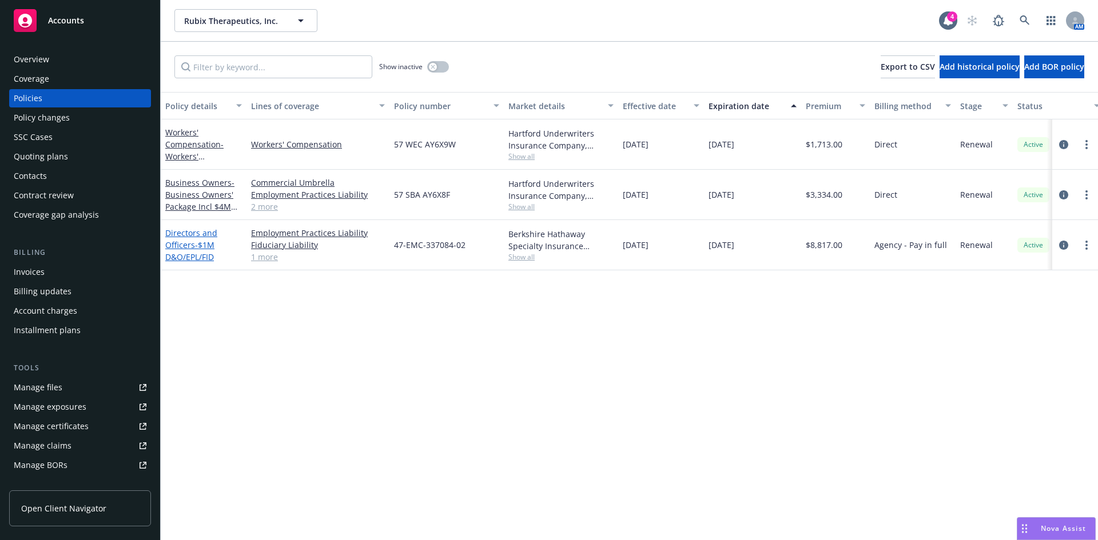
click at [205, 240] on span "- $1M D&O/EPL/FID" at bounding box center [189, 251] width 49 height 23
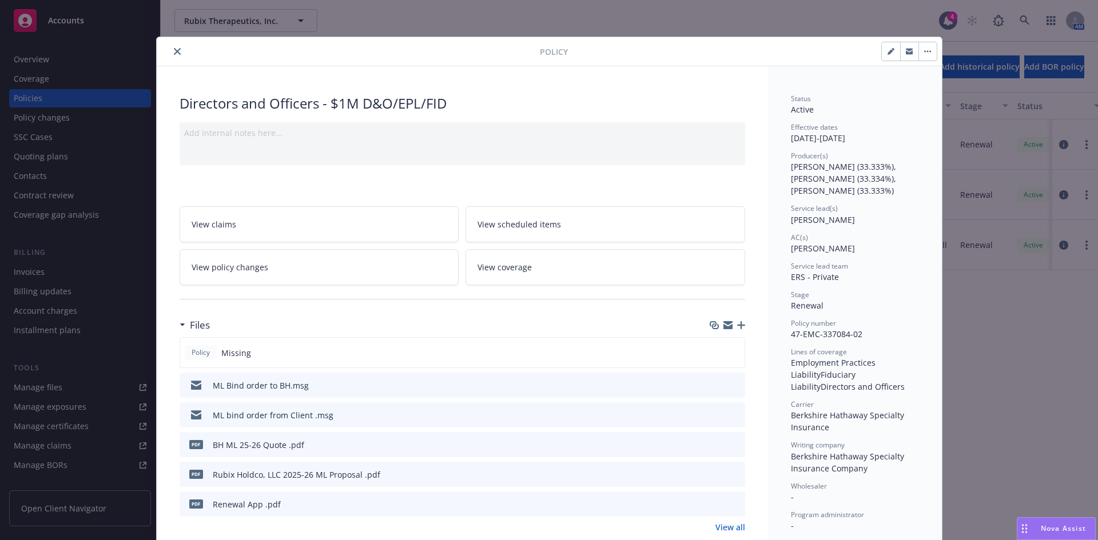
scroll to position [34, 0]
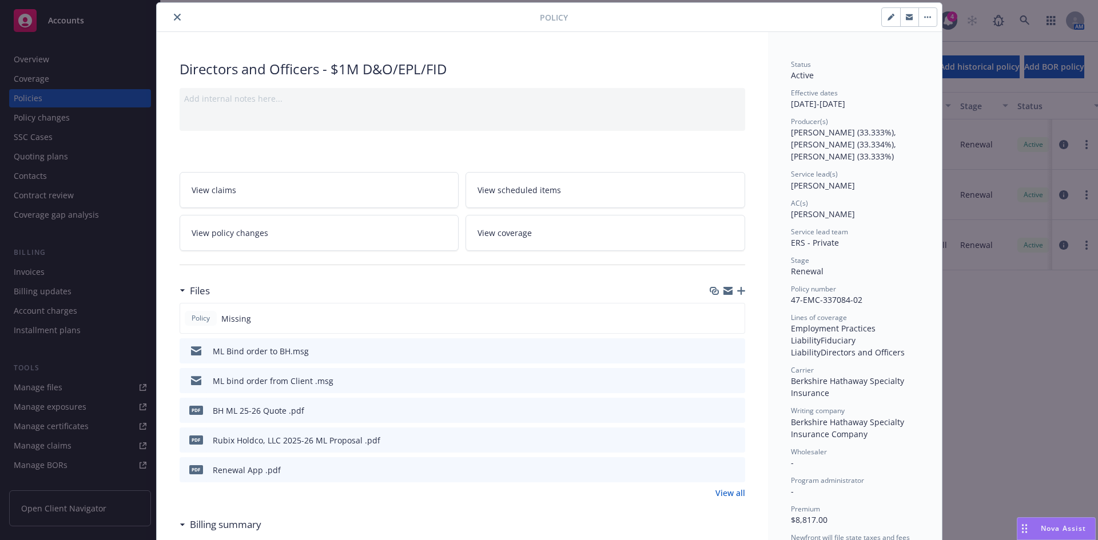
click at [888, 15] on icon "button" at bounding box center [891, 17] width 7 height 7
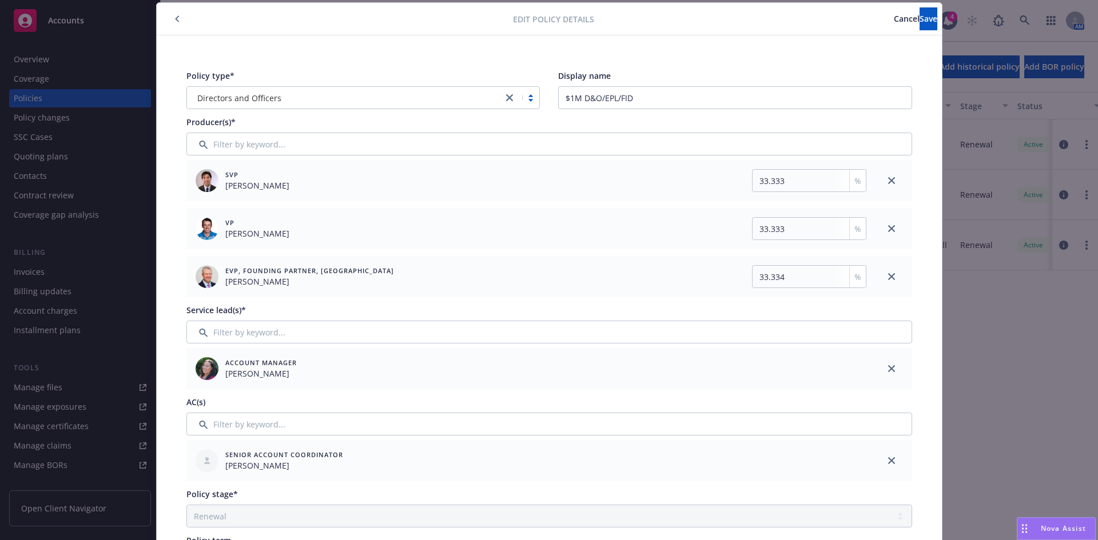
click at [508, 93] on link "close" at bounding box center [510, 98] width 14 height 14
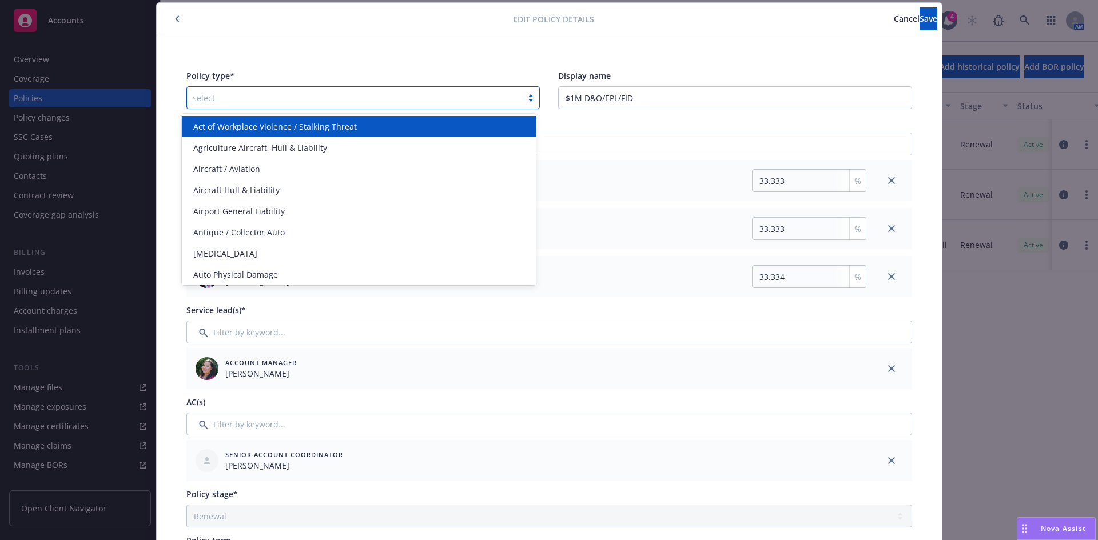
click at [283, 98] on div at bounding box center [355, 98] width 324 height 14
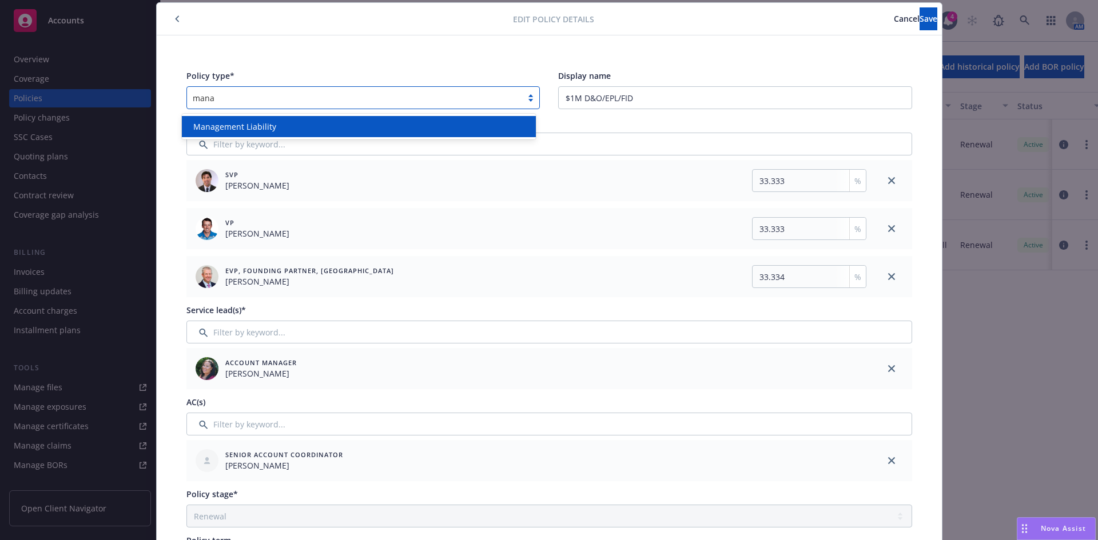
click at [294, 128] on div "Management Liability" at bounding box center [359, 127] width 340 height 12
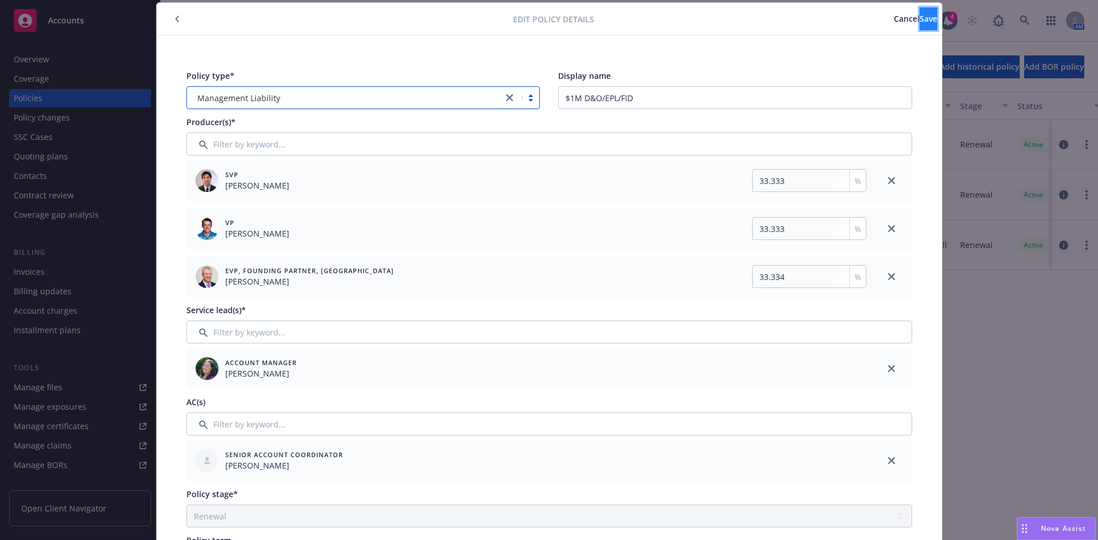
click at [920, 17] on span "Save" at bounding box center [929, 18] width 18 height 11
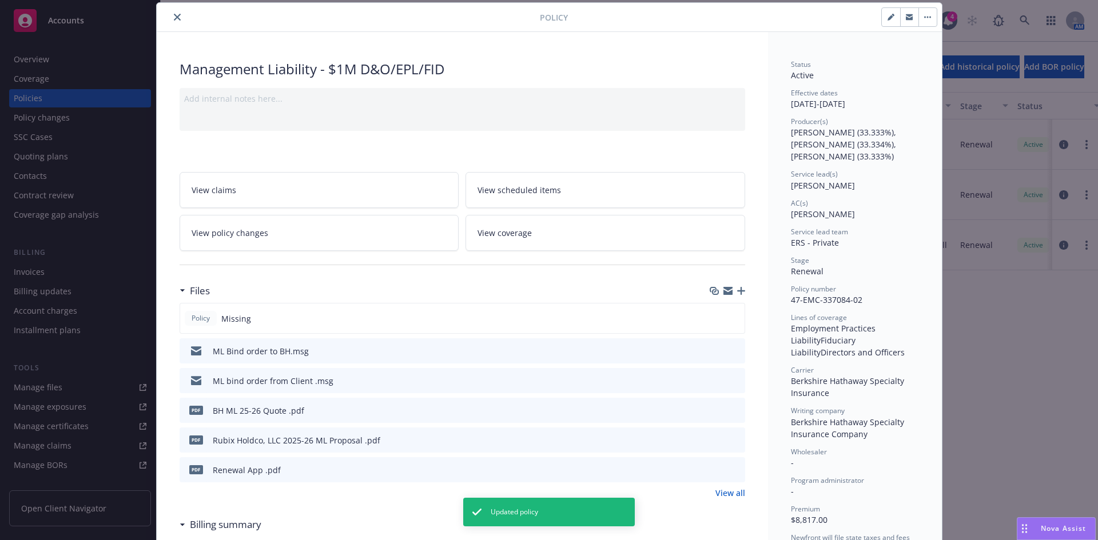
scroll to position [902, 0]
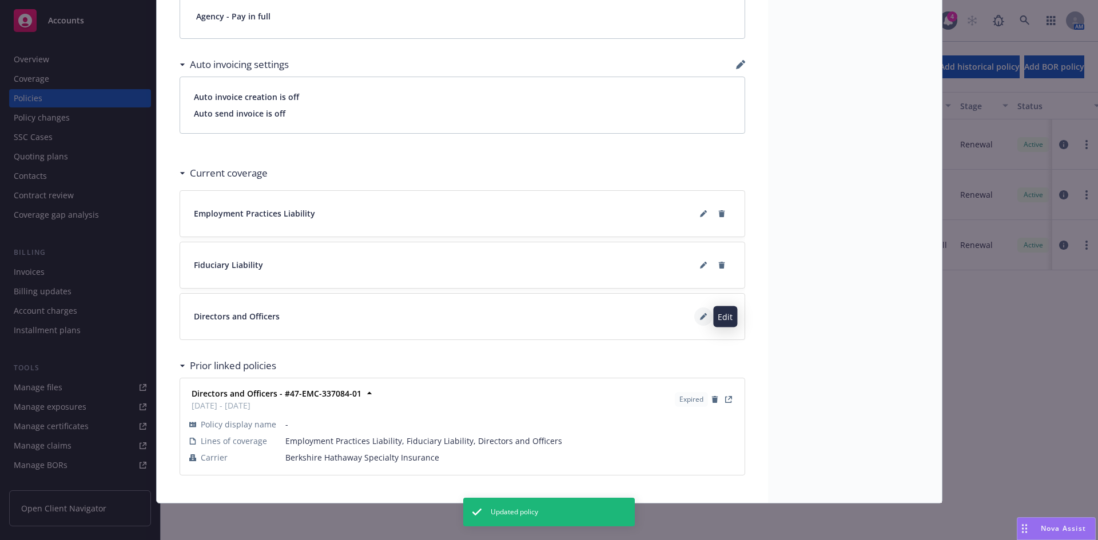
click at [694, 323] on button at bounding box center [703, 317] width 18 height 18
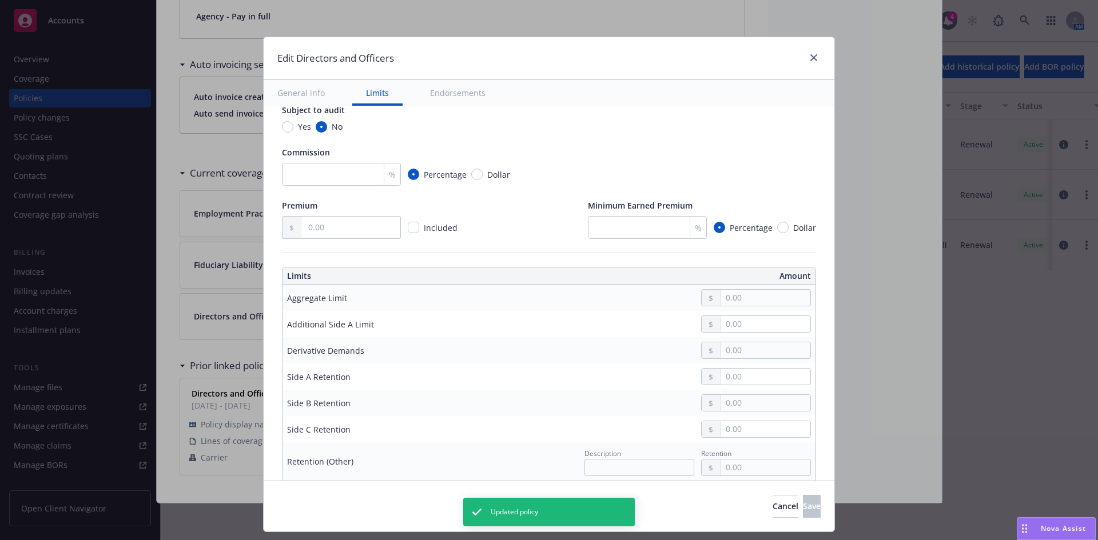
scroll to position [224, 0]
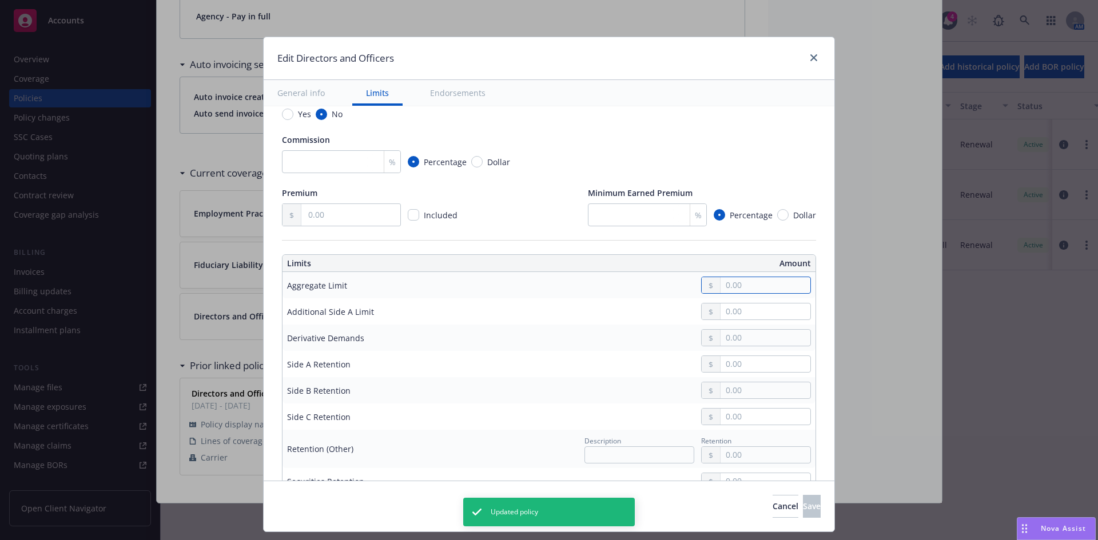
click at [731, 291] on input "text" at bounding box center [766, 285] width 90 height 16
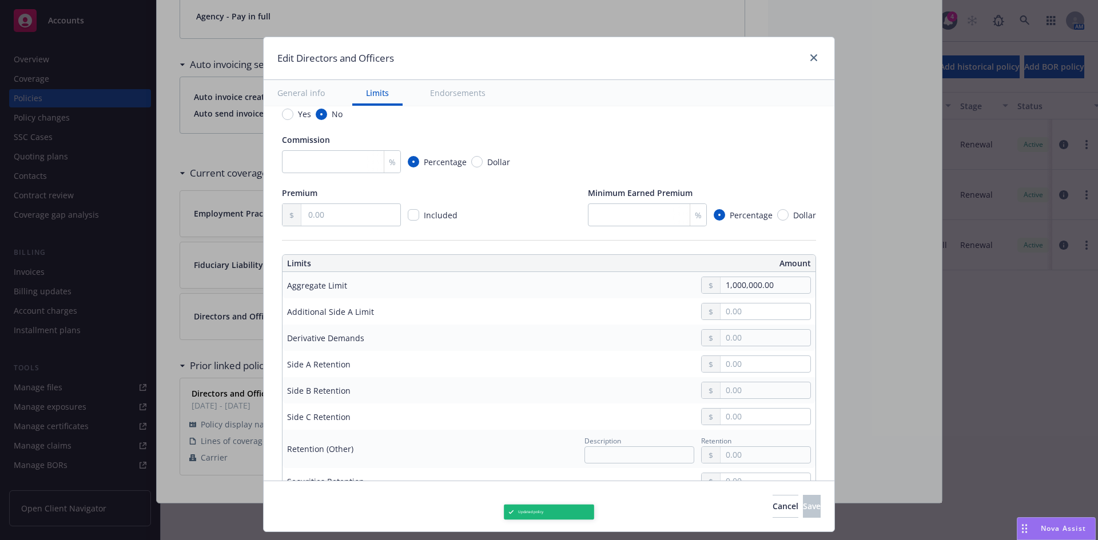
click at [750, 333] on button "$1,000,000.00" at bounding box center [752, 335] width 98 height 21
click at [754, 360] on input "text" at bounding box center [766, 364] width 90 height 16
click at [749, 395] on input "text" at bounding box center [766, 391] width 90 height 16
click at [734, 420] on input "text" at bounding box center [766, 417] width 90 height 16
click at [803, 511] on span "Save" at bounding box center [812, 506] width 18 height 11
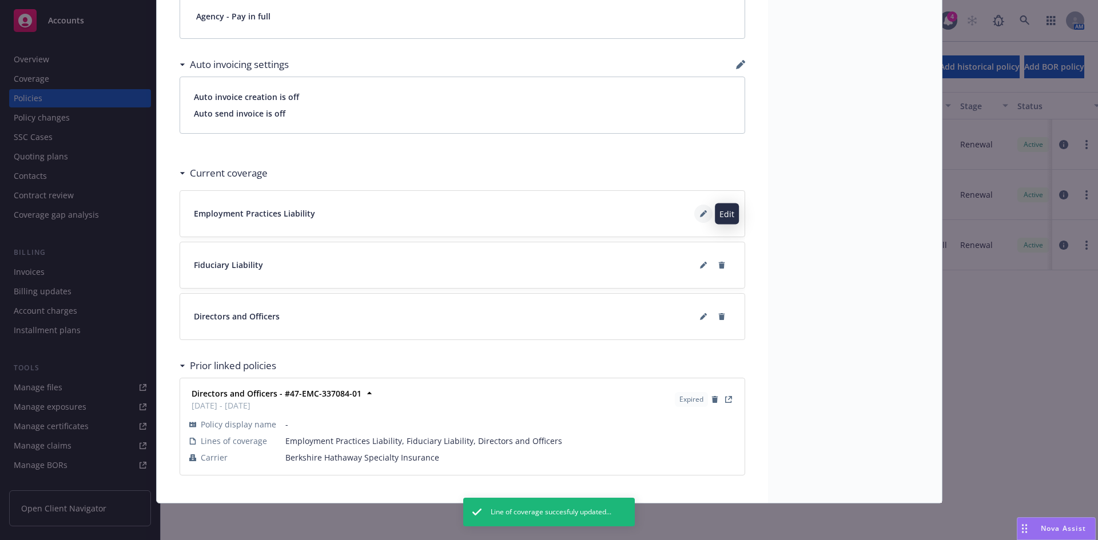
click at [694, 209] on button at bounding box center [703, 214] width 18 height 18
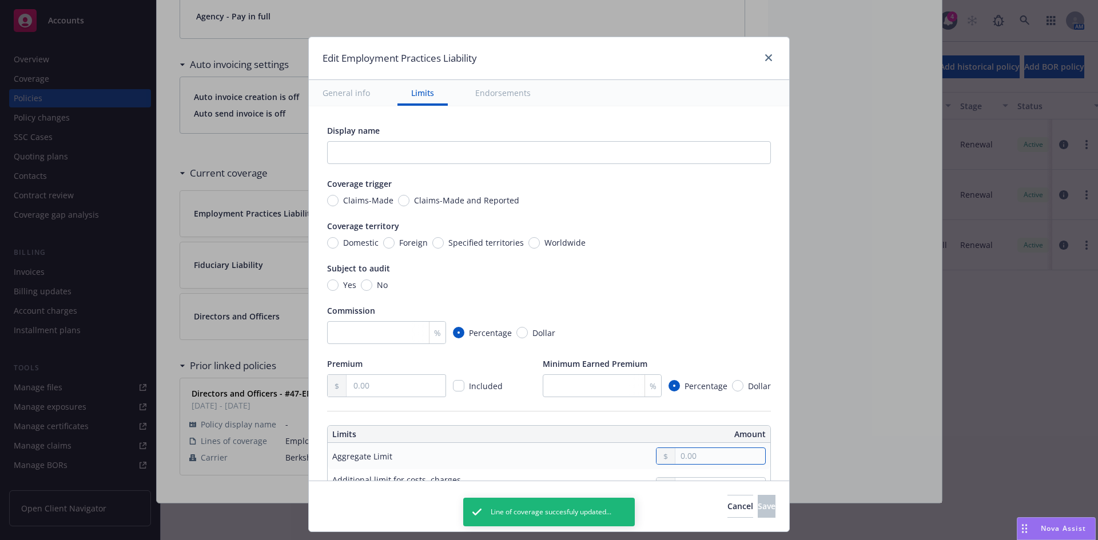
click at [698, 454] on input "text" at bounding box center [720, 456] width 90 height 16
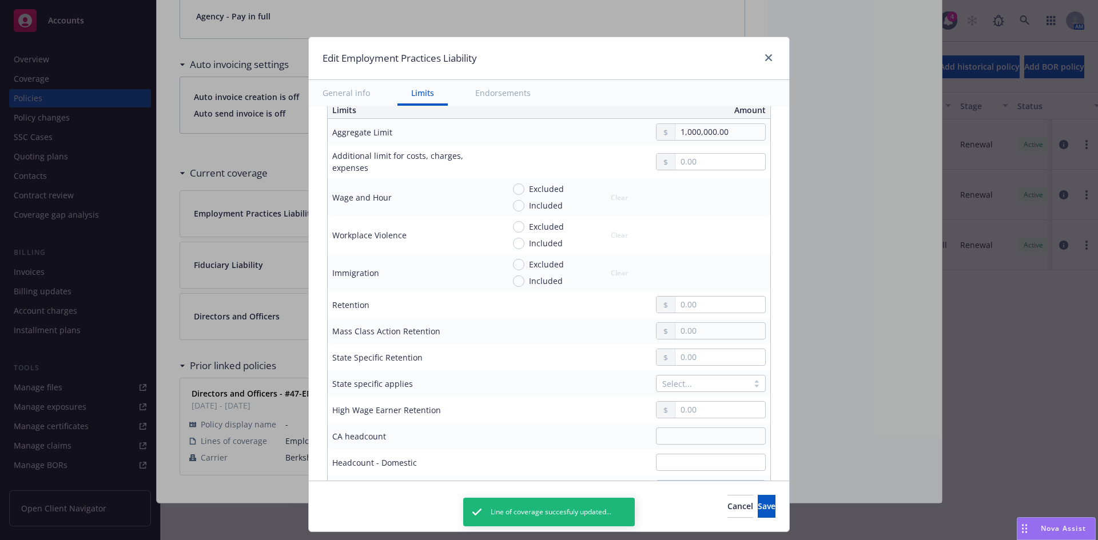
scroll to position [328, 0]
click at [698, 303] on input "text" at bounding box center [720, 301] width 90 height 16
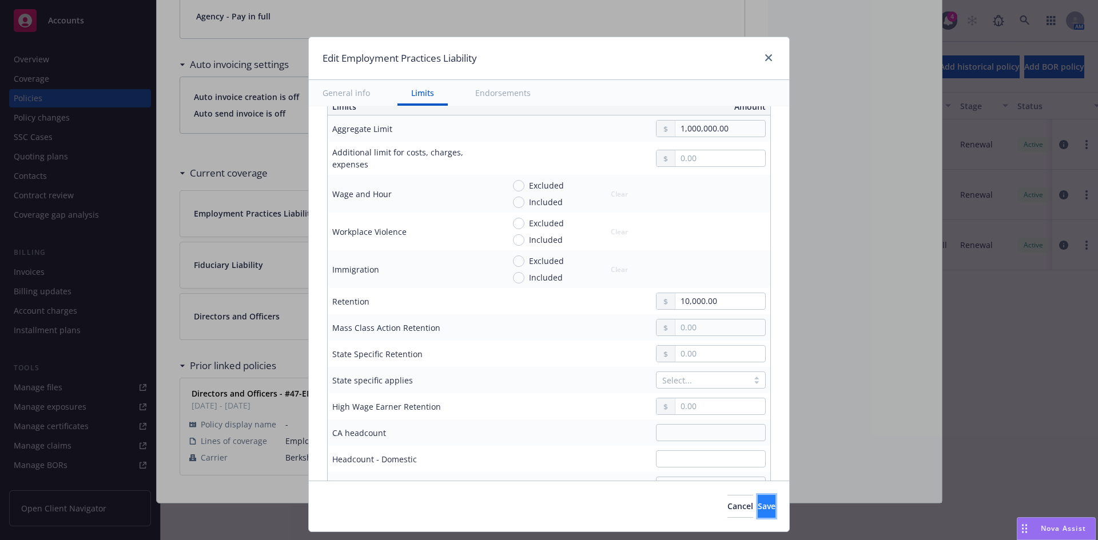
click at [758, 508] on button "Save" at bounding box center [767, 506] width 18 height 23
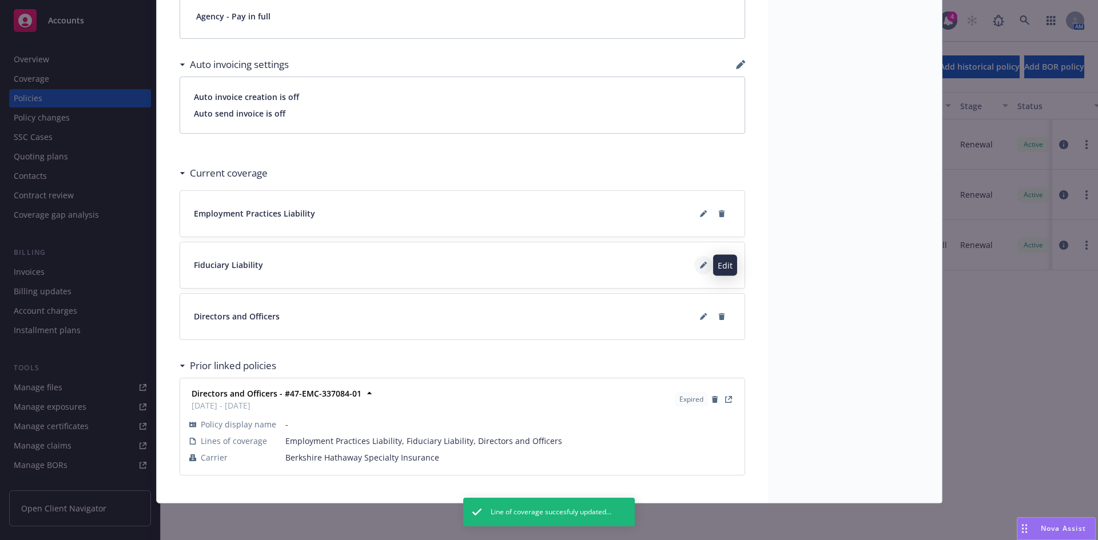
click at [704, 263] on icon at bounding box center [705, 263] width 3 height 3
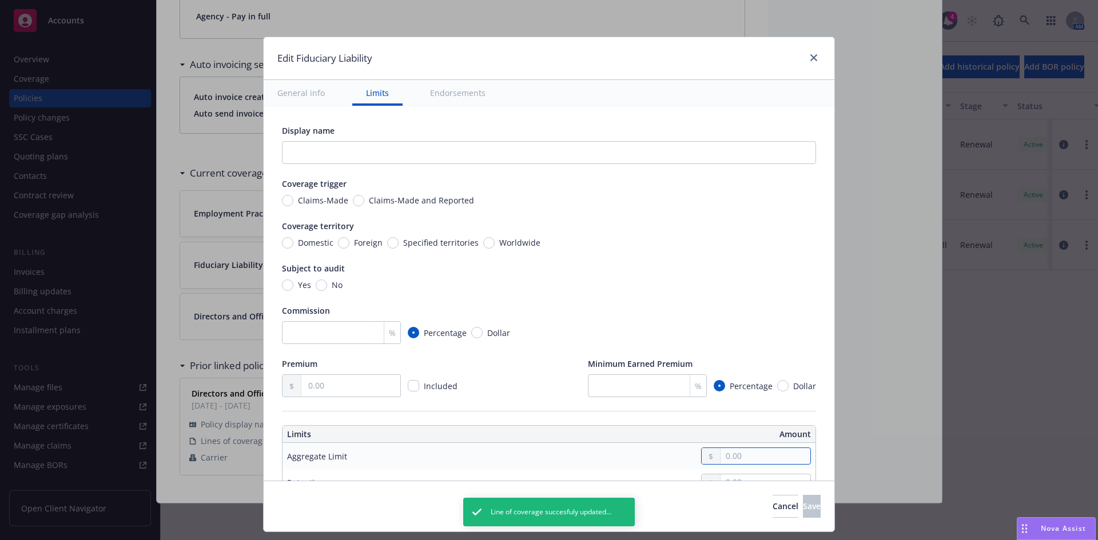
click at [742, 458] on input "text" at bounding box center [766, 456] width 90 height 16
click at [803, 507] on button "Save" at bounding box center [812, 506] width 18 height 23
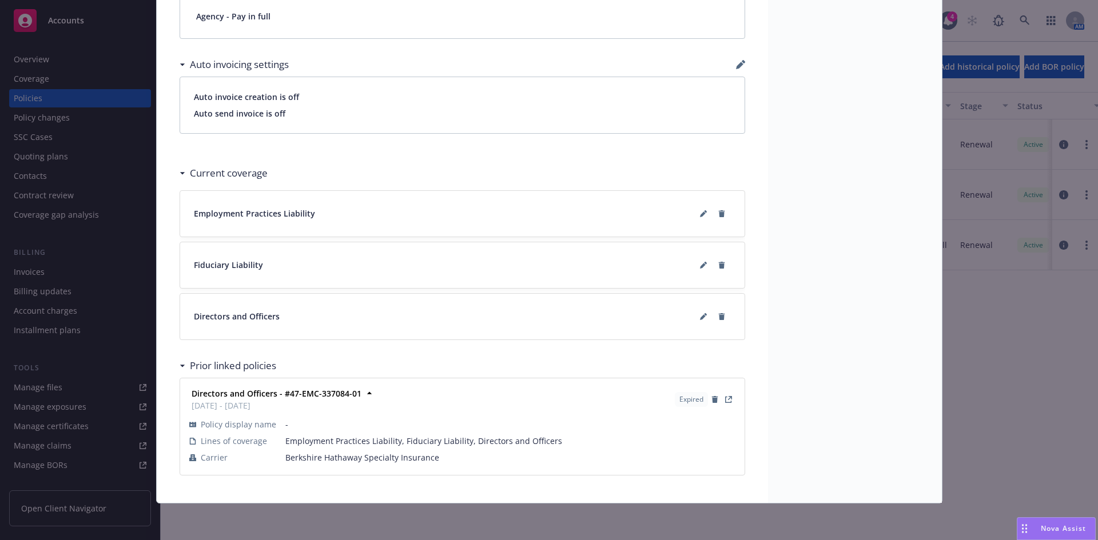
scroll to position [0, 0]
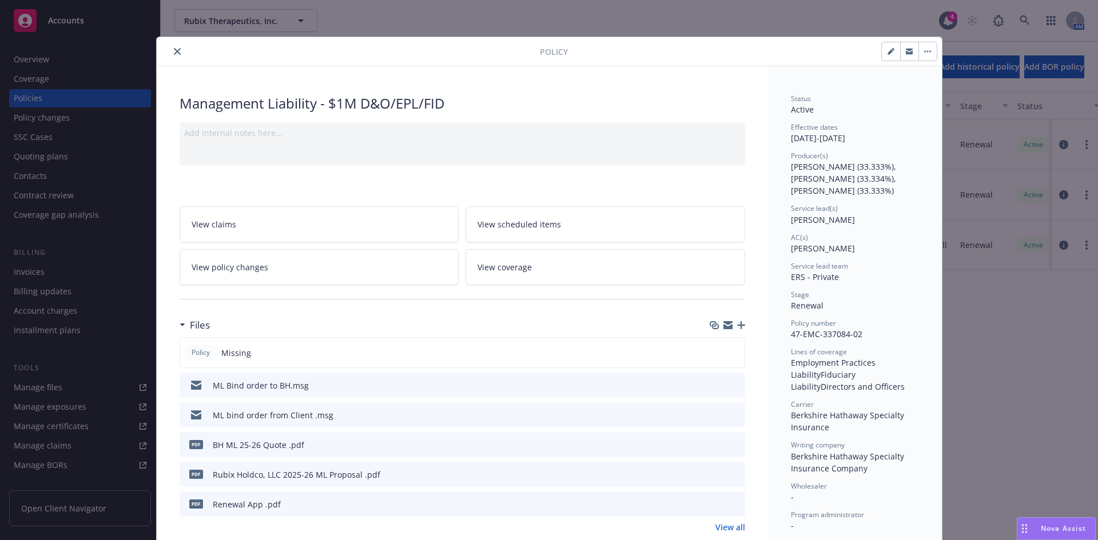
click at [177, 50] on button "close" at bounding box center [177, 52] width 14 height 14
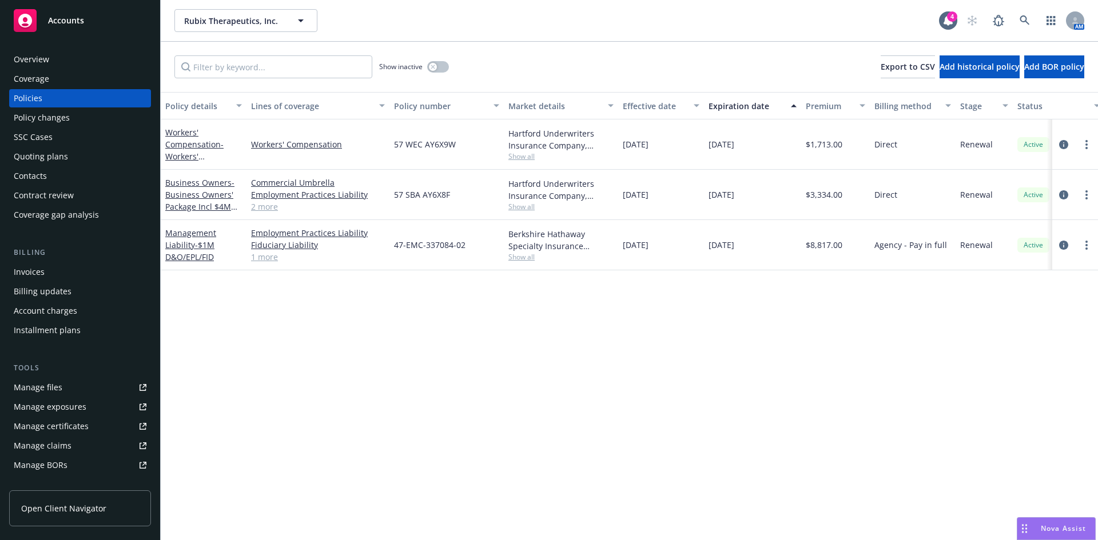
click at [53, 274] on div "Invoices" at bounding box center [80, 272] width 133 height 18
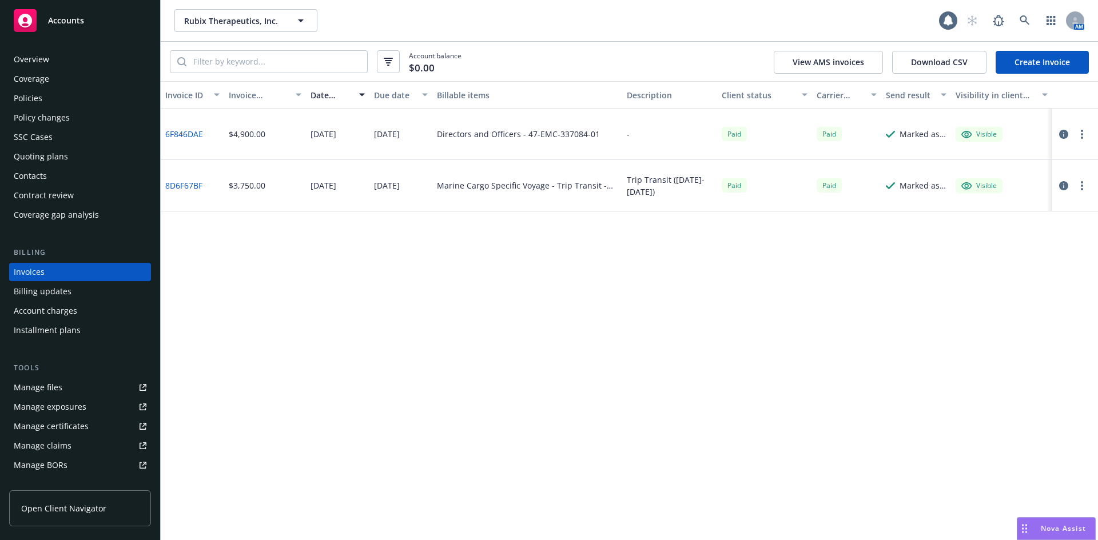
click at [1047, 62] on link "Create Invoice" at bounding box center [1042, 62] width 93 height 23
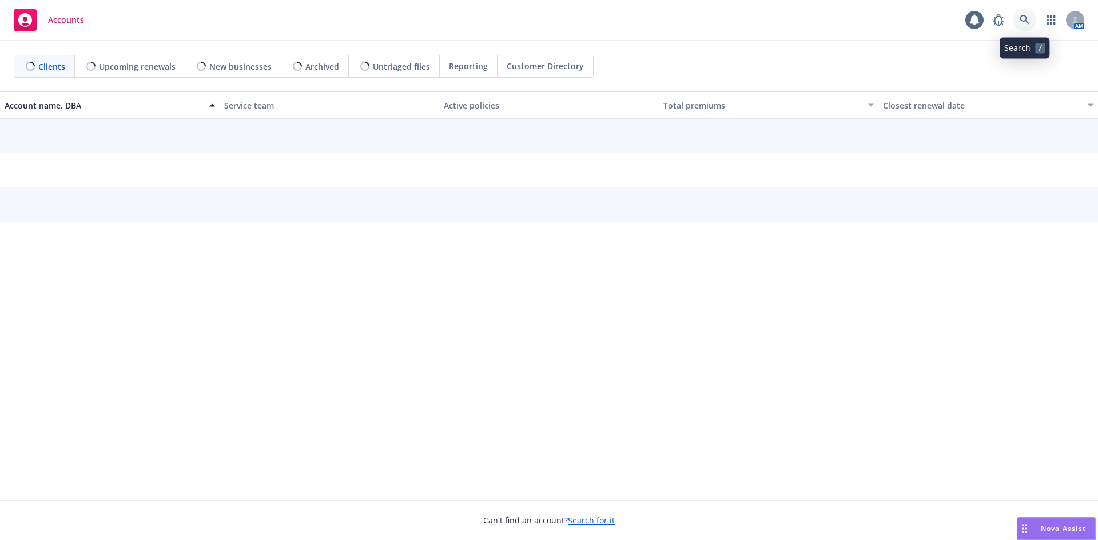
click at [1028, 17] on icon at bounding box center [1025, 20] width 10 height 10
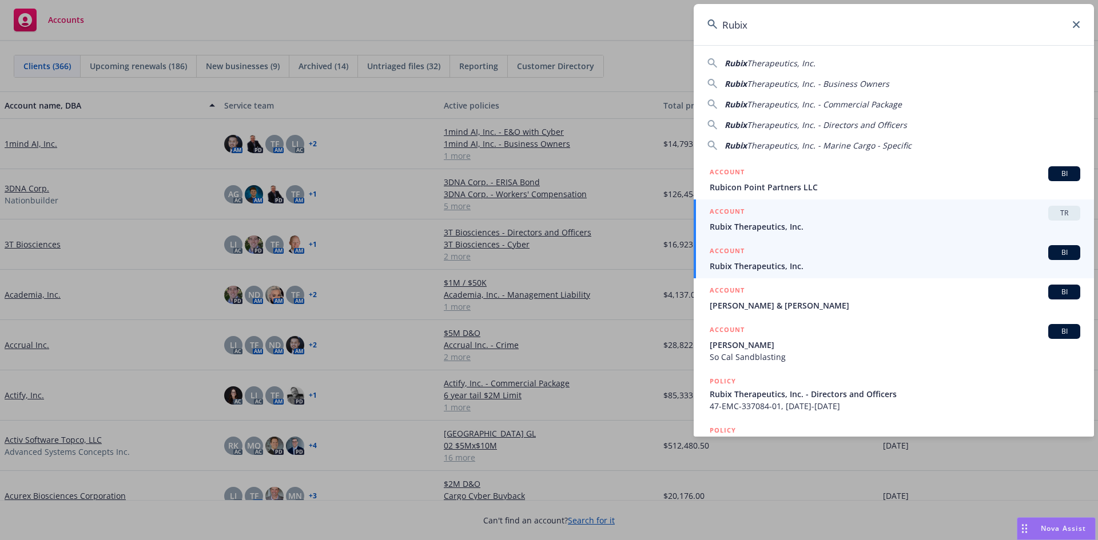
type input "Rubix"
click at [774, 269] on span "Rubix Therapeutics, Inc." at bounding box center [895, 266] width 371 height 12
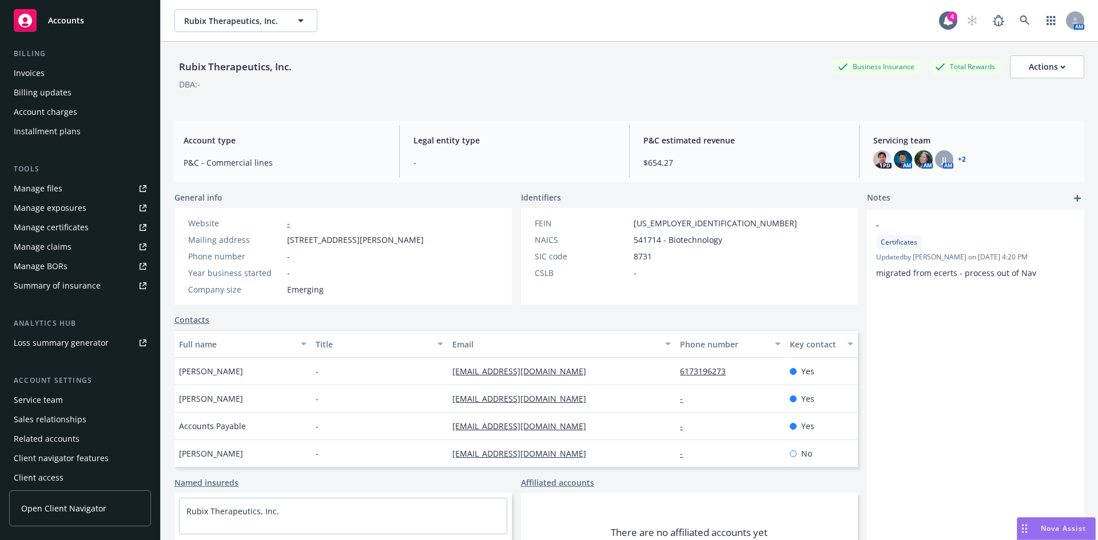
scroll to position [205, 0]
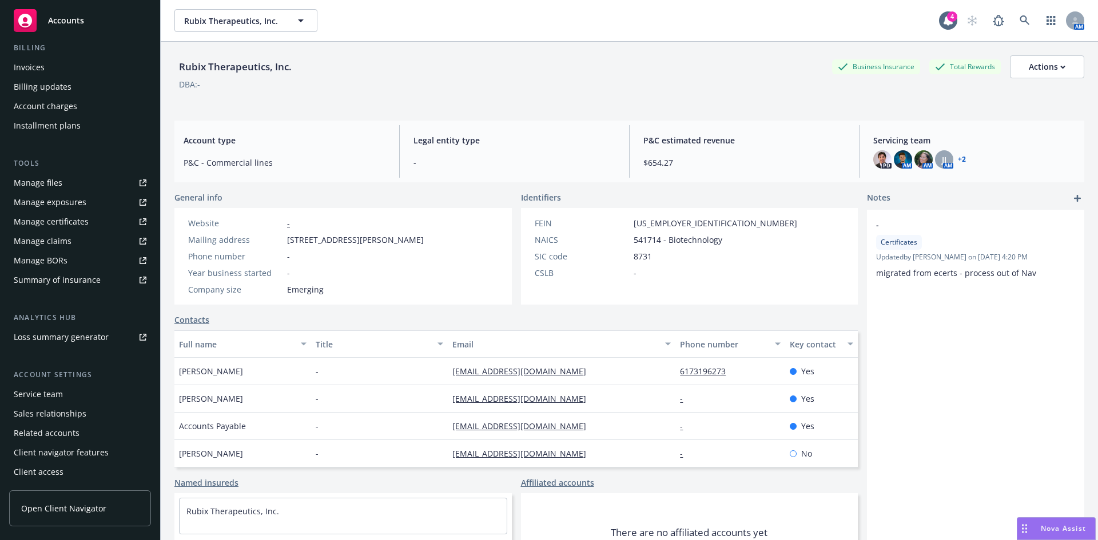
click at [54, 396] on div "Service team" at bounding box center [38, 394] width 49 height 18
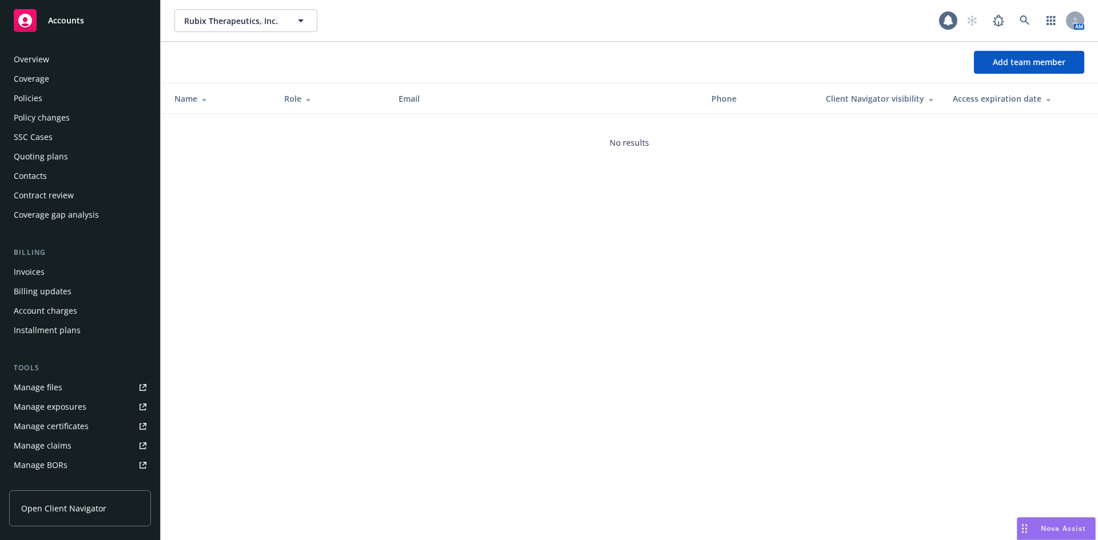
scroll to position [205, 0]
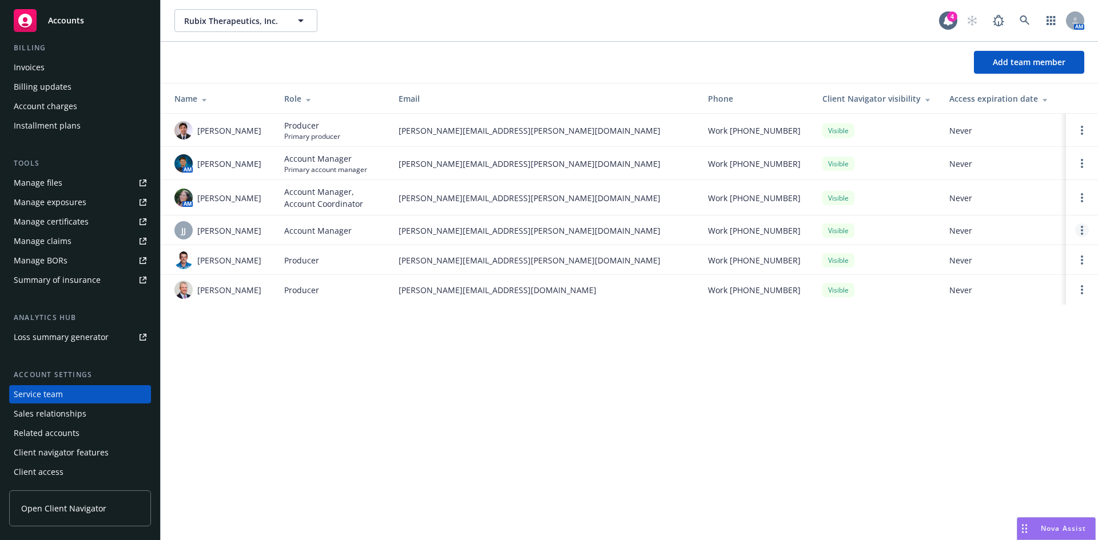
click at [1082, 231] on circle "Open options" at bounding box center [1082, 230] width 2 height 2
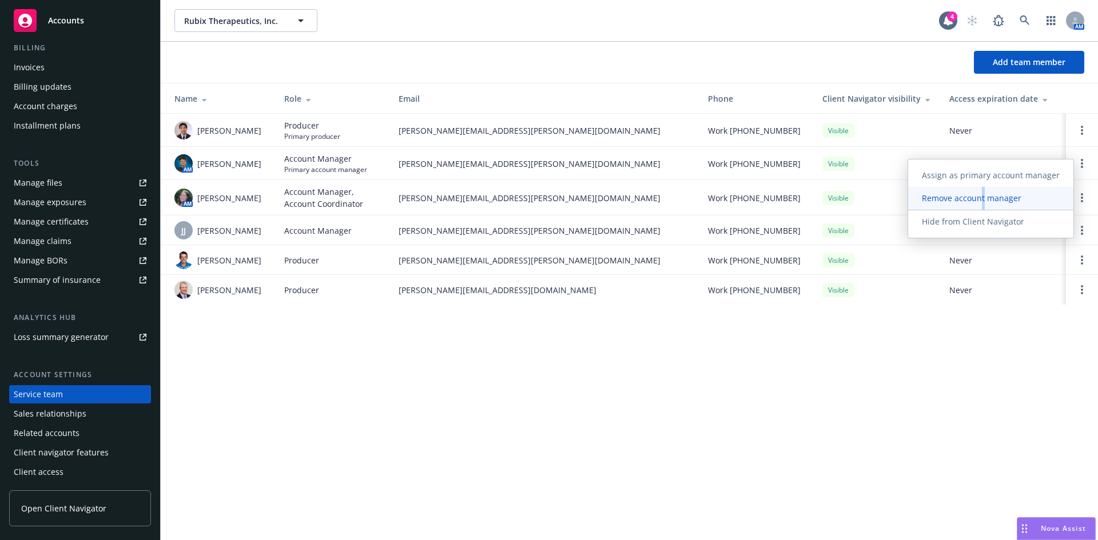
click at [987, 202] on span "Remove account manager" at bounding box center [971, 198] width 127 height 11
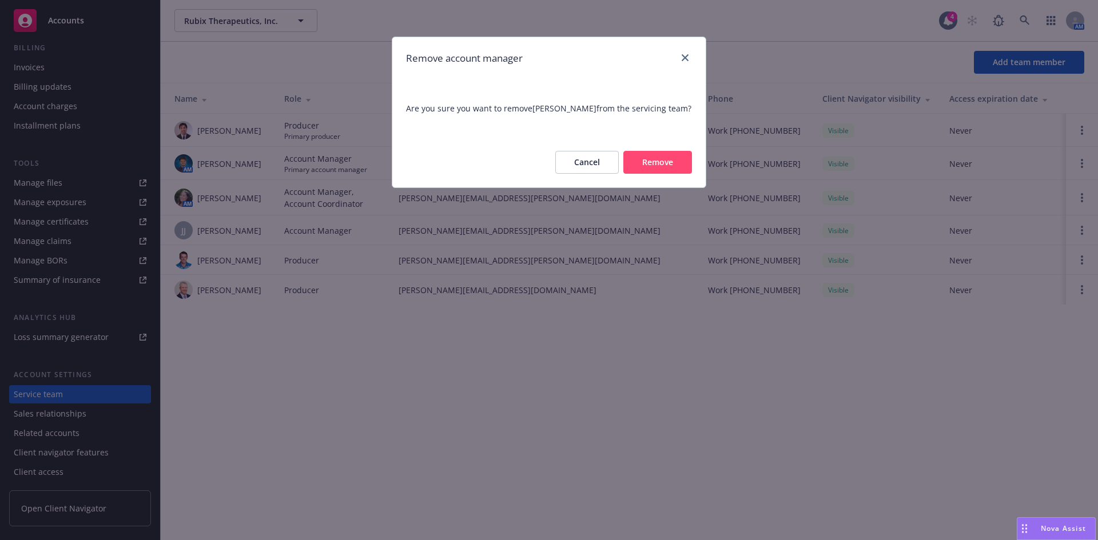
click at [655, 160] on button "Remove" at bounding box center [657, 162] width 69 height 23
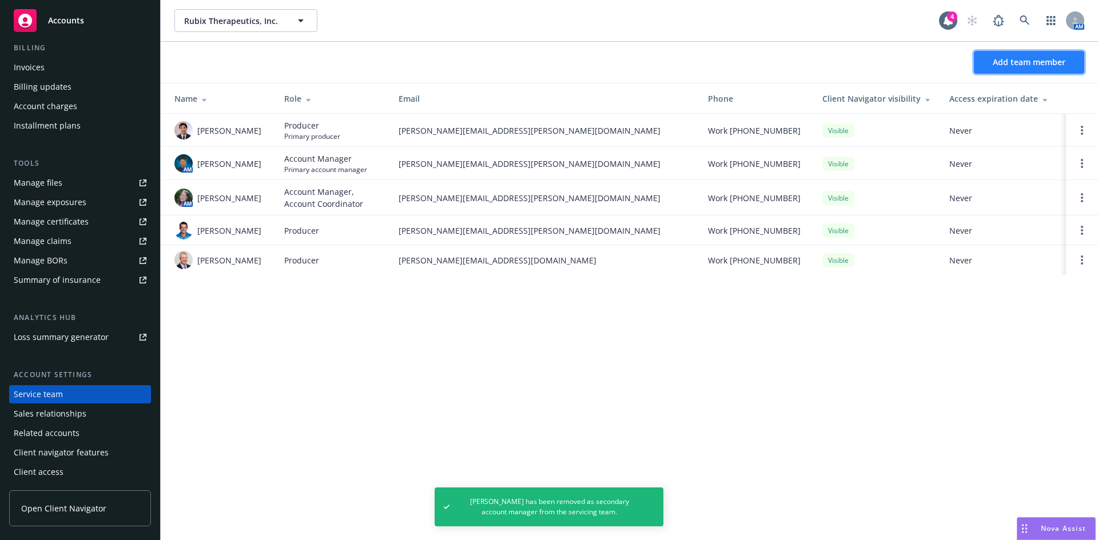
click at [1024, 66] on span "Add team member" at bounding box center [1029, 62] width 73 height 11
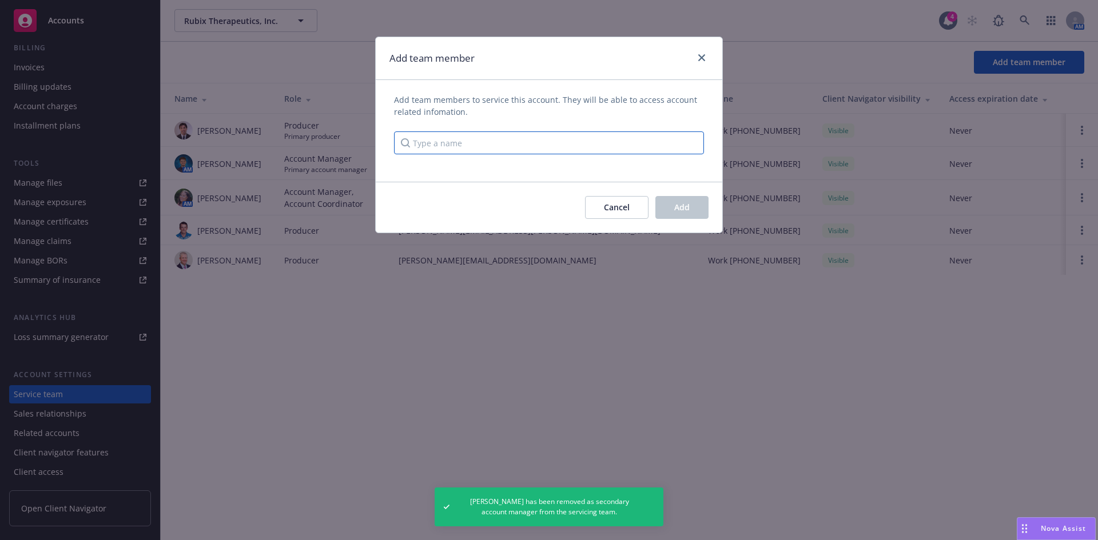
click at [526, 142] on input "Type a name" at bounding box center [549, 143] width 310 height 23
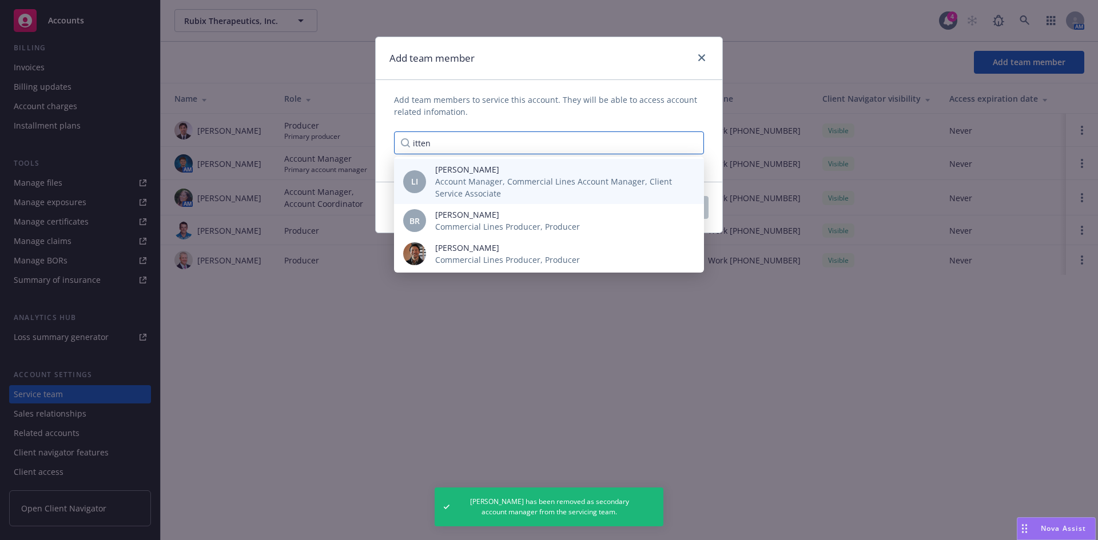
type input "itten"
click at [544, 184] on span "Account Manager, Commercial Lines Account Manager, Client Service Associate" at bounding box center [560, 188] width 251 height 24
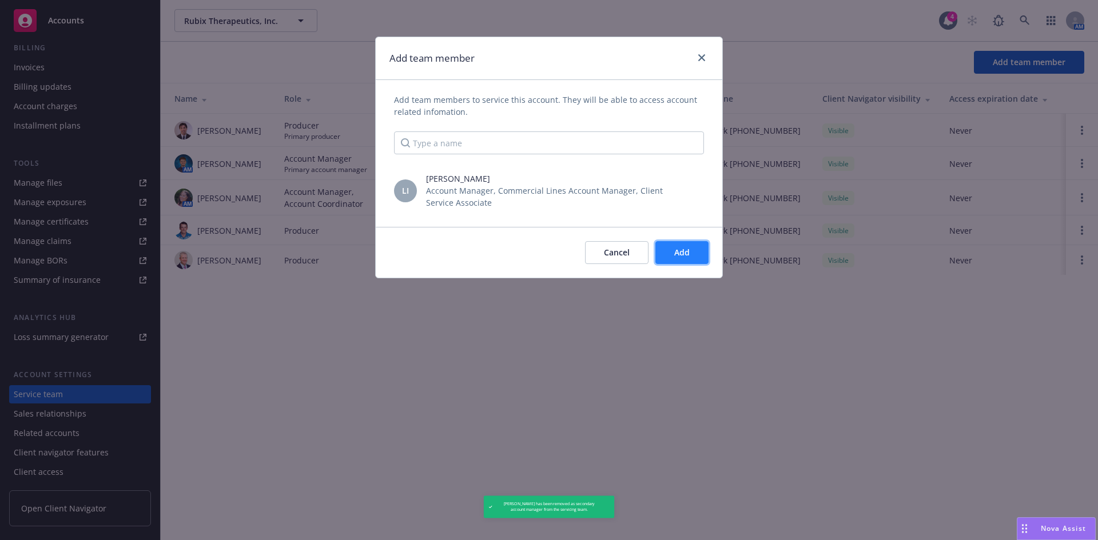
click at [689, 254] on span "Add" at bounding box center [681, 252] width 15 height 11
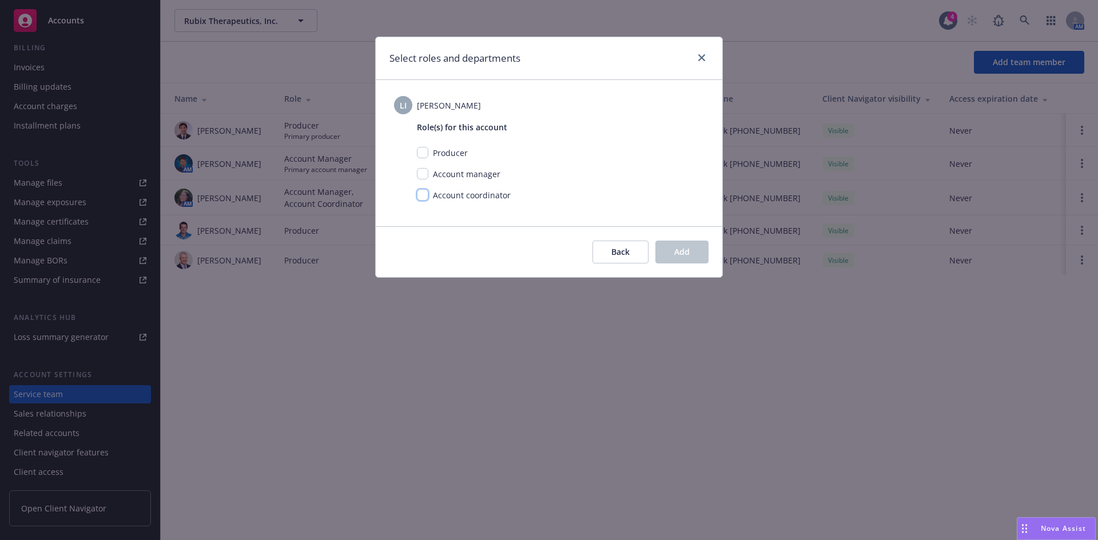
drag, startPoint x: 424, startPoint y: 194, endPoint x: 445, endPoint y: 198, distance: 20.9
click at [424, 194] on input "checkbox" at bounding box center [422, 194] width 11 height 11
checkbox input "true"
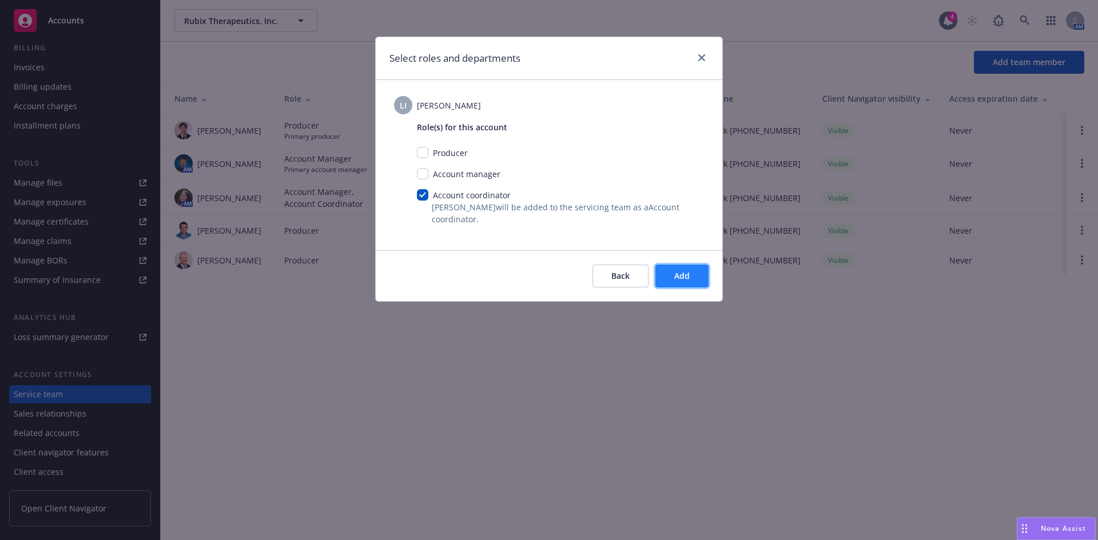
click at [681, 283] on button "Add" at bounding box center [681, 276] width 53 height 23
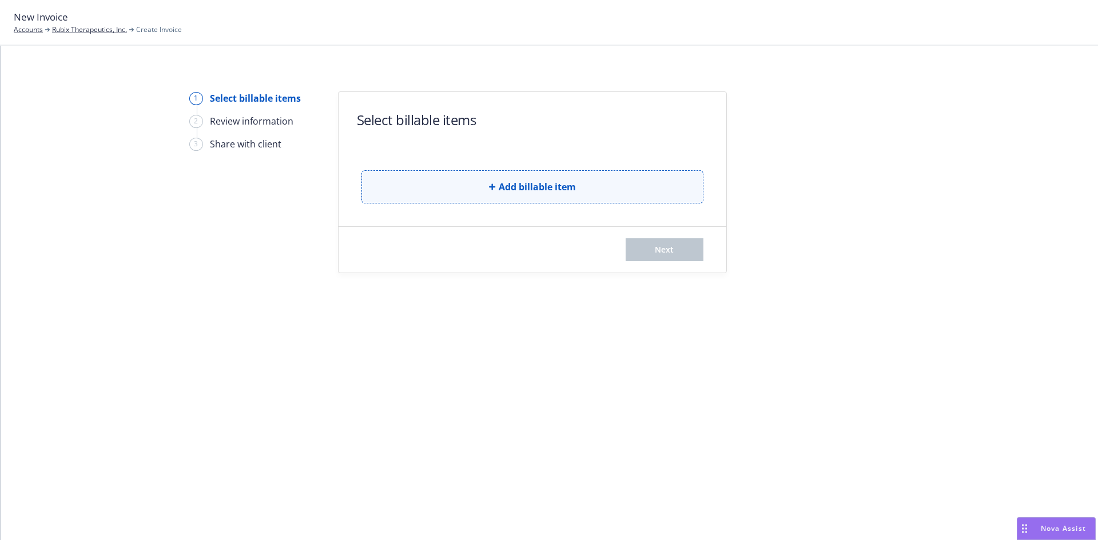
click at [554, 200] on button "Add billable item" at bounding box center [532, 186] width 342 height 33
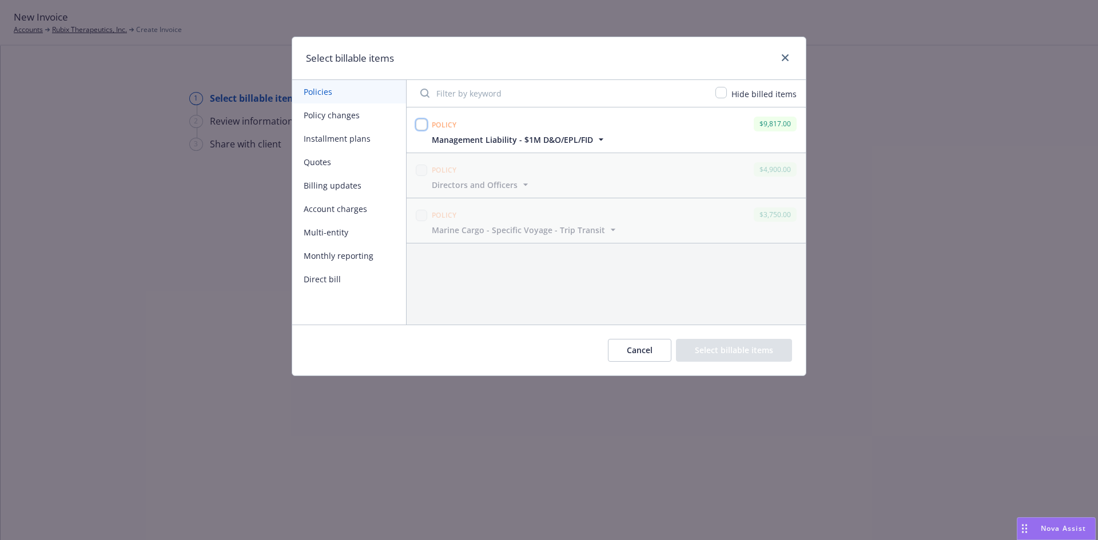
click at [423, 125] on input "checkbox" at bounding box center [421, 124] width 11 height 11
checkbox input "true"
click at [717, 354] on button "Select billable items" at bounding box center [734, 350] width 116 height 23
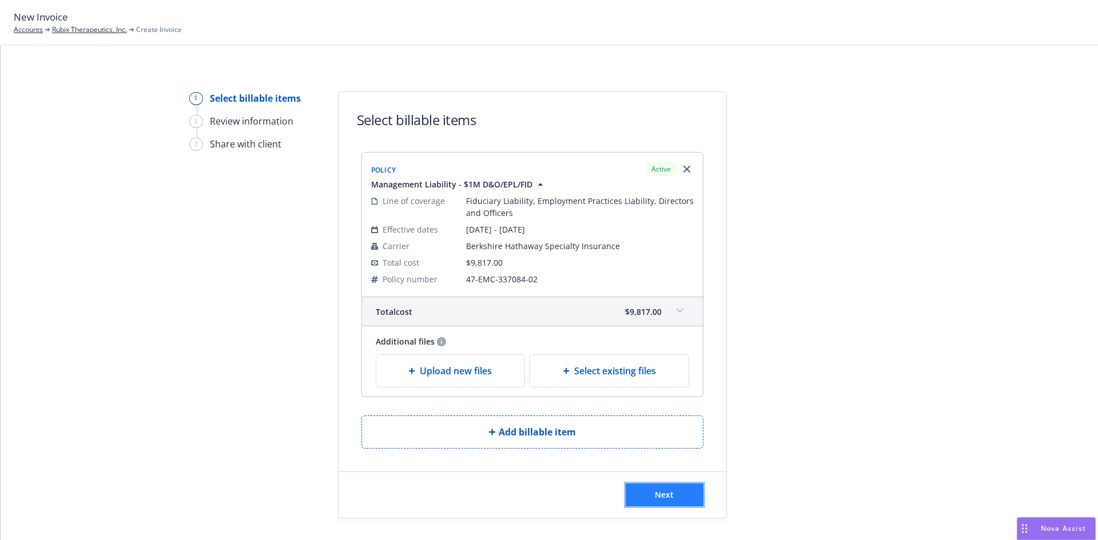
click at [663, 502] on button "Next" at bounding box center [665, 495] width 78 height 23
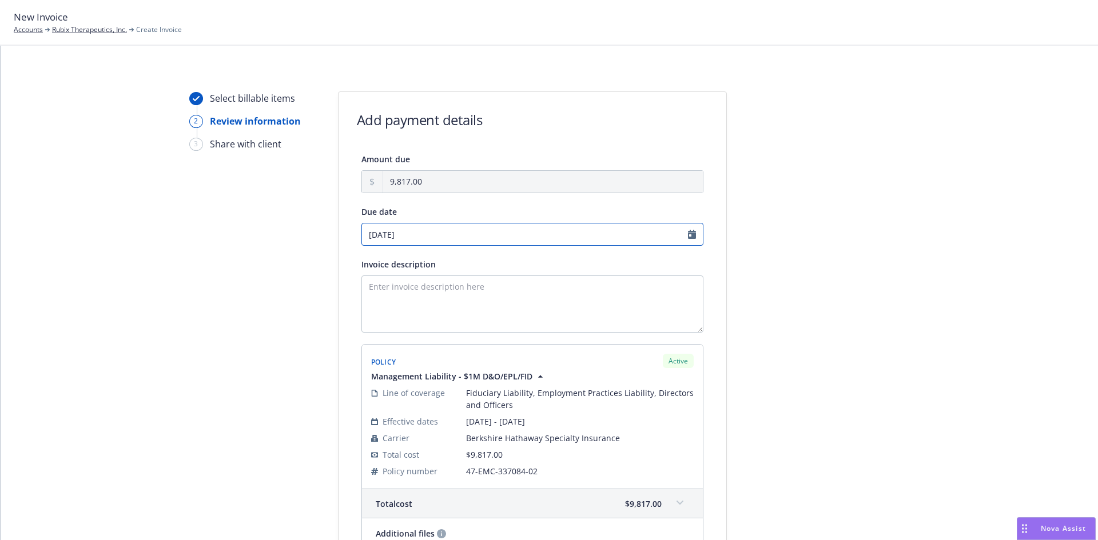
select select "August"
select select "2025"
click at [694, 234] on input "08/20/2025" at bounding box center [532, 234] width 342 height 23
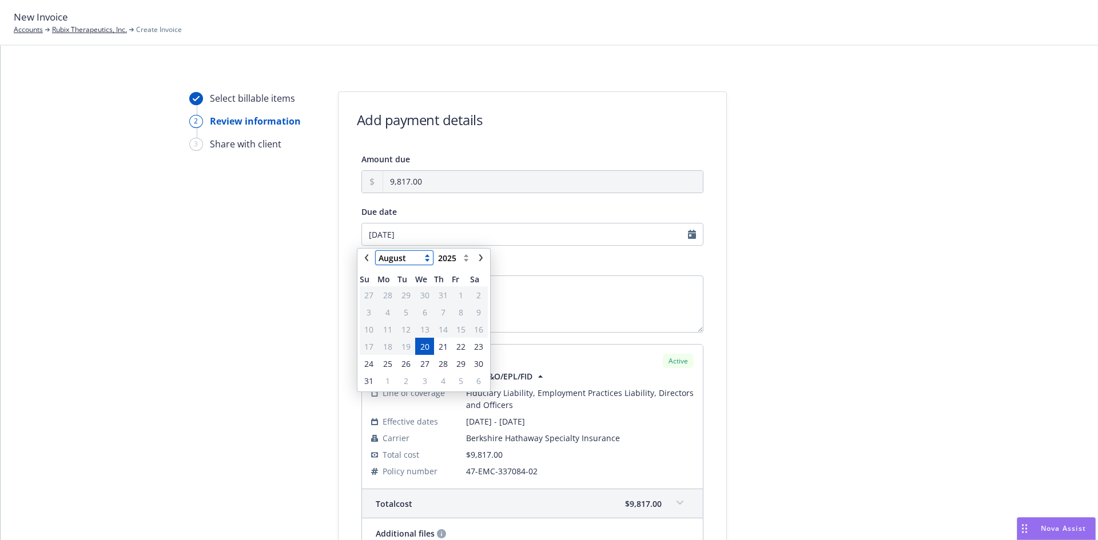
click at [429, 259] on select "January February March April May June July August September October November De…" at bounding box center [404, 258] width 57 height 14
select select "September"
click at [376, 251] on select "January February March April May June July August September October November De…" at bounding box center [404, 258] width 57 height 14
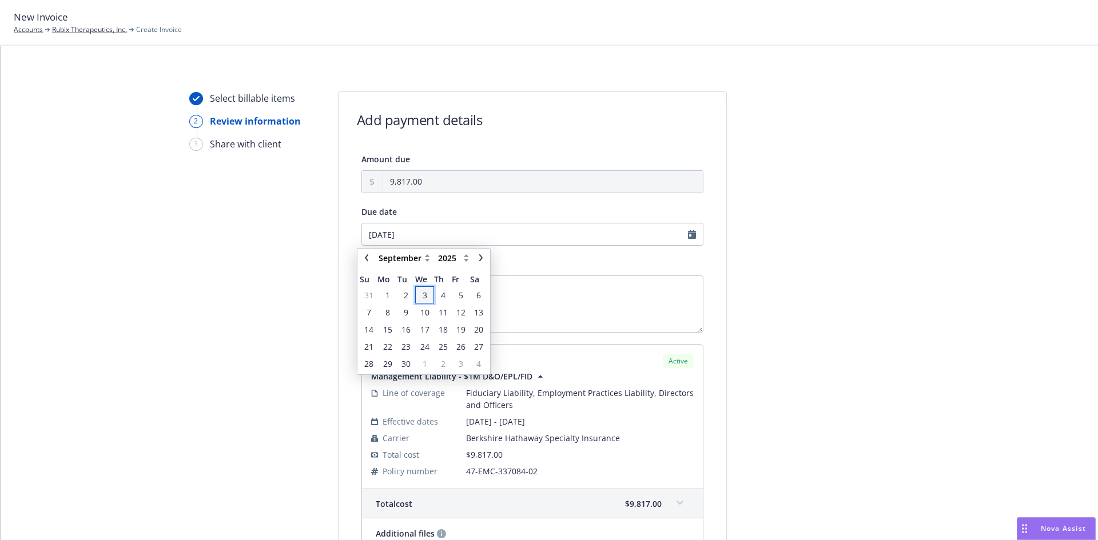
click at [424, 299] on span "3" at bounding box center [425, 295] width 5 height 12
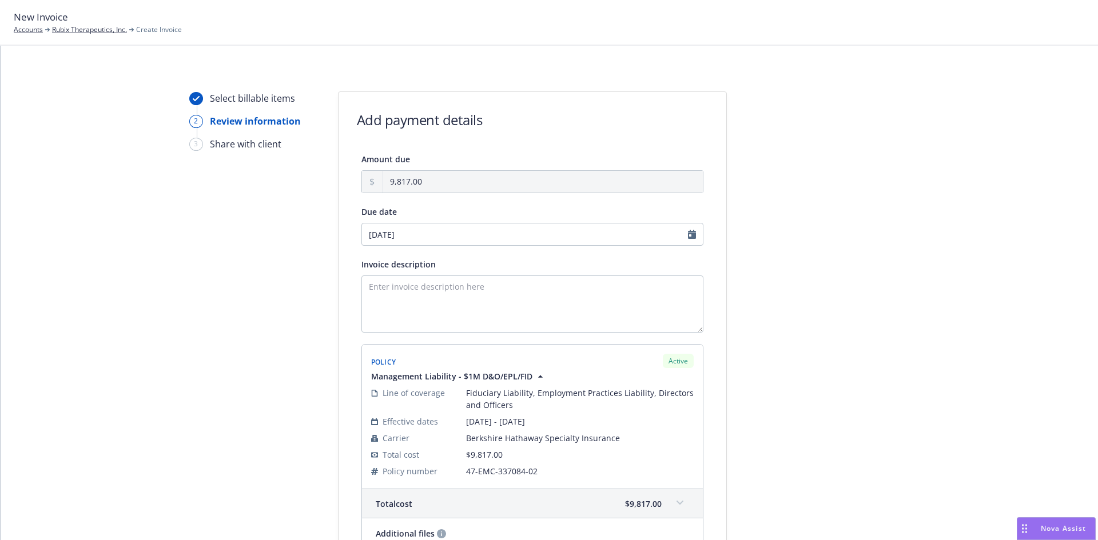
type input "[DATE]"
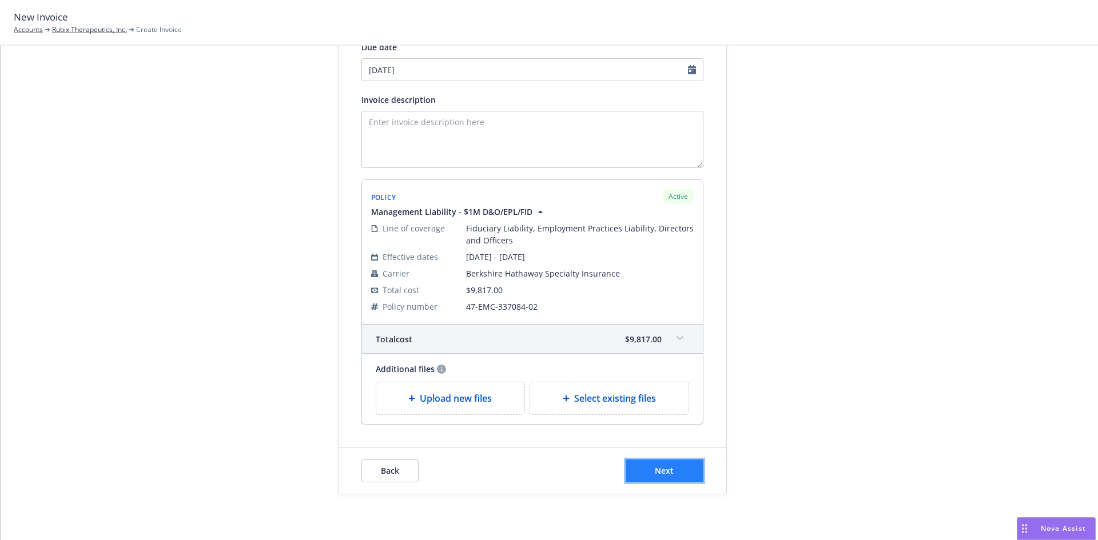
click at [662, 471] on span "Next" at bounding box center [664, 471] width 19 height 11
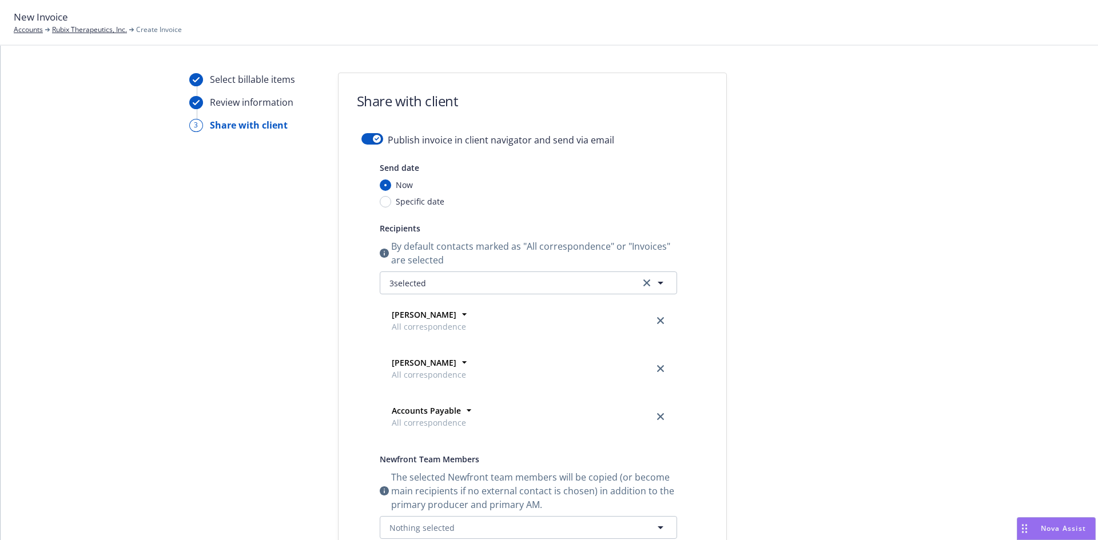
scroll to position [0, 0]
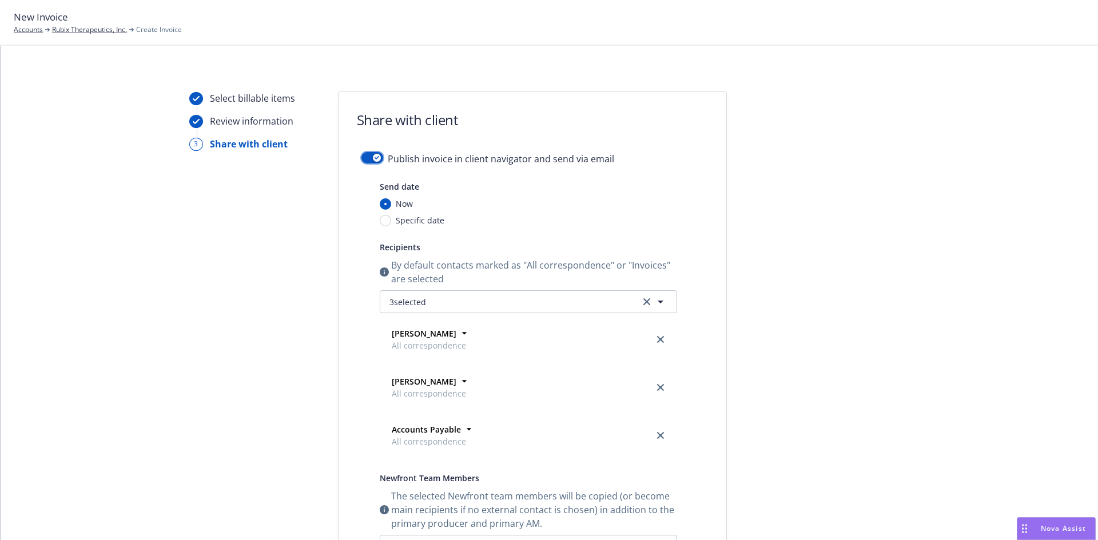
drag, startPoint x: 369, startPoint y: 159, endPoint x: 404, endPoint y: 166, distance: 35.6
click at [373, 158] on div "button" at bounding box center [377, 158] width 8 height 8
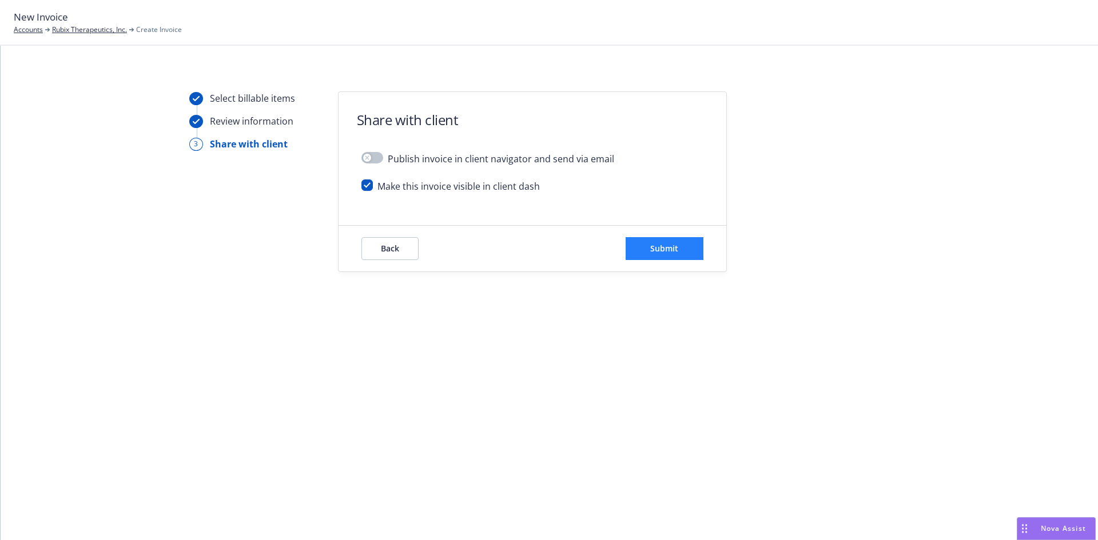
click at [690, 260] on div "Back Submit" at bounding box center [533, 249] width 388 height 46
click at [673, 251] on span "Submit" at bounding box center [664, 248] width 28 height 11
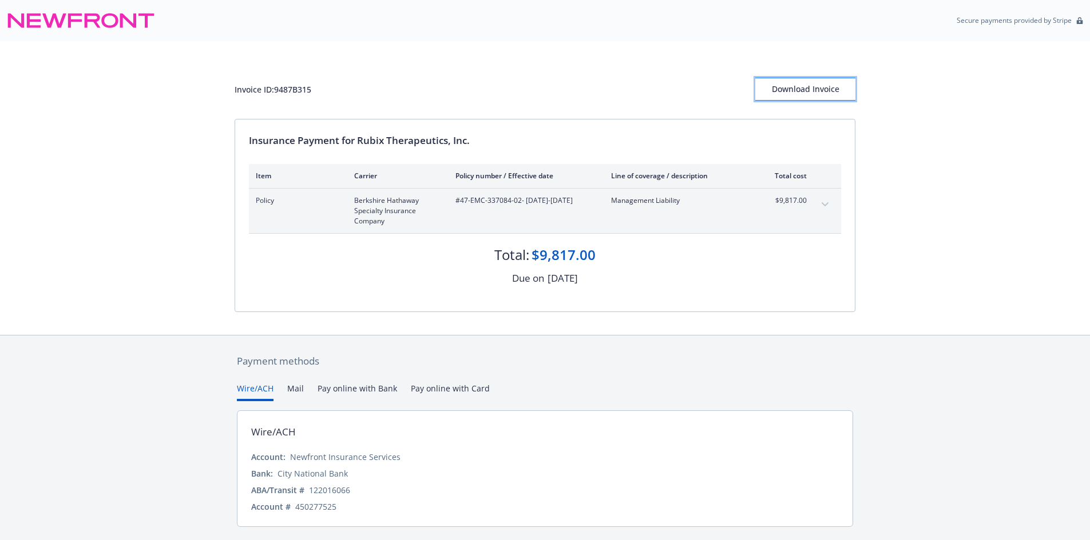
click at [824, 90] on div "Download Invoice" at bounding box center [805, 89] width 100 height 22
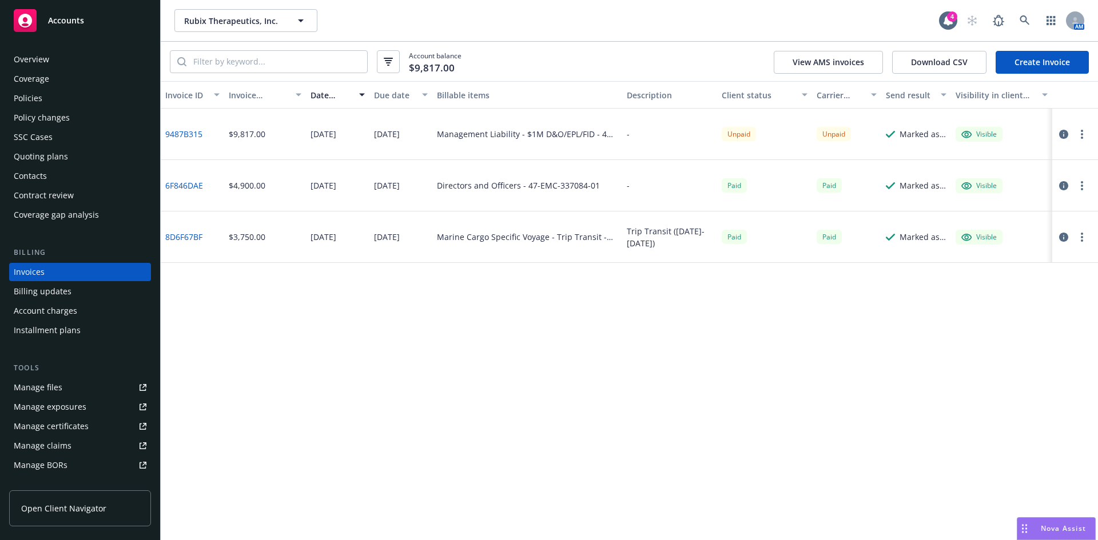
click at [45, 97] on div "Policies" at bounding box center [80, 98] width 133 height 18
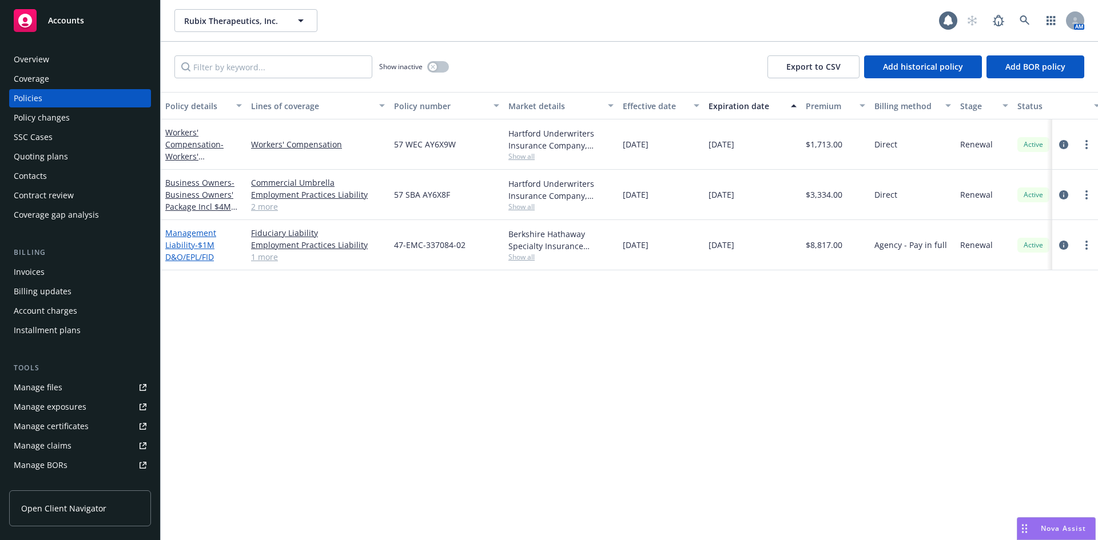
click at [182, 241] on link "Management Liability - $1M D&O/EPL/FID" at bounding box center [190, 245] width 51 height 35
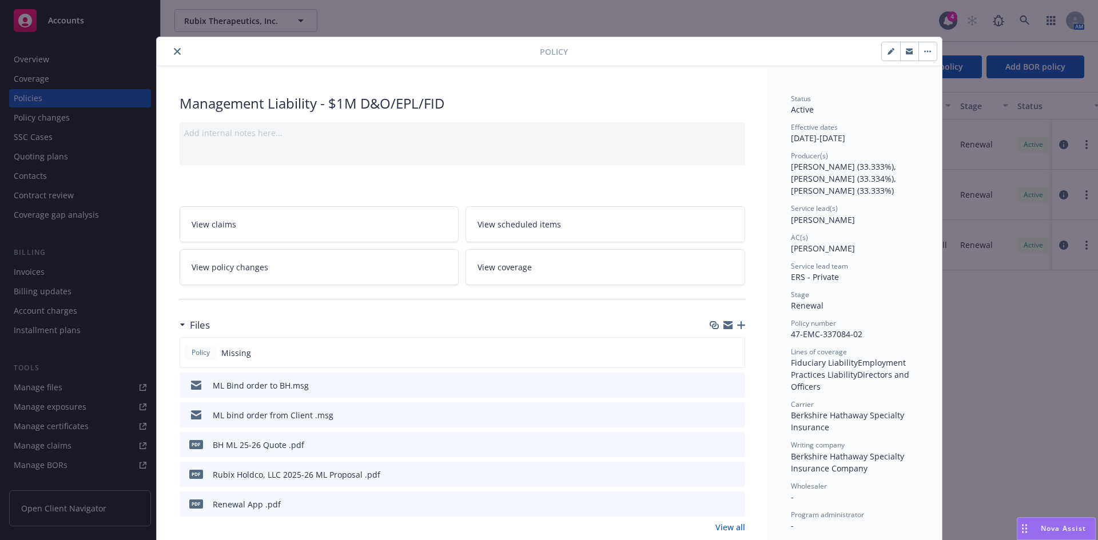
click at [731, 330] on div "Files" at bounding box center [463, 325] width 566 height 24
click at [737, 328] on icon "button" at bounding box center [741, 325] width 8 height 8
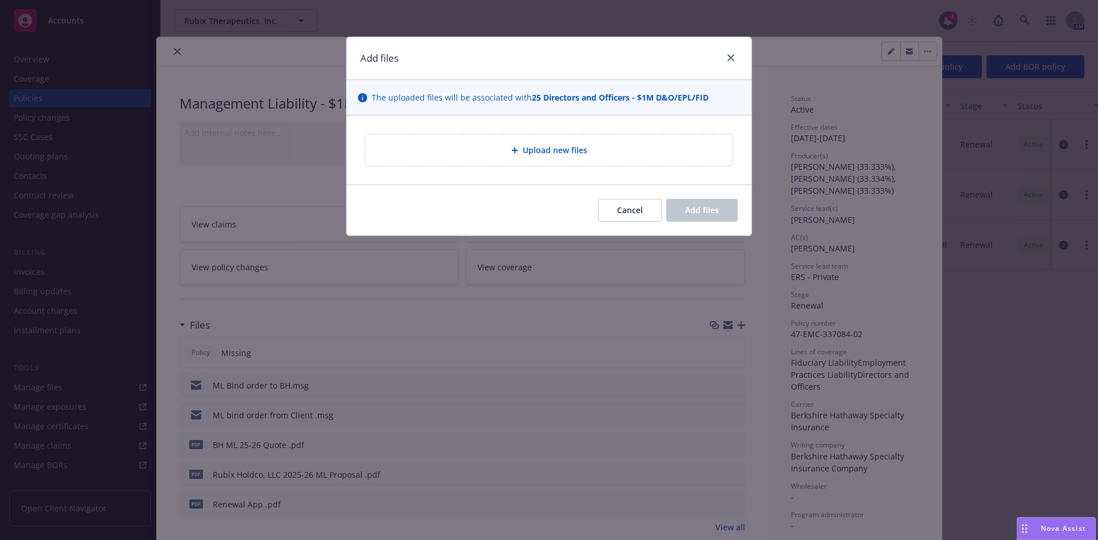
click at [500, 146] on div "Upload new files" at bounding box center [549, 150] width 349 height 13
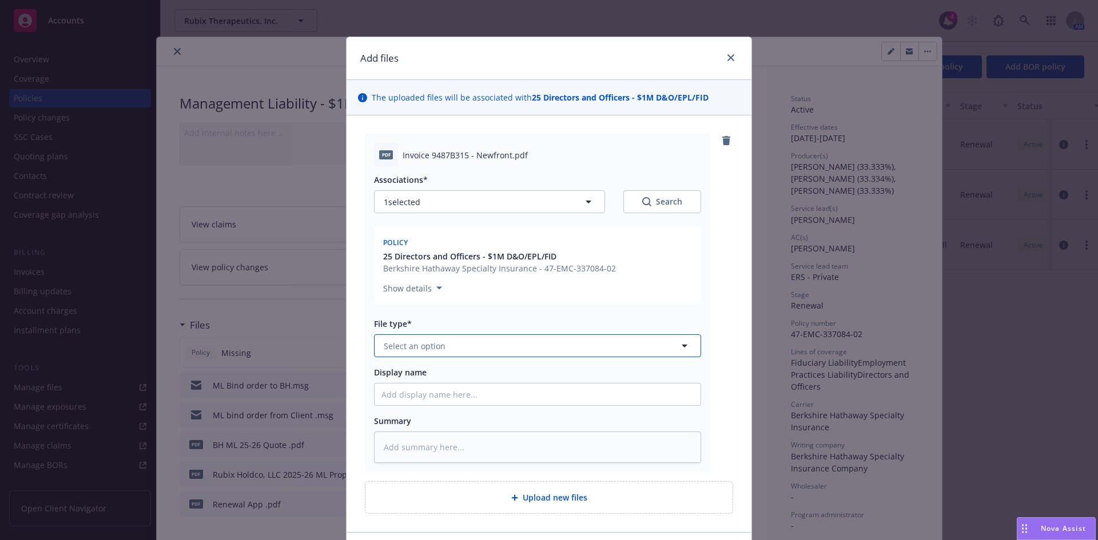
click at [400, 339] on button "Select an option" at bounding box center [537, 346] width 327 height 23
type input "inv"
click at [442, 381] on span "Invoice - Newfront" at bounding box center [422, 378] width 72 height 12
click at [427, 397] on input "Display name" at bounding box center [538, 395] width 326 height 22
paste input "Rubix"
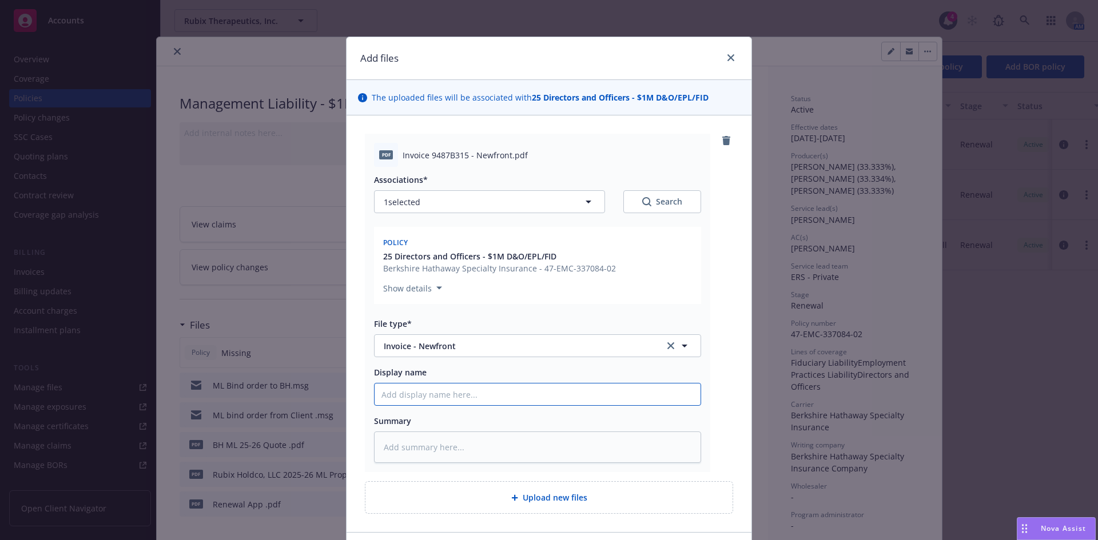
type textarea "x"
type input "Rubix"
click at [414, 401] on input "Rubix" at bounding box center [538, 395] width 326 height 22
paste input "Holdco, LLC"
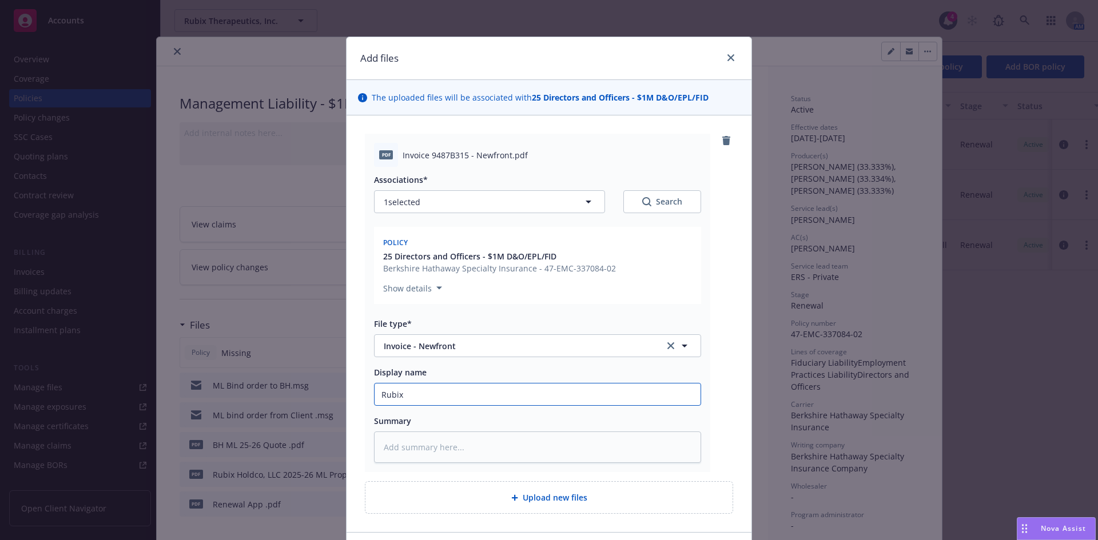
type textarea "x"
type input "Rubix Holdco, LLC"
type textarea "x"
type input "Rubix Holdco, LLC"
type textarea "x"
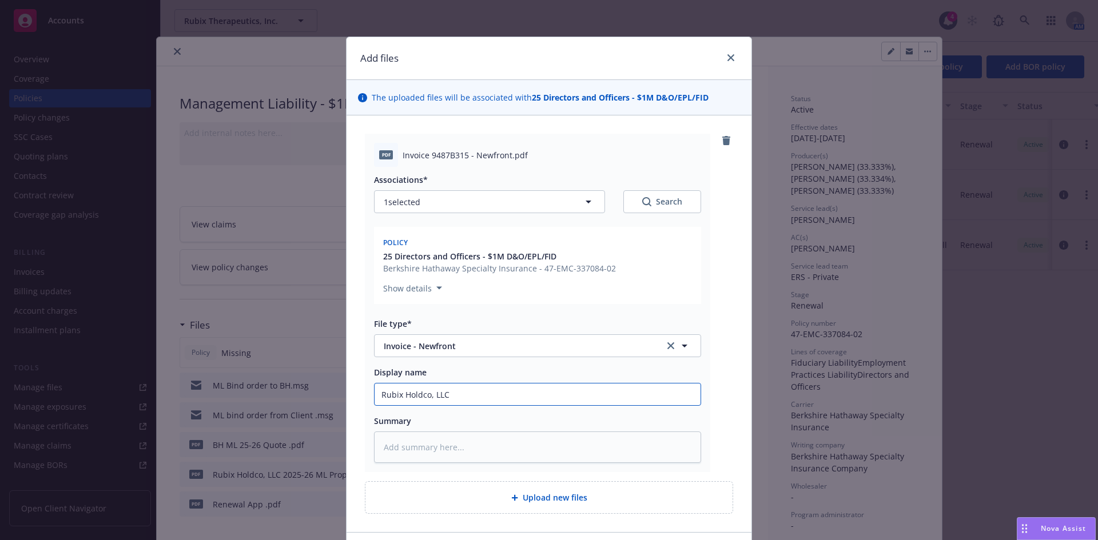
type input "Rubix Holdco, LLC 2"
type textarea "x"
type input "Rubix Holdco, LLC 20"
type textarea "x"
type input "Rubix Holdco, LLC 202"
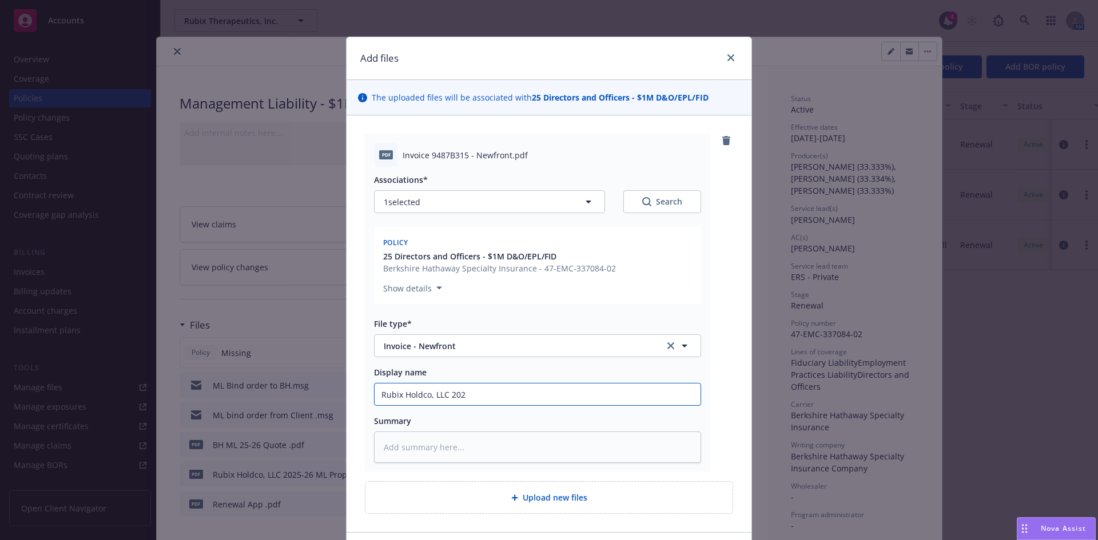
type textarea "x"
type input "Rubix Holdco, LLC 2025"
type textarea "x"
type input "Rubix Holdco, LLC 2025-"
type textarea "x"
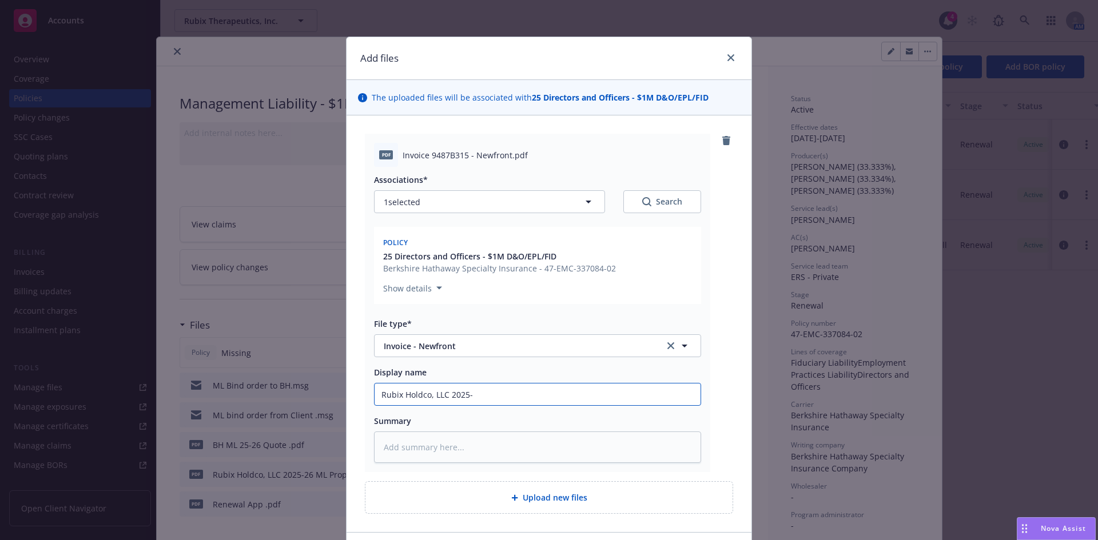
type input "Rubix Holdco, LLC 2025-2"
type textarea "x"
type input "Rubix Holdco, LLC 2025-26"
type textarea "x"
type input "Rubix Holdco, LLC 2025-26"
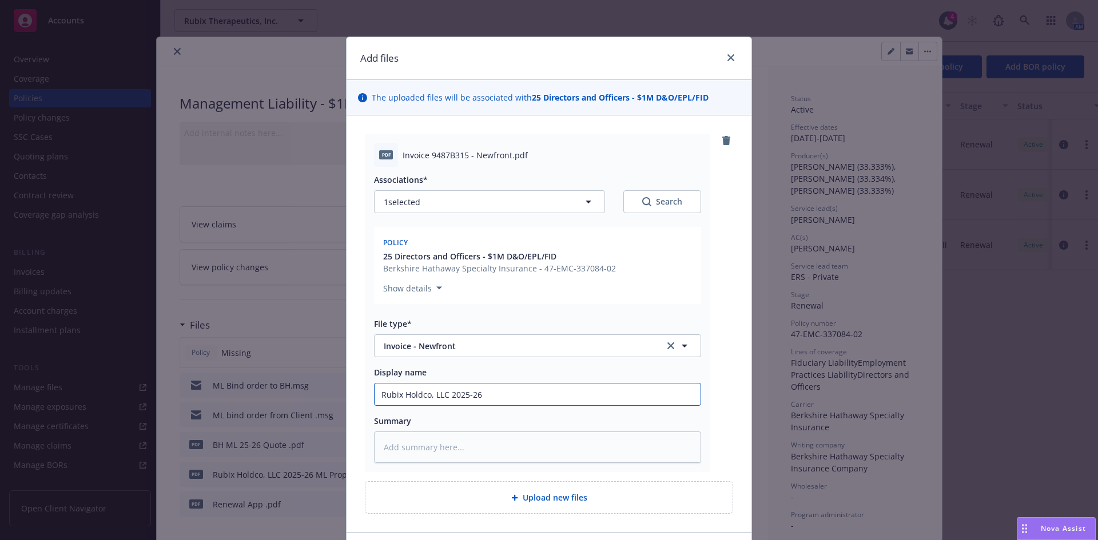
type textarea "x"
type input "Rubix Holdco, LLC 2025-26 ML"
type textarea "x"
type input "Rubix Holdco, LLC 2025-26 ML"
type textarea "x"
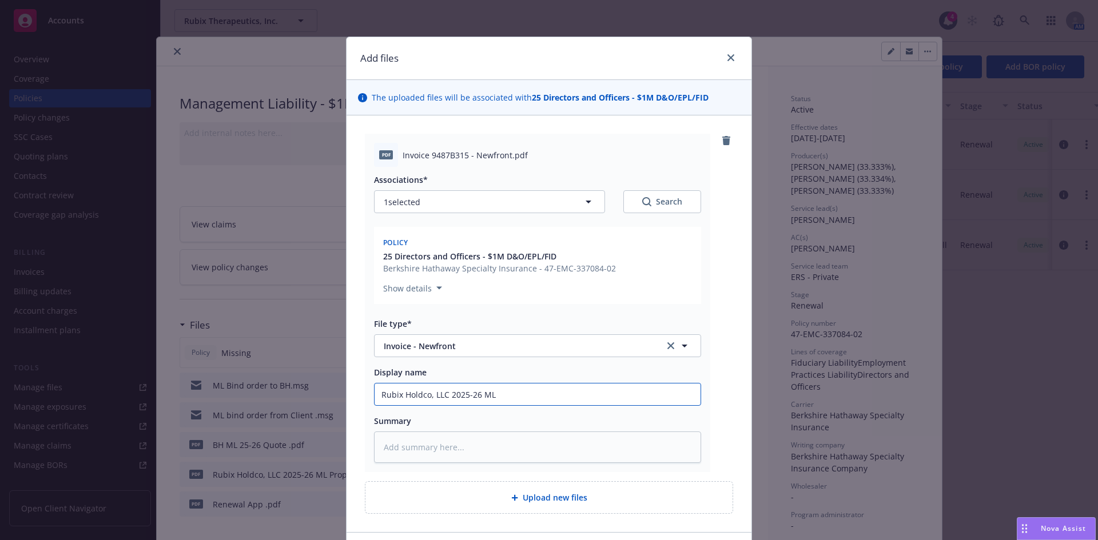
type input "Rubix Holdco, LLC 2025-26 ML I"
type textarea "x"
type input "Rubix Holdco, LLC 2025-26 ML In"
type textarea "x"
type input "Rubix Holdco, LLC 2025-26 ML Invo"
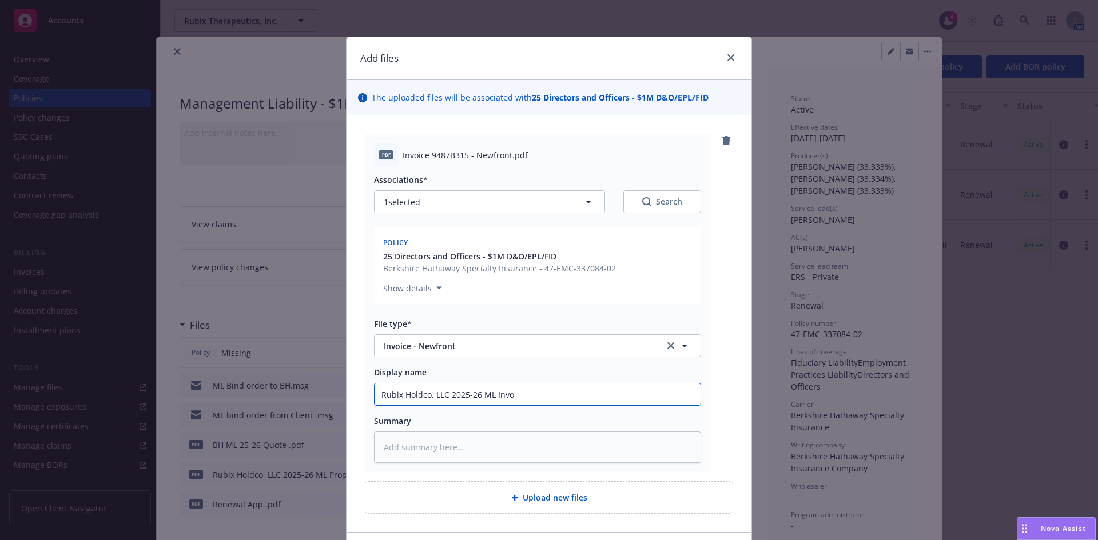
type textarea "x"
type input "Rubix Holdco, LLC 2025-26 ML Invoci"
type textarea "x"
type input "Rubix Holdco, LLC 2025-26 ML Invocie"
type textarea "x"
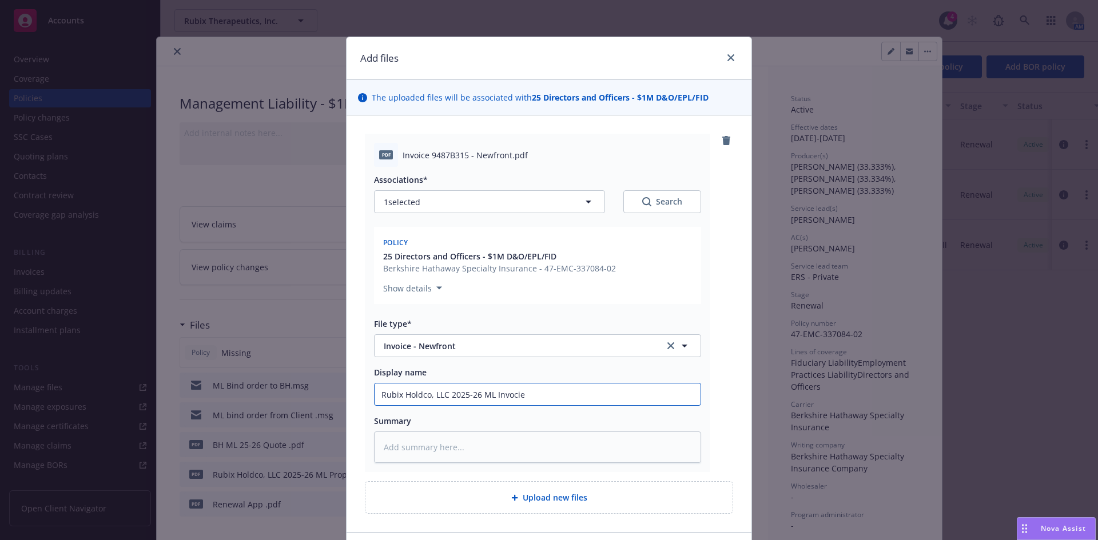
type input "Rubix Holdco, LLC 2025-26 ML Invocie"
type textarea "x"
type input "Rubix Holdco, LLC 2025-26 ML Invocie"
type textarea "x"
type input "Rubix Holdco, LLC 2025-26 ML Invoci"
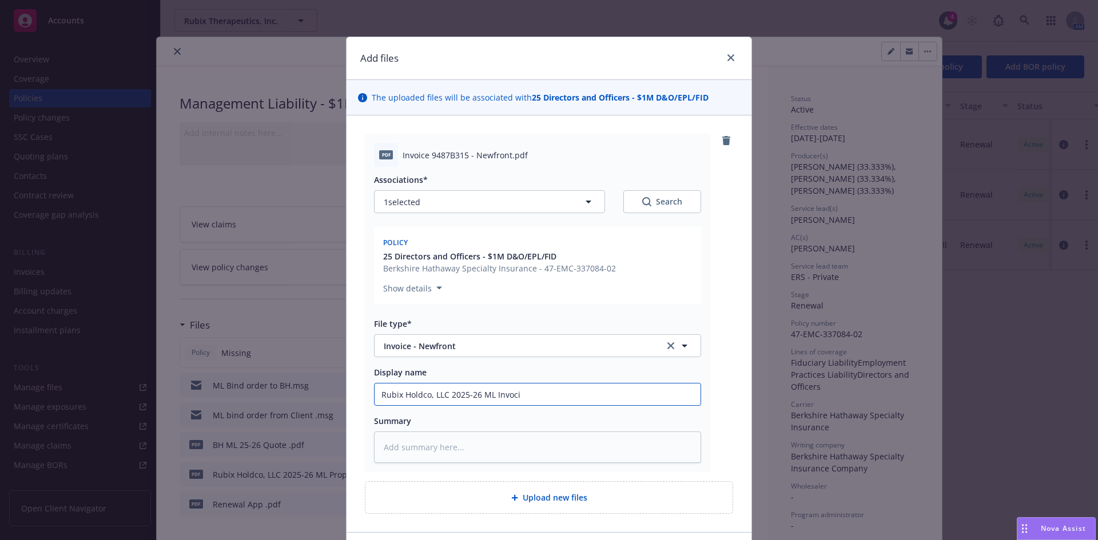
type textarea "x"
type input "Rubix Holdco, LLC 2025-26 ML Invoc"
type textarea "x"
type input "Rubix Holdco, LLC 2025-26 ML Invo"
type textarea "x"
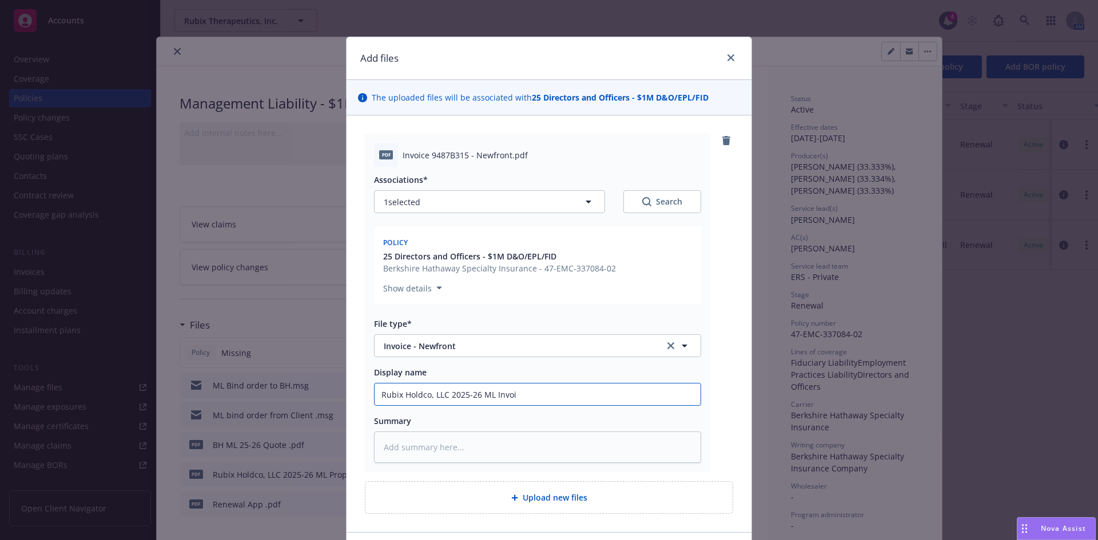
type input "Rubix Holdco, LLC 2025-26 ML Invoic"
type textarea "x"
type input "Rubix Holdco, LLC 2025-26 ML Invoice"
type textarea "x"
type input "Rubix Holdco, LLC 2025-26 ML Invoice"
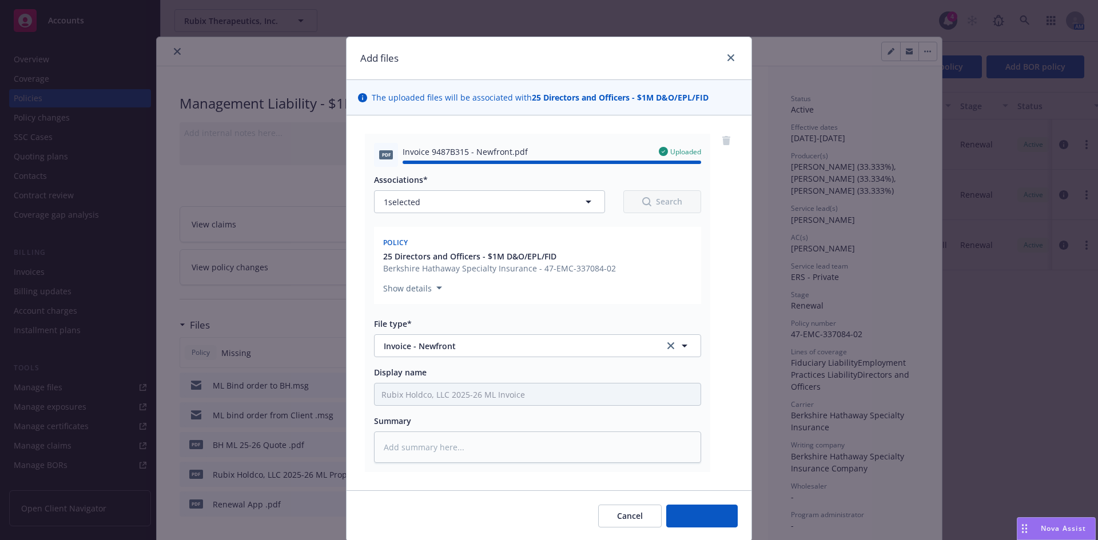
type textarea "x"
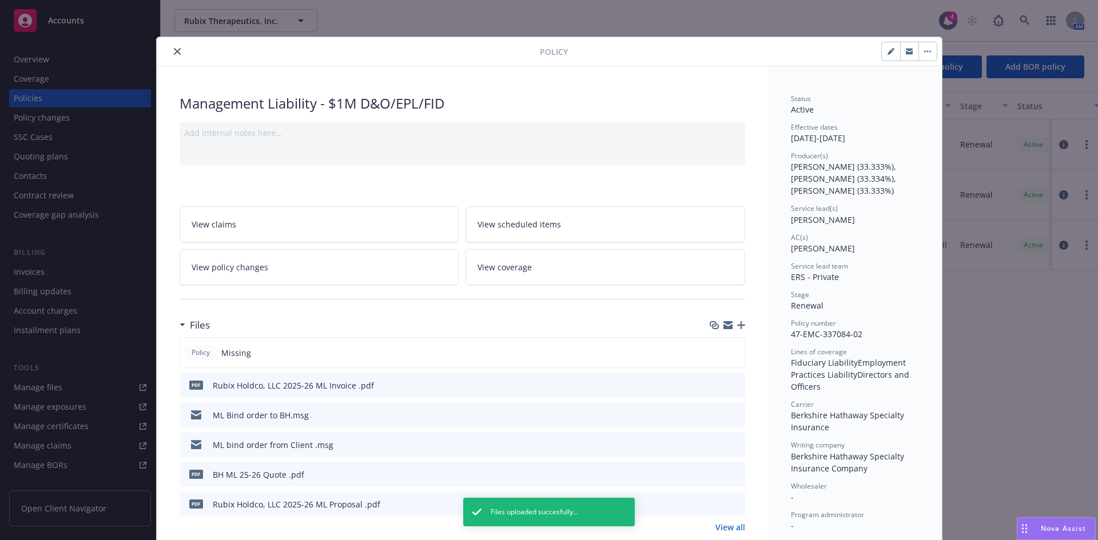
click at [711, 385] on icon "download file" at bounding box center [714, 383] width 7 height 7
click at [724, 528] on link "View all" at bounding box center [730, 528] width 30 height 12
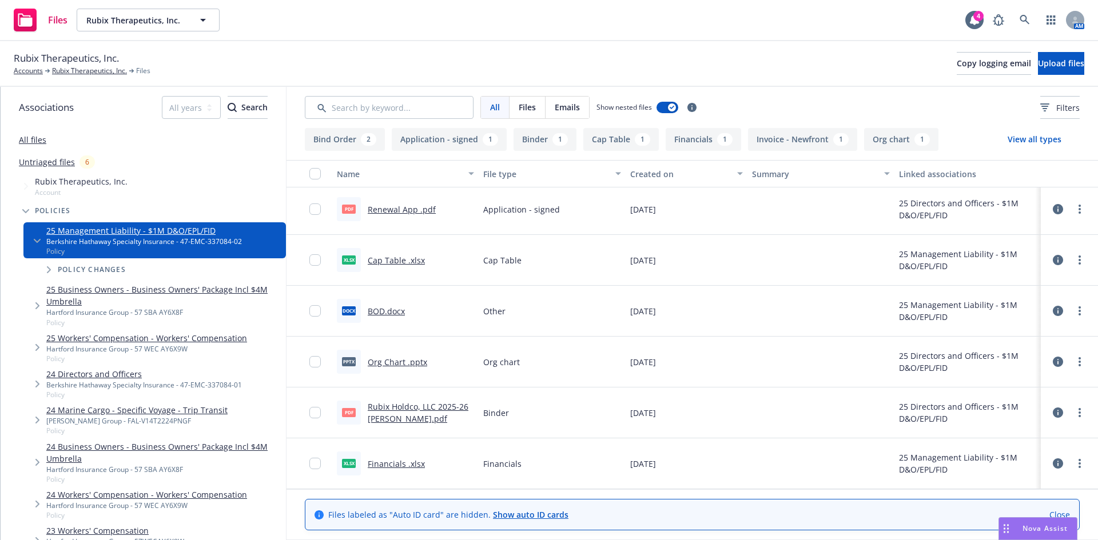
scroll to position [256, 0]
click at [1079, 412] on circle "more" at bounding box center [1080, 413] width 2 height 2
click at [995, 456] on link "Download" at bounding box center [1021, 459] width 114 height 23
click at [303, 27] on div "Files Rubix Therapeutics, Inc. Rubix Therapeutics, Inc. 4 AM" at bounding box center [549, 20] width 1098 height 41
click at [1038, 67] on span "Upload files" at bounding box center [1061, 63] width 46 height 11
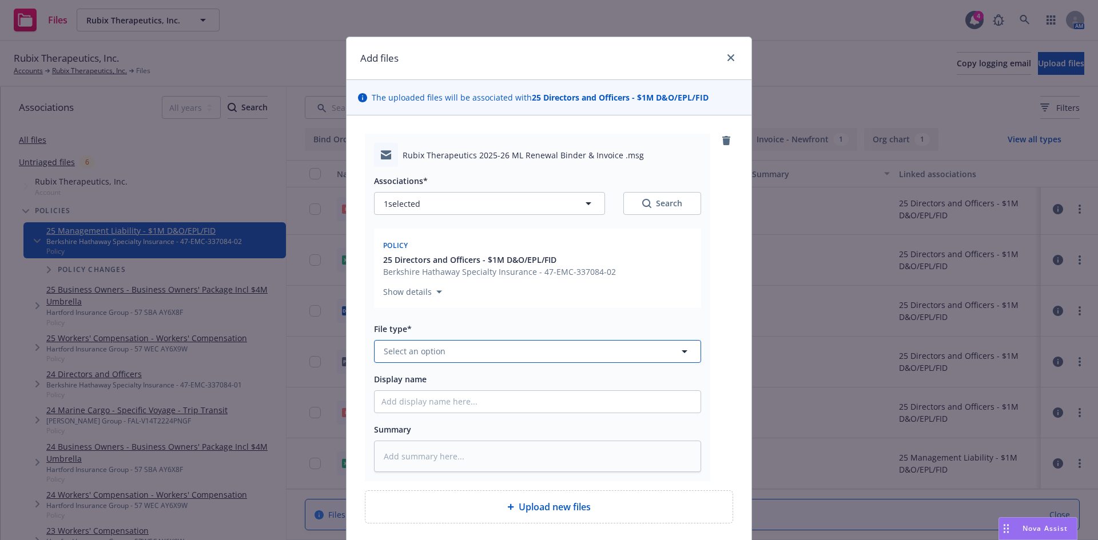
click at [412, 346] on span "Select an option" at bounding box center [415, 351] width 62 height 12
type input "email"
click at [386, 320] on span "Email" at bounding box center [396, 320] width 21 height 12
click at [396, 399] on input "Display name" at bounding box center [538, 402] width 326 height 22
type textarea "x"
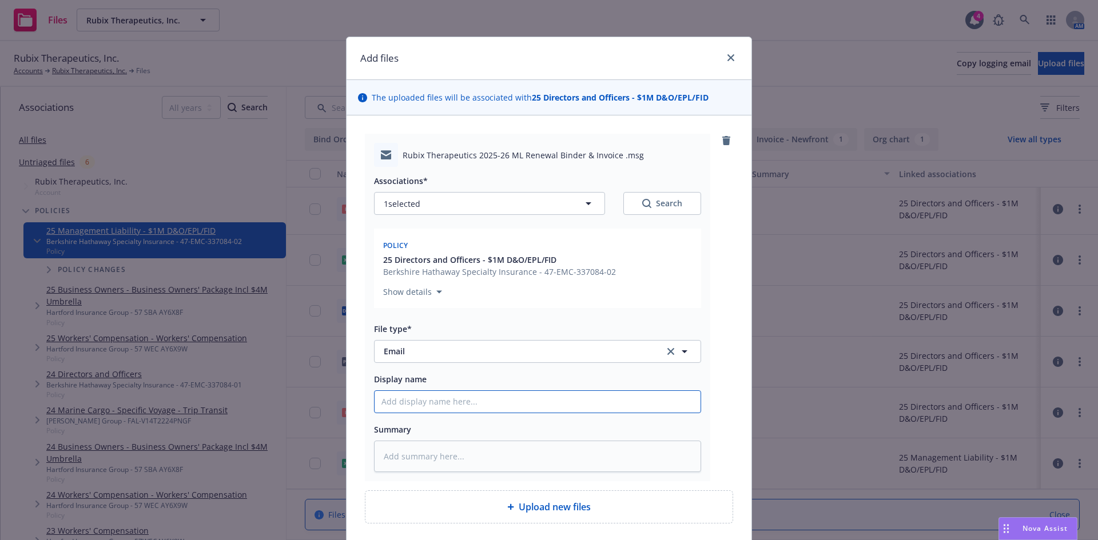
type input "2"
type textarea "x"
type input "25"
type textarea "x"
type input "25-"
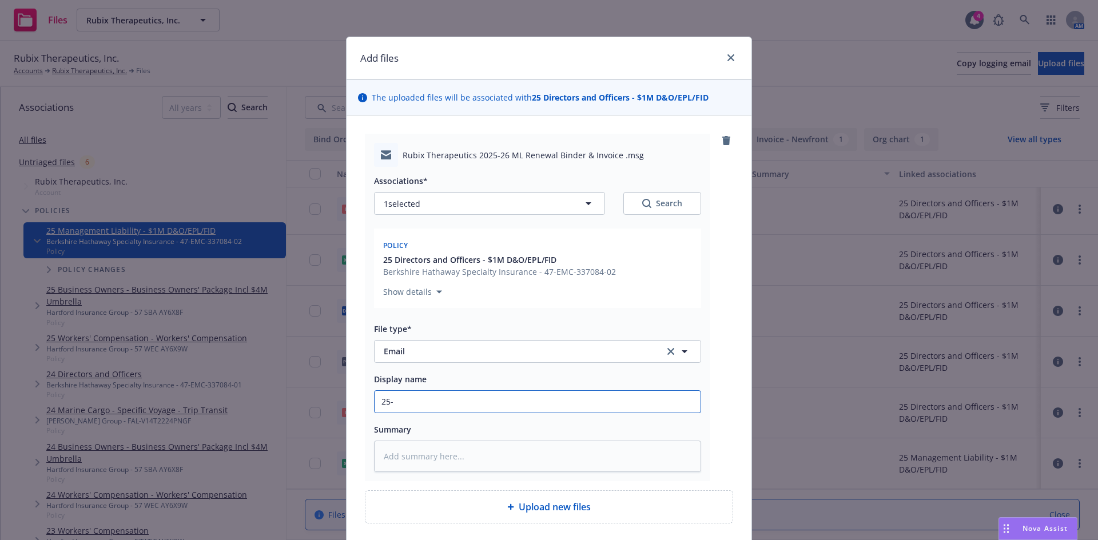
type textarea "x"
type input "25-2"
type textarea "x"
type input "25-26"
type textarea "x"
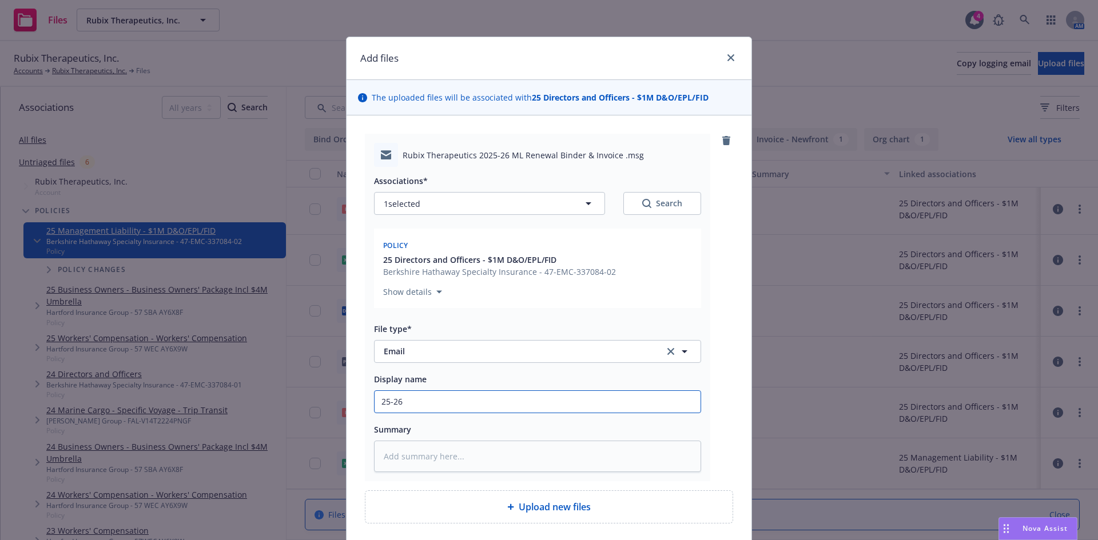
type input "25-26"
type textarea "x"
type input "25-26 M"
type textarea "x"
type input "25-26 ML"
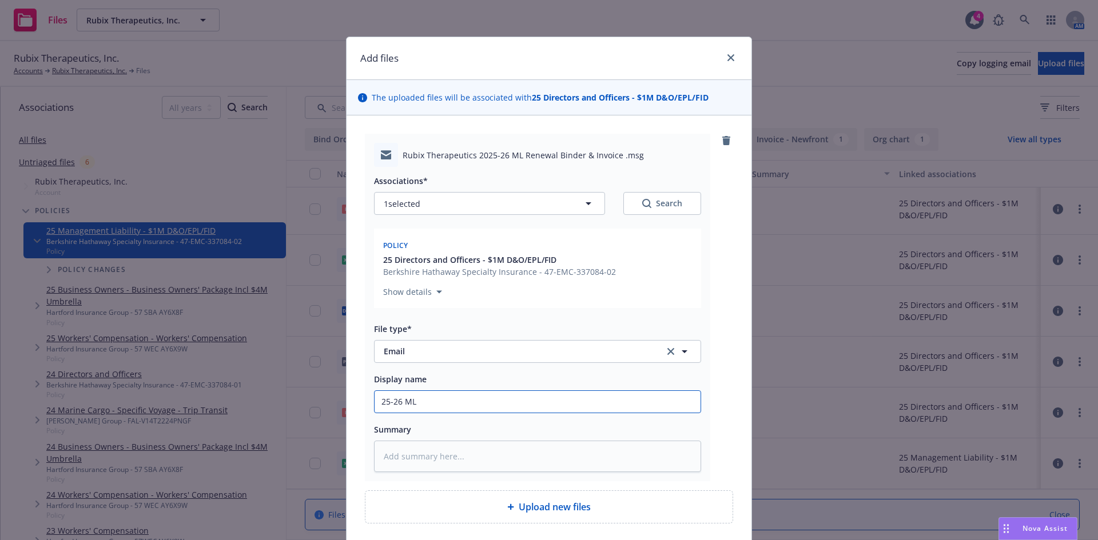
type textarea "x"
type input "25-26 ML"
type textarea "x"
type input "25-26 ML b"
type textarea "x"
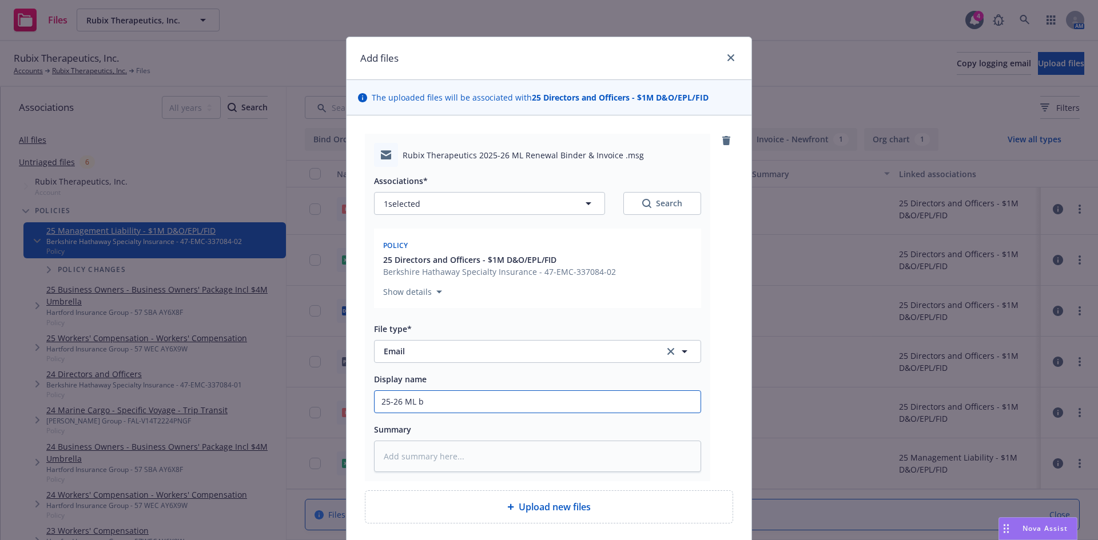
type input "25-26 ML bi"
type textarea "x"
type input "25-26 ML bin"
type textarea "x"
type input "25-26 ML bind"
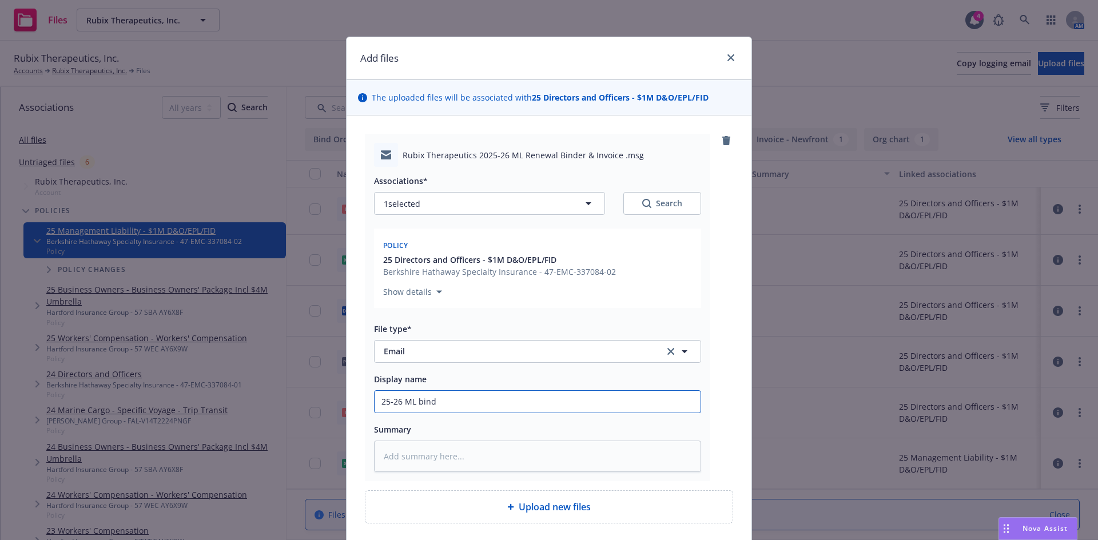
type textarea "x"
type input "25-26 ML binde"
type textarea "x"
type input "25-26 ML binder"
type textarea "x"
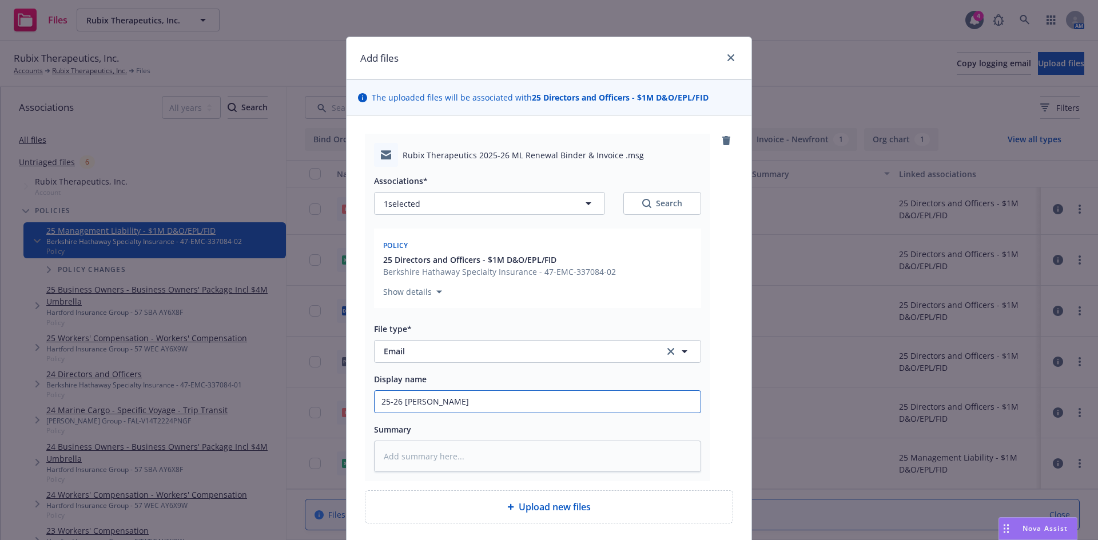
type input "25-26 ML binder/"
type textarea "x"
type input "25-26 ML binder/I"
type textarea "x"
type input "25-26 ML binder/Inv"
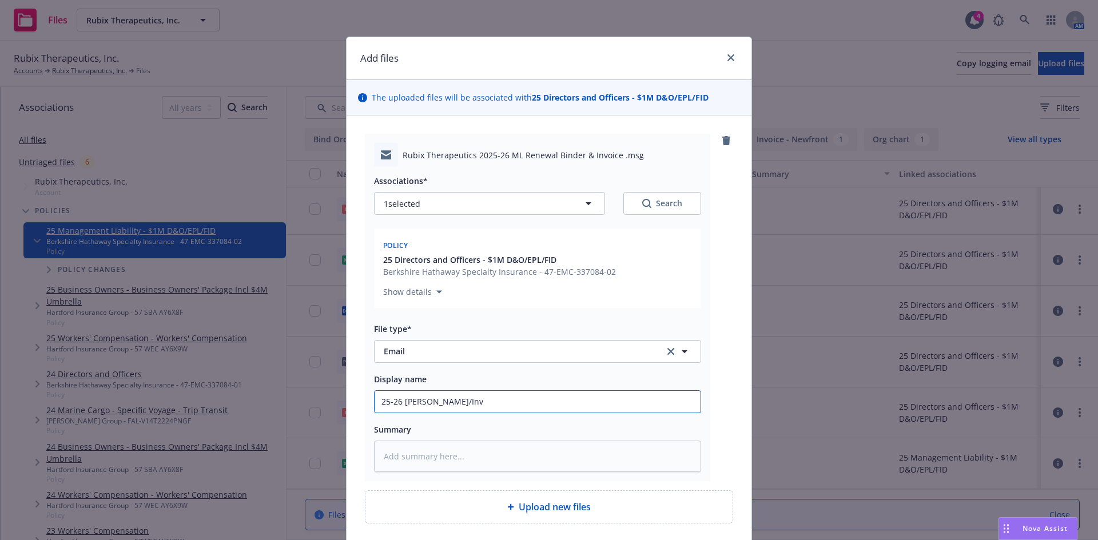
type textarea "x"
type input "25-26 ML binder/Invo"
type textarea "x"
type input "25-26 ML binder/Invoc"
type textarea "x"
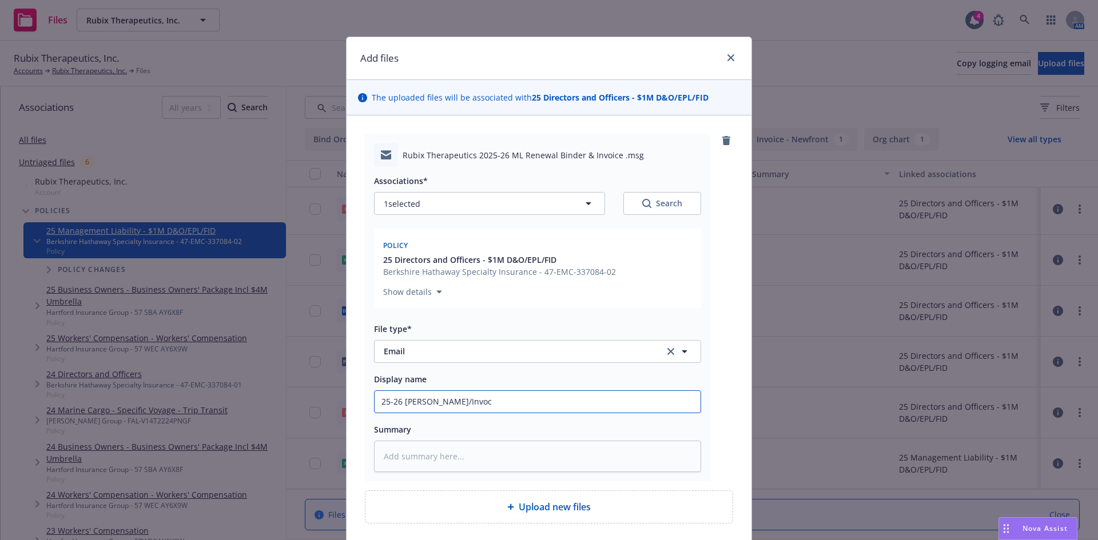
type input "25-26 ML binder/Invoci"
type textarea "x"
type input "25-26 ML binder/Invocie"
type textarea "x"
type input "25-26 ML binder/Invocie"
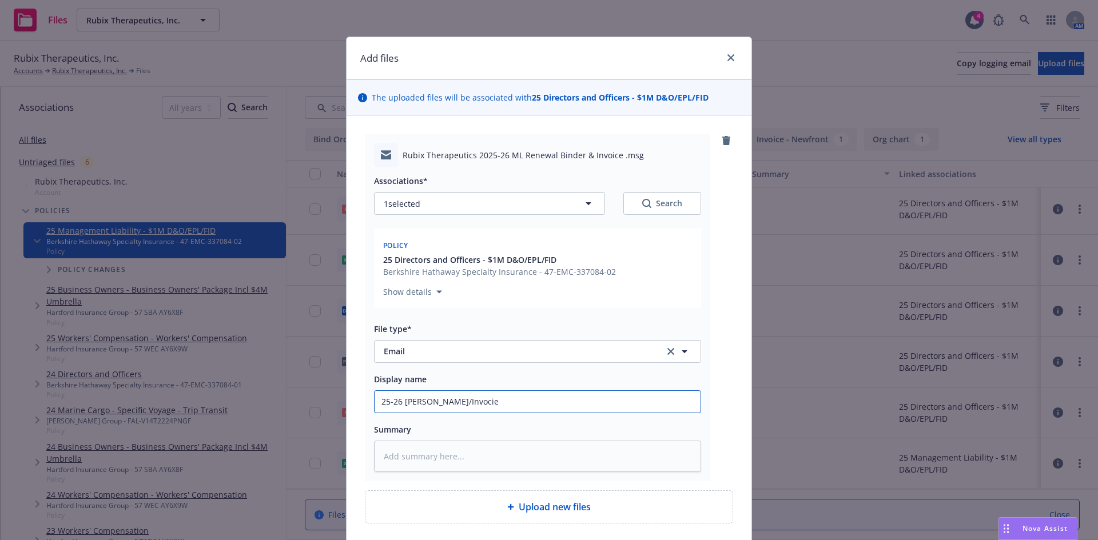
type textarea "x"
type input "25-26 ML binder/Invoci"
type textarea "x"
type input "25-26 ML binder/Invoc"
type textarea "x"
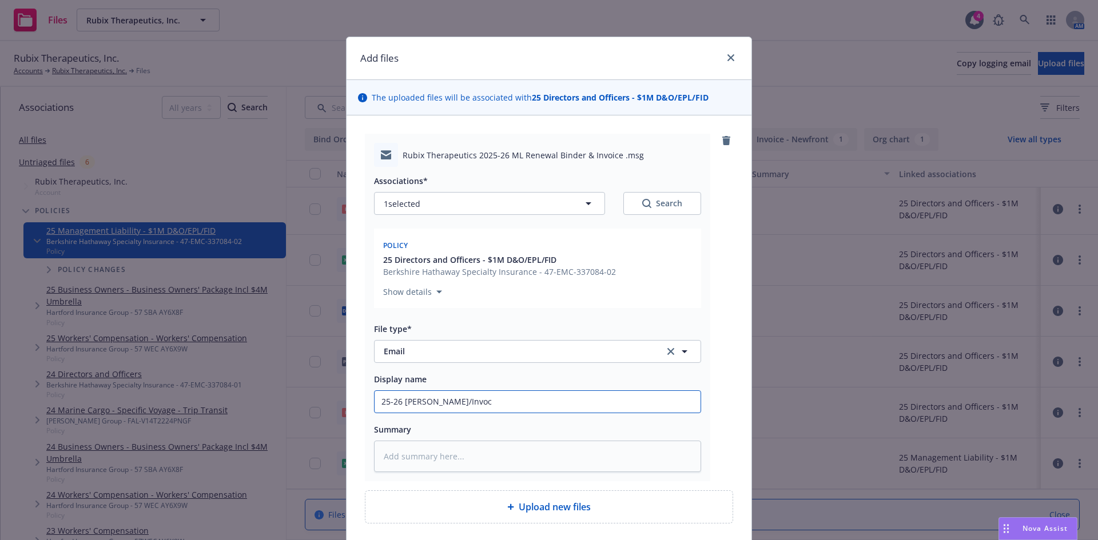
type input "25-26 ML binder/Invo"
type textarea "x"
type input "25-26 ML binder/Invoc"
type textarea "x"
type input "25-26 ML binder/Invo"
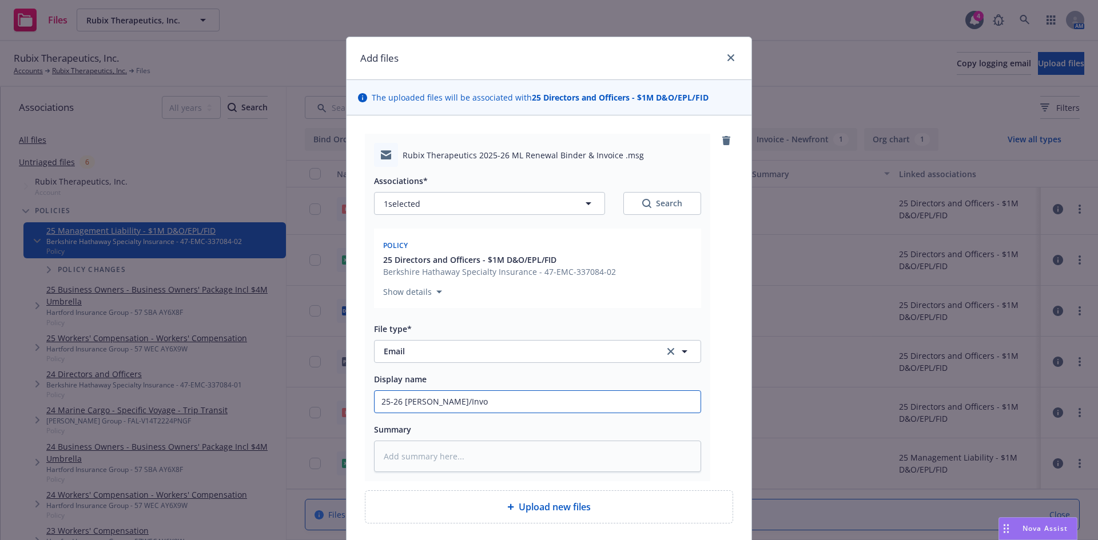
type textarea "x"
type input "25-26 ML binder/Invoi"
type textarea "x"
type input "25-26 ML binder/Invoic"
type textarea "x"
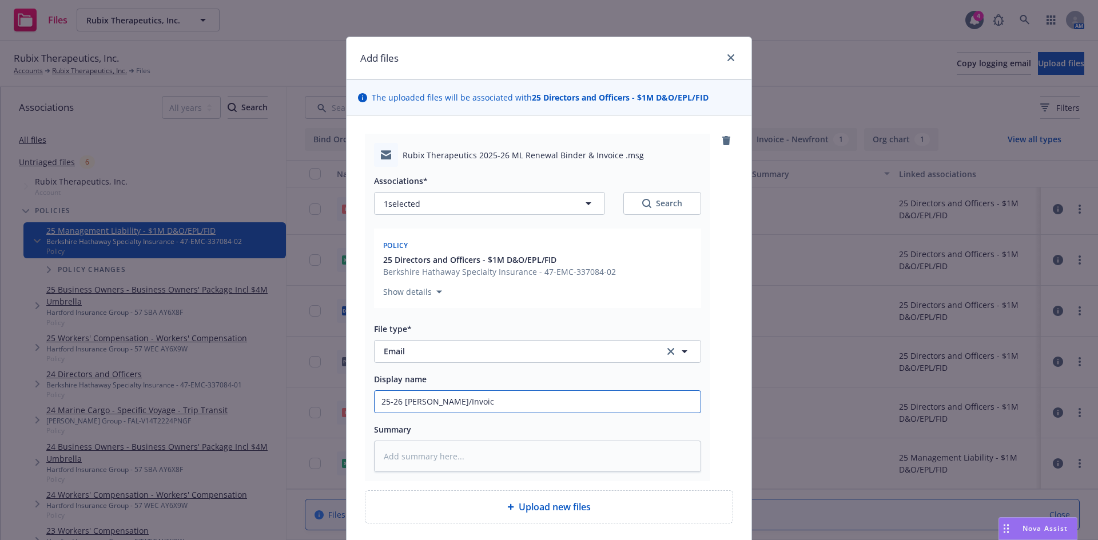
type input "25-26 ML binder/Invoice"
type textarea "x"
type input "25-26 ML binder/Invoice"
type textarea "x"
type input "25-26 ML binder/Invoice D"
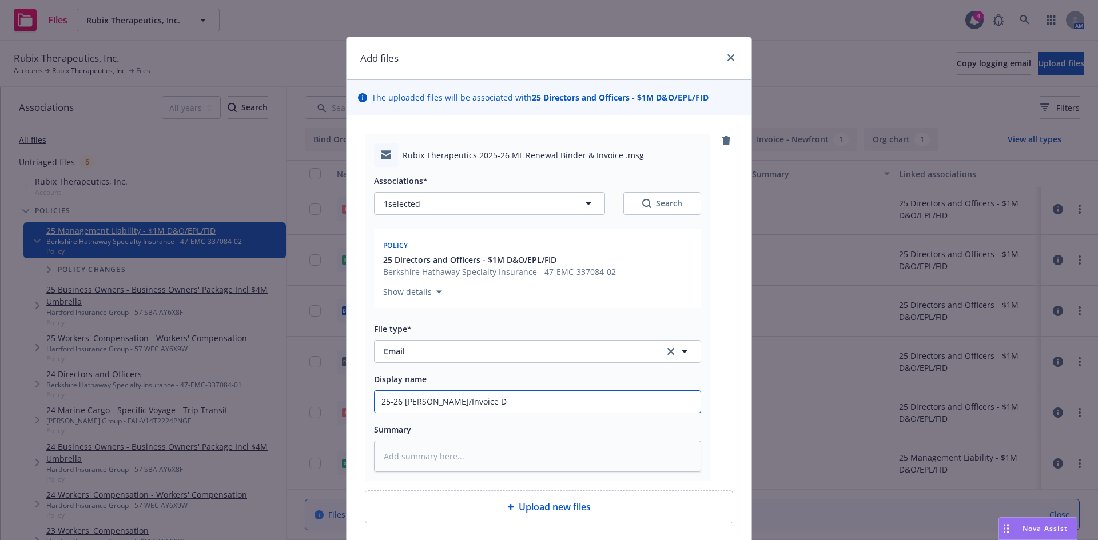
type textarea "x"
type input "25-26 ML binder/Invoice De"
type textarea "x"
type input "25-26 ML binder/Invoice Del"
type textarea "x"
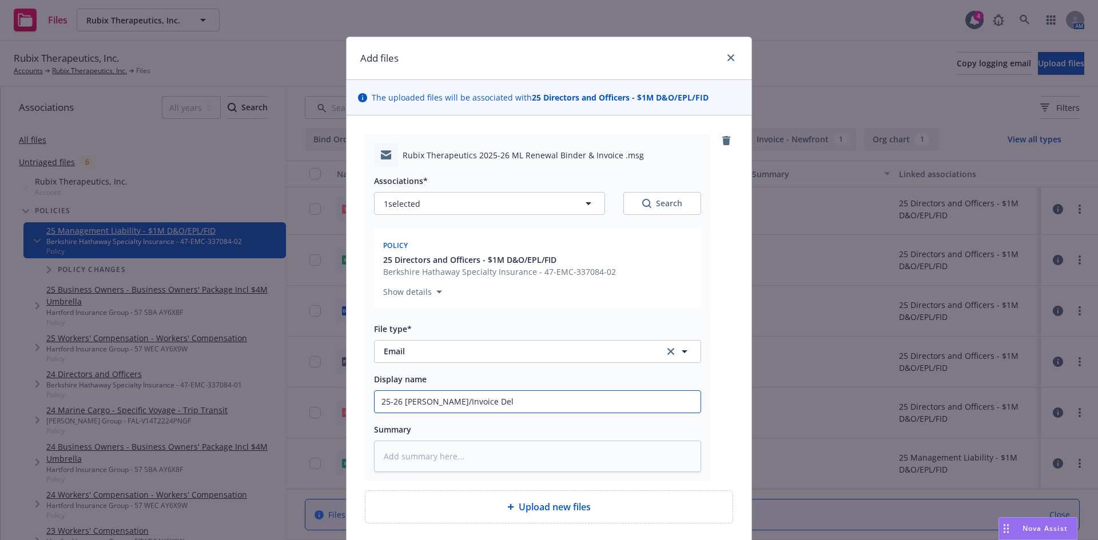
type input "25-26 ML binder/Invoice Deli"
type textarea "x"
type input "25-26 ML binder/Invoice Deliv"
type textarea "x"
type input "25-26 ML binder/Invoice Delive"
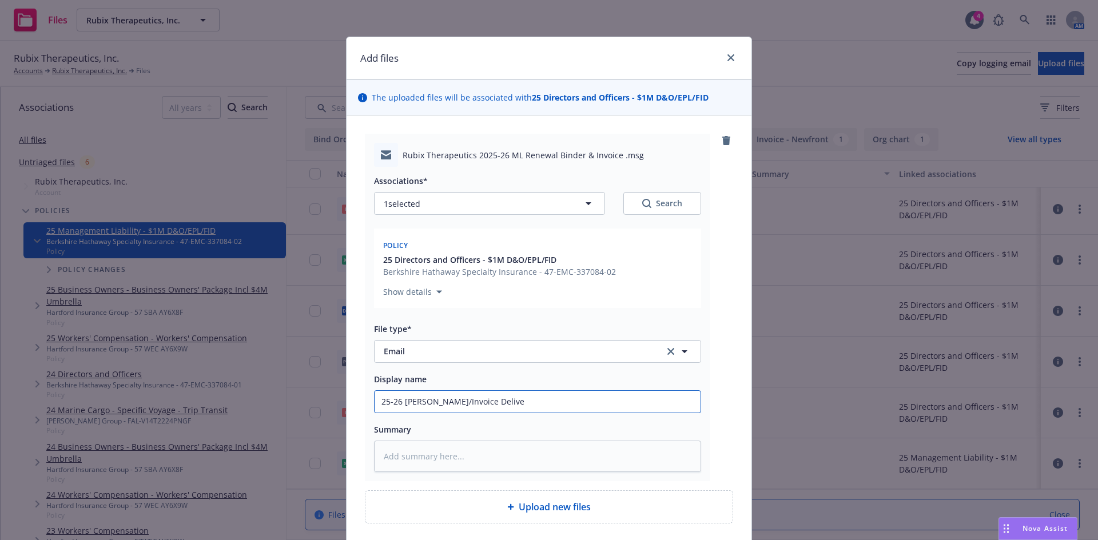
type textarea "x"
type input "25-26 ML binder/Invoice Deliver"
type textarea "x"
type input "25-26 ML binder/Invoice Delivery"
type textarea "x"
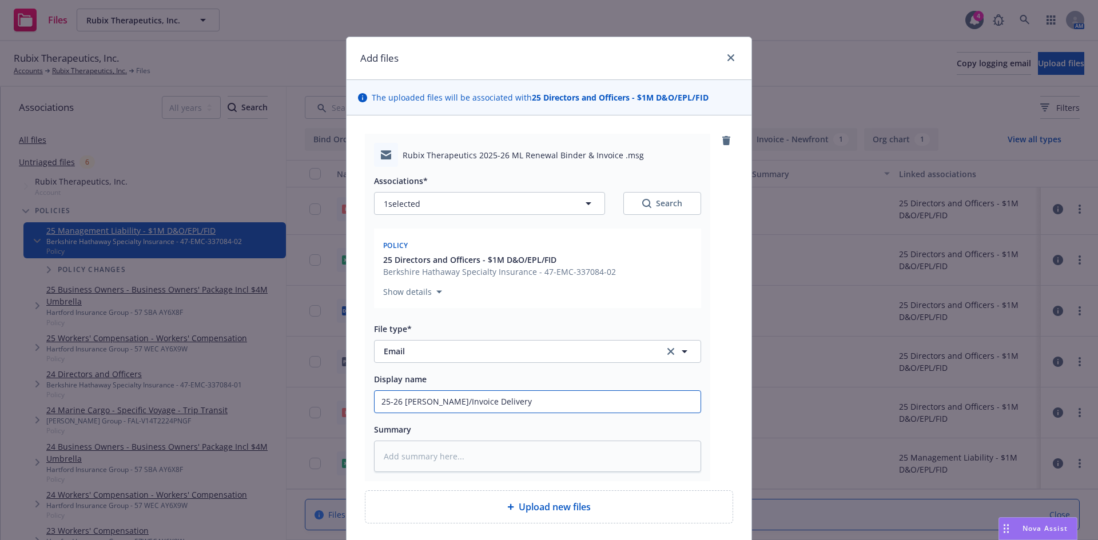
type input "25-26 ML binder/Invoice Delivery"
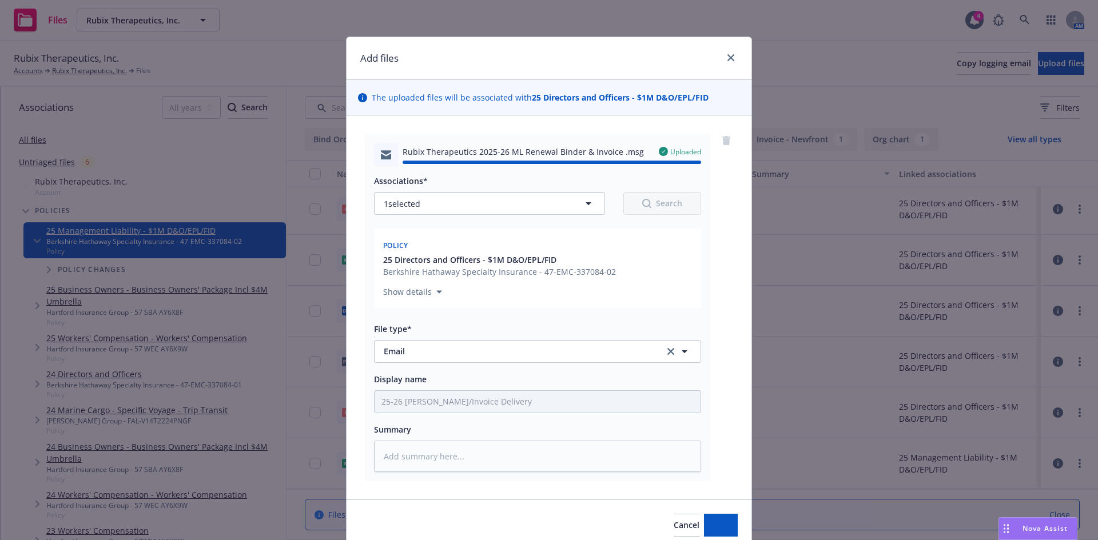
type textarea "x"
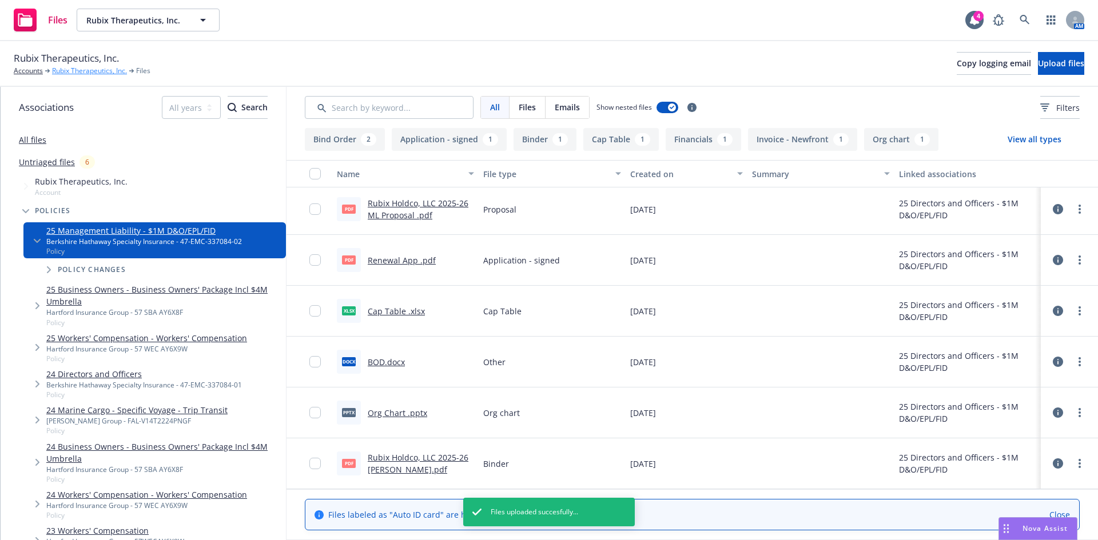
click at [66, 68] on link "Rubix Therapeutics, Inc." at bounding box center [89, 71] width 75 height 10
